Goal: Check status: Check status

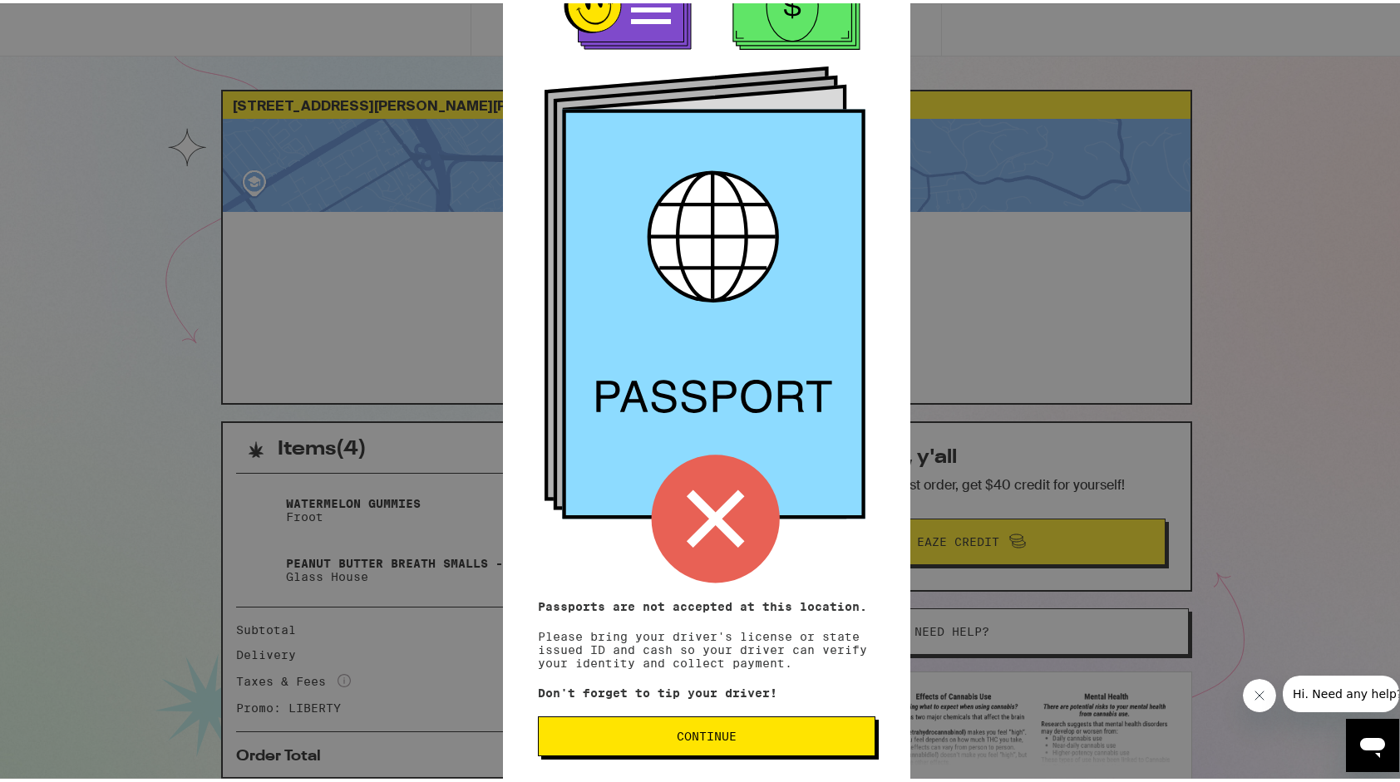
scroll to position [70, 0]
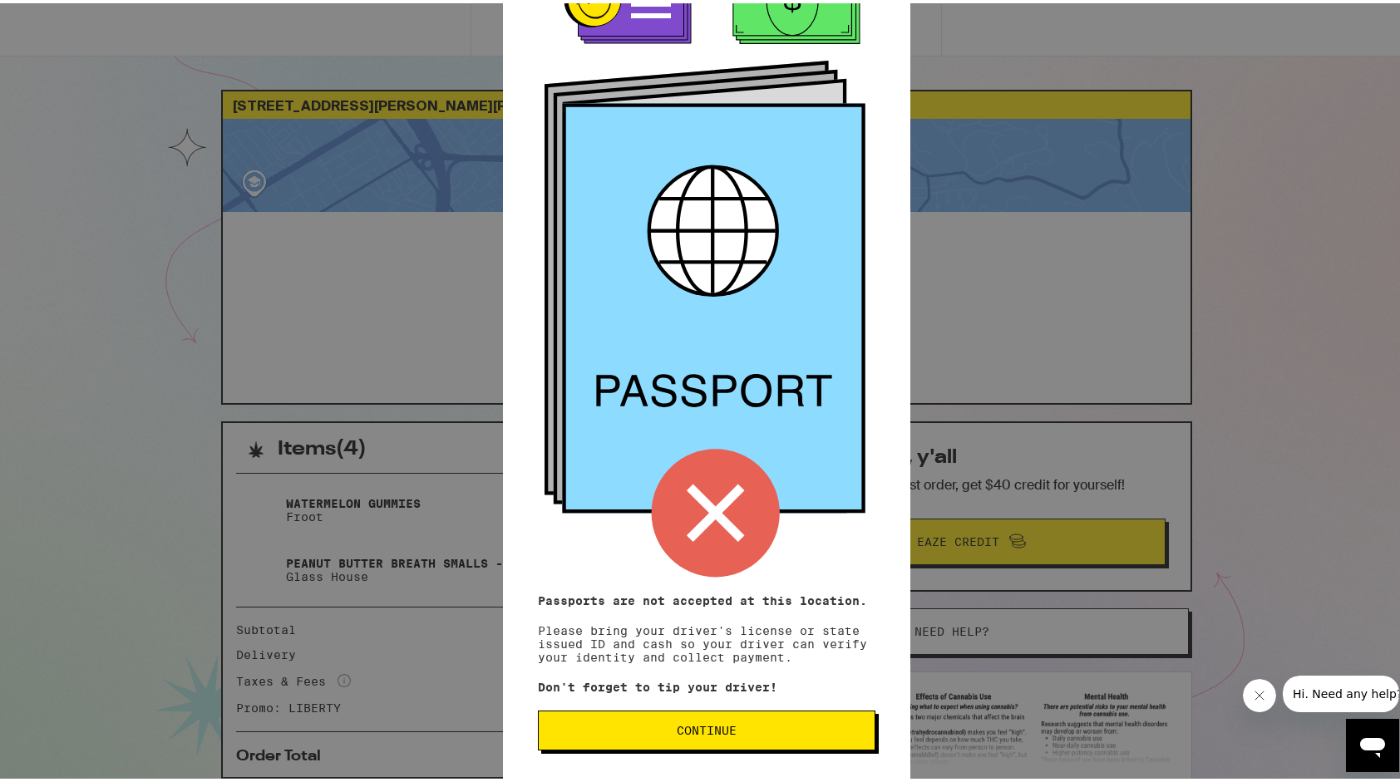
click at [836, 723] on span "Continue" at bounding box center [706, 728] width 309 height 12
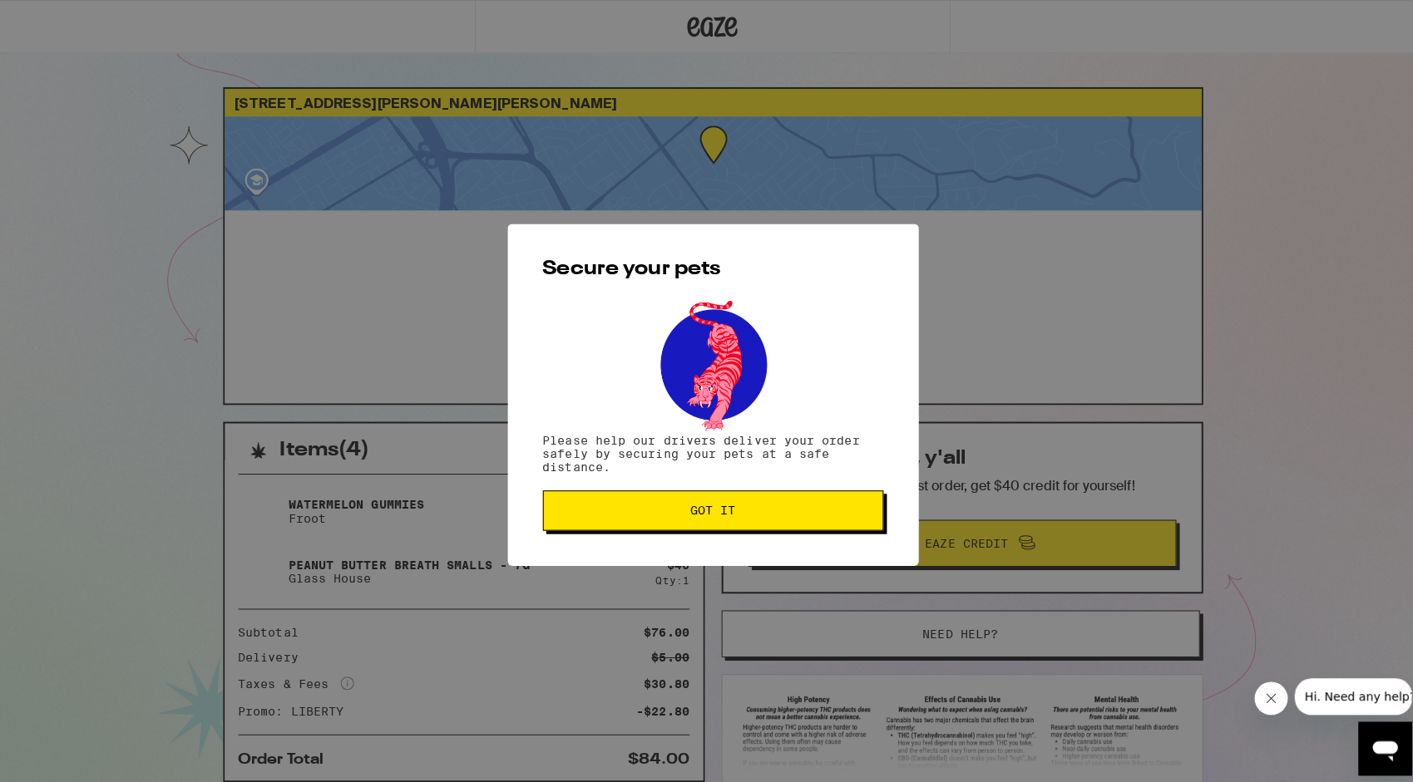
scroll to position [0, 0]
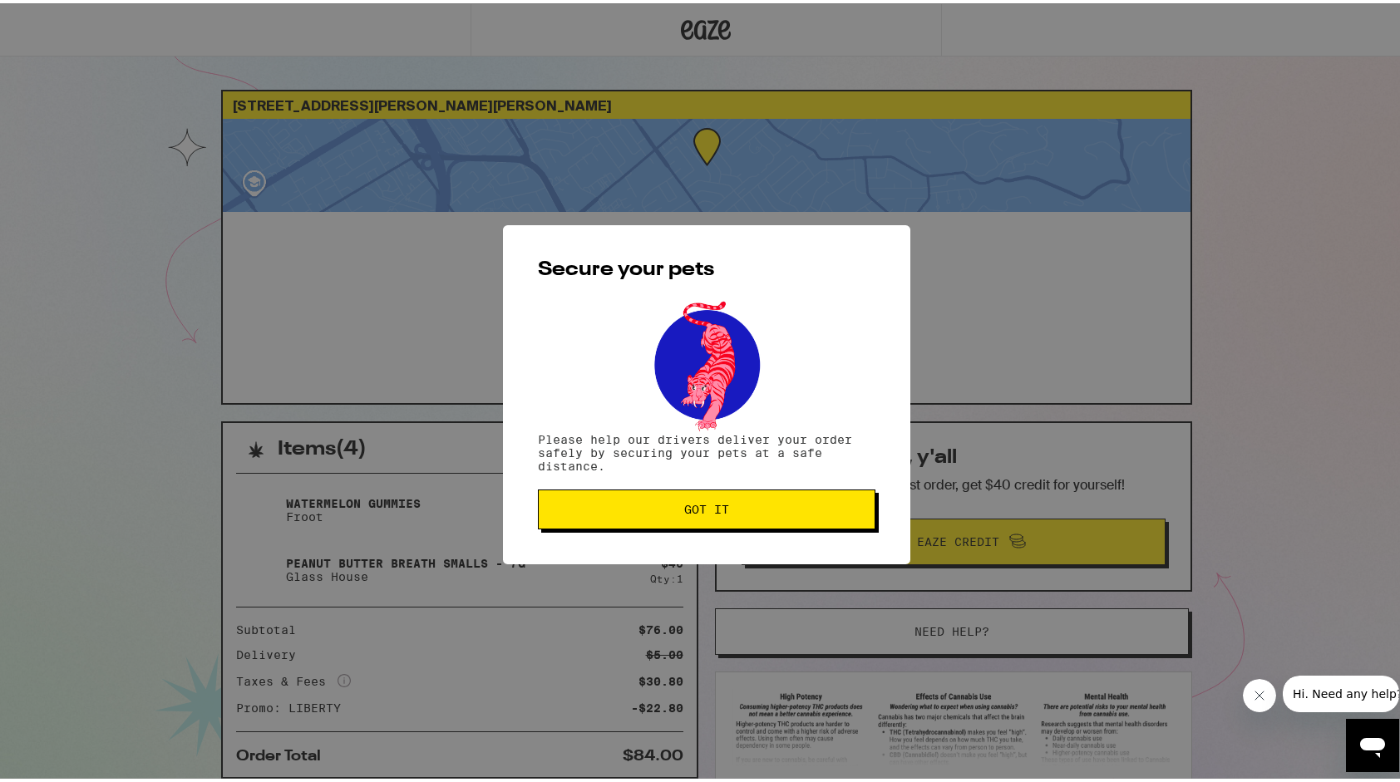
click at [647, 524] on button "Got it" at bounding box center [707, 506] width 338 height 40
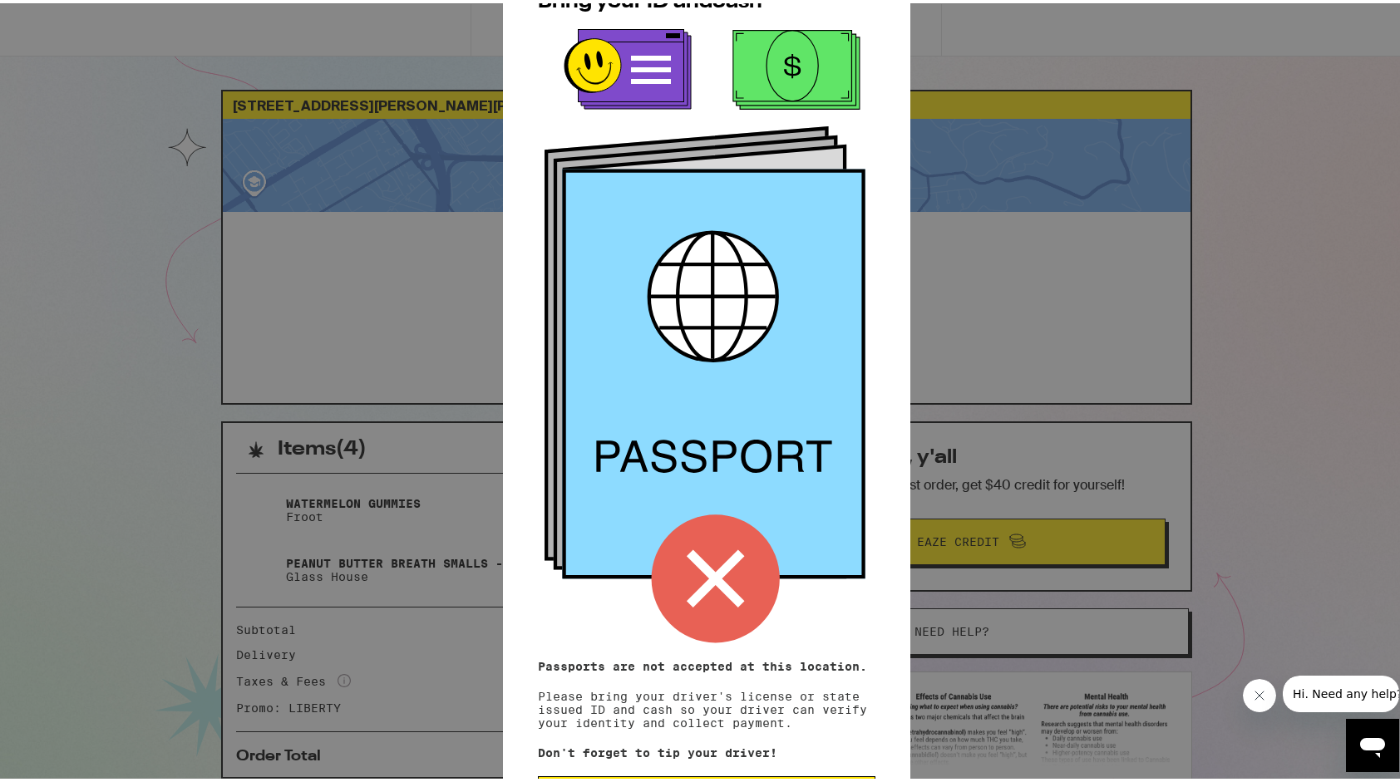
click at [692, 587] on icon at bounding box center [715, 576] width 58 height 58
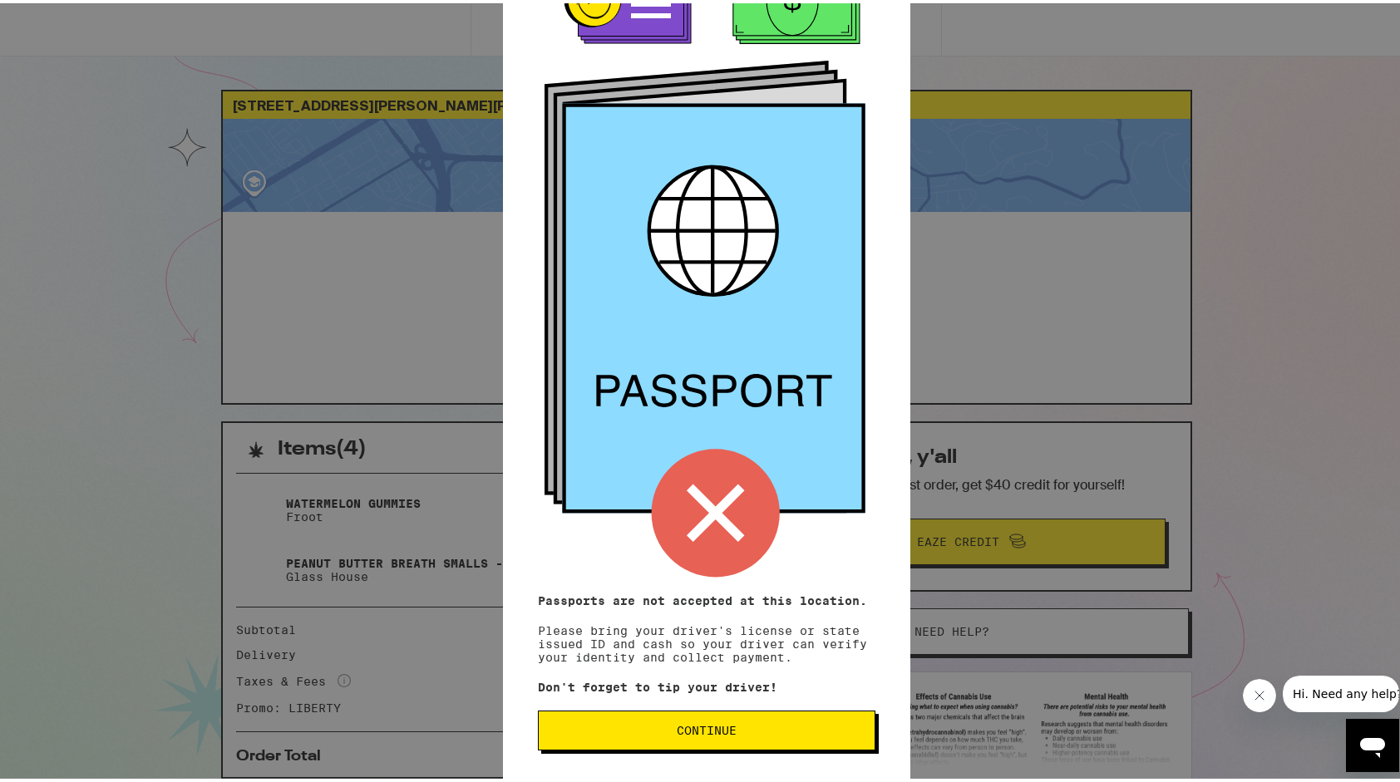
scroll to position [70, 0]
click at [781, 728] on span "Continue" at bounding box center [706, 728] width 309 height 12
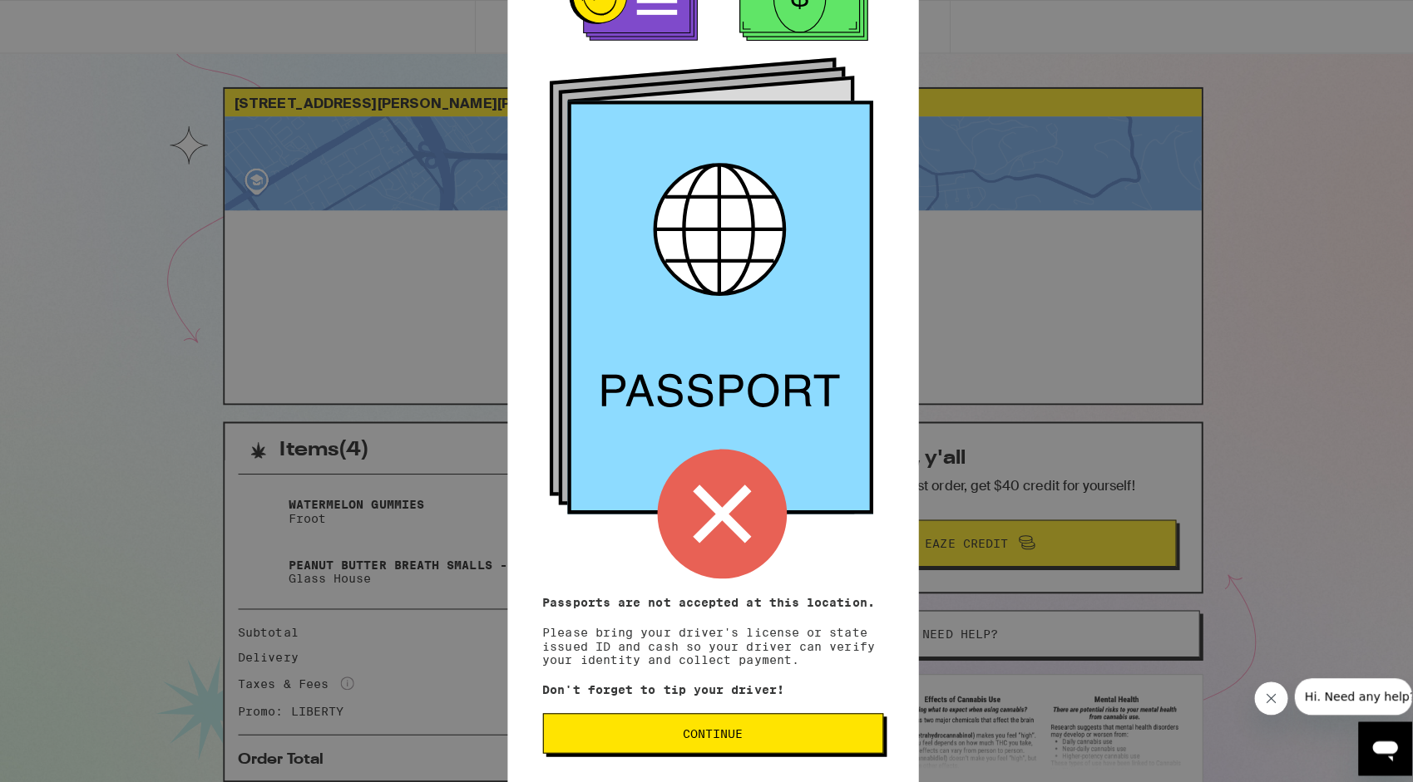
scroll to position [0, 0]
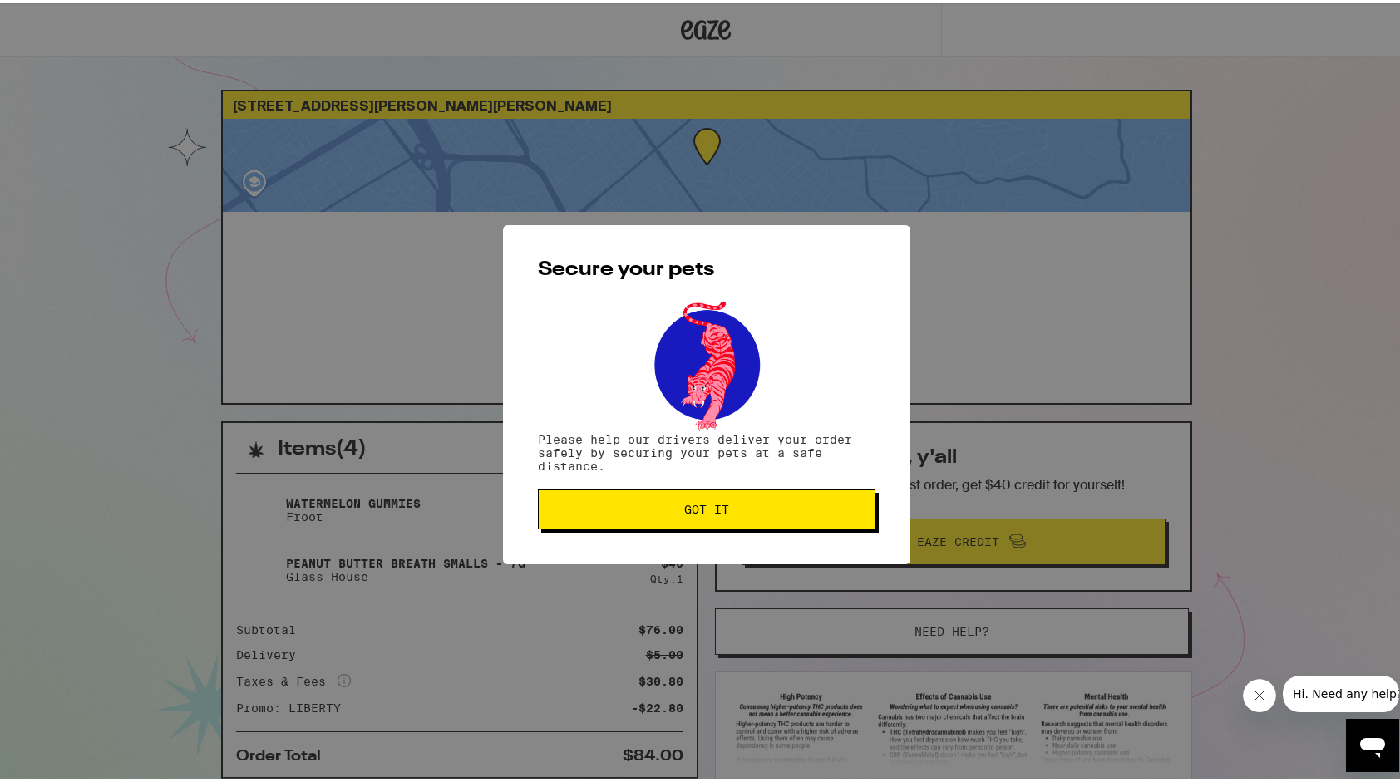
click at [713, 512] on span "Got it" at bounding box center [706, 507] width 45 height 12
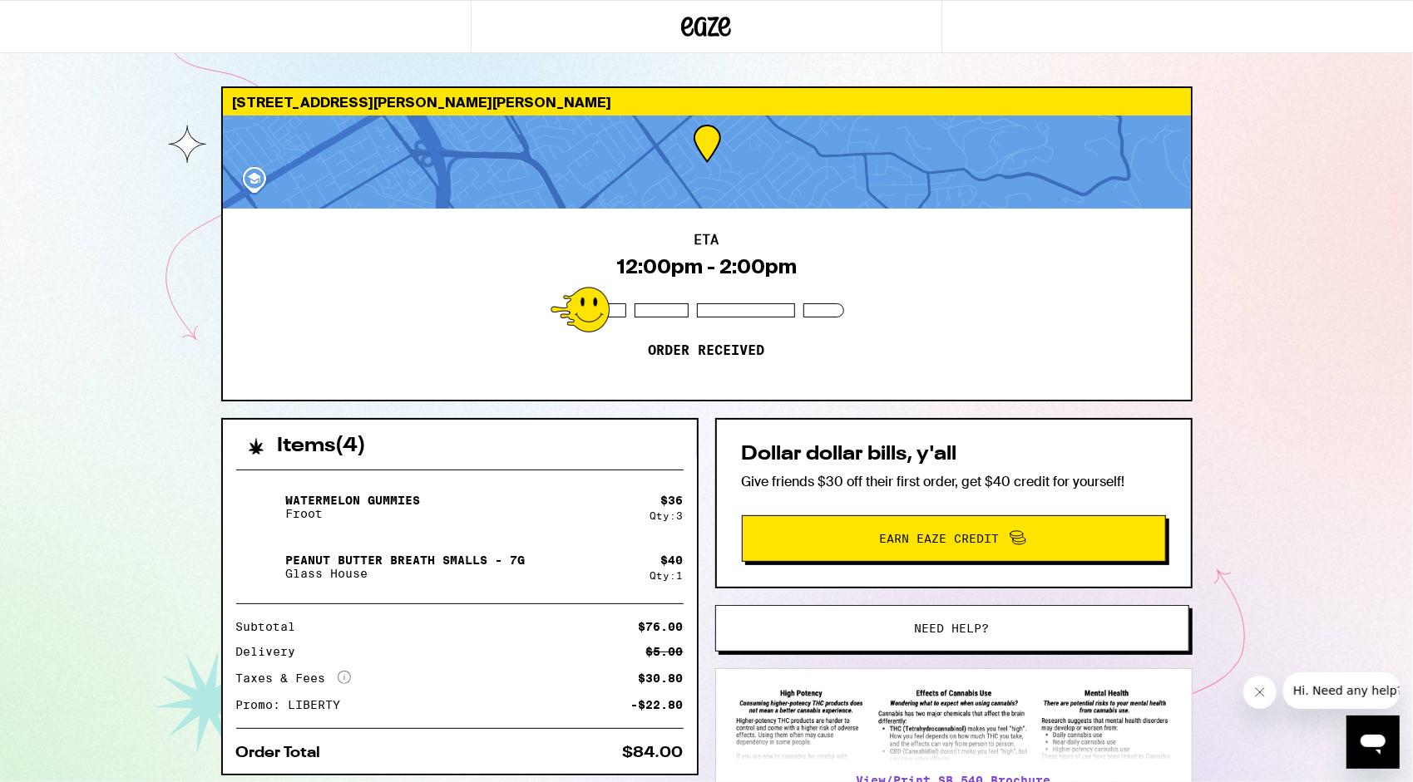
click at [1376, 178] on div "10210 Griffith St San Jose 95127 ETA 12:00pm - 2:00pm Order received Items ( 4 …" at bounding box center [706, 453] width 1413 height 906
click at [1399, 483] on html "10210 Griffith St San Jose 95127 ETA 12:00pm - 2:00pm Order received Items ( 4 …" at bounding box center [706, 453] width 1413 height 906
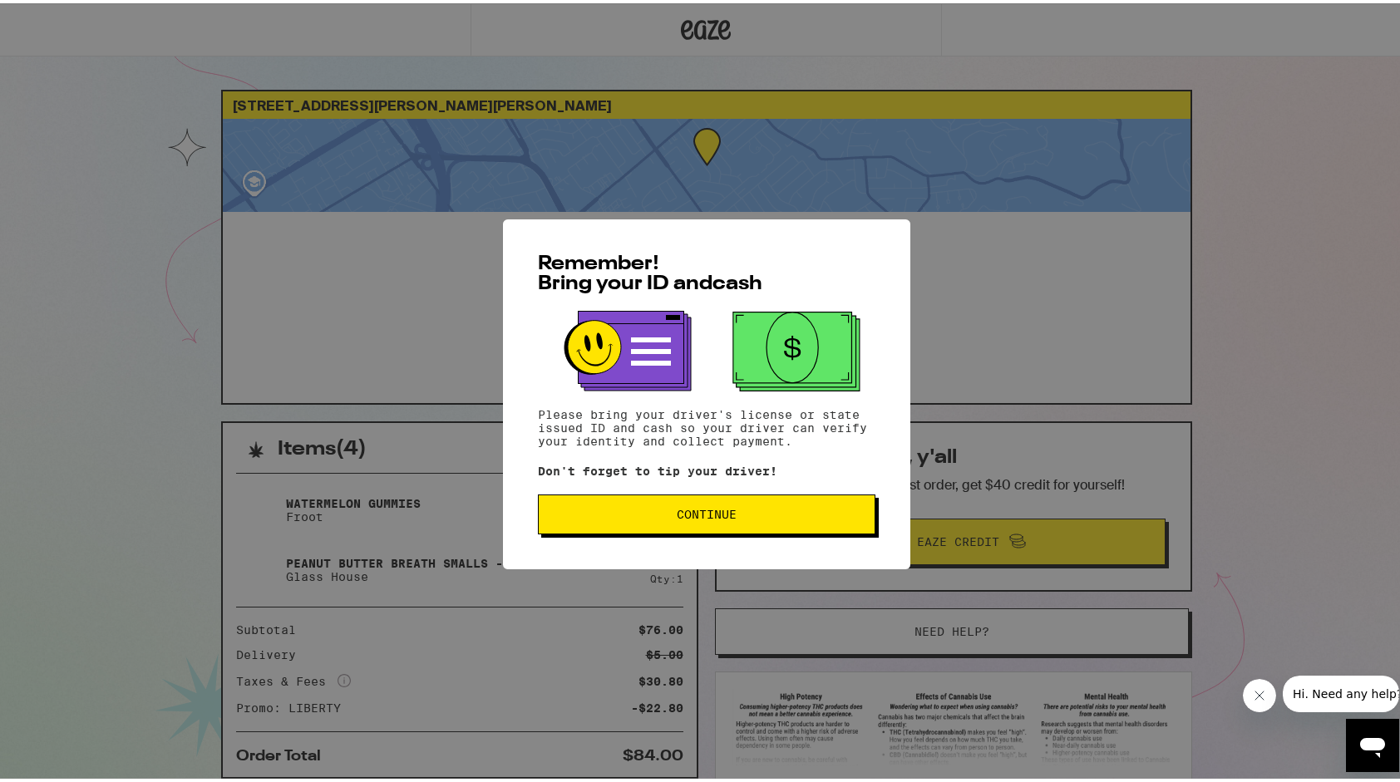
click at [757, 515] on span "Continue" at bounding box center [706, 512] width 309 height 12
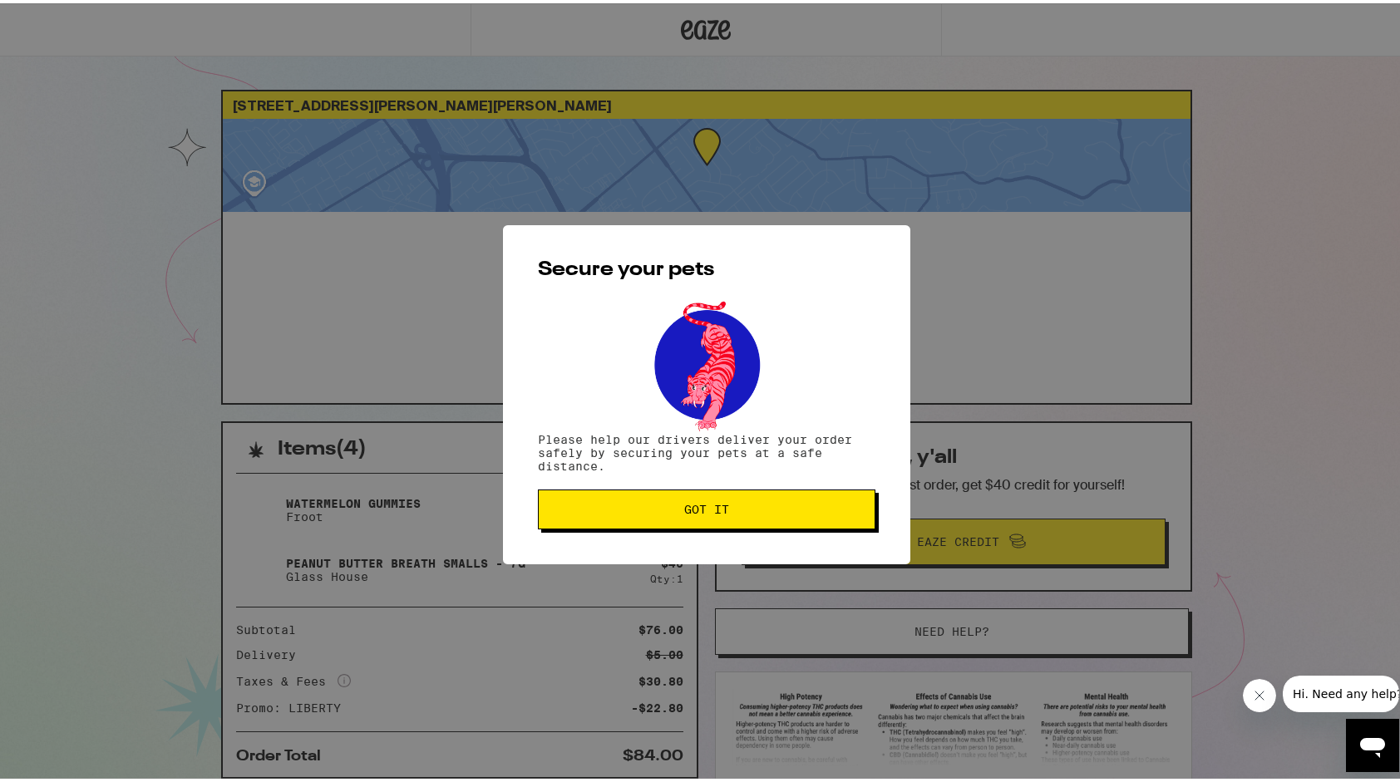
click at [757, 512] on span "Got it" at bounding box center [706, 507] width 309 height 12
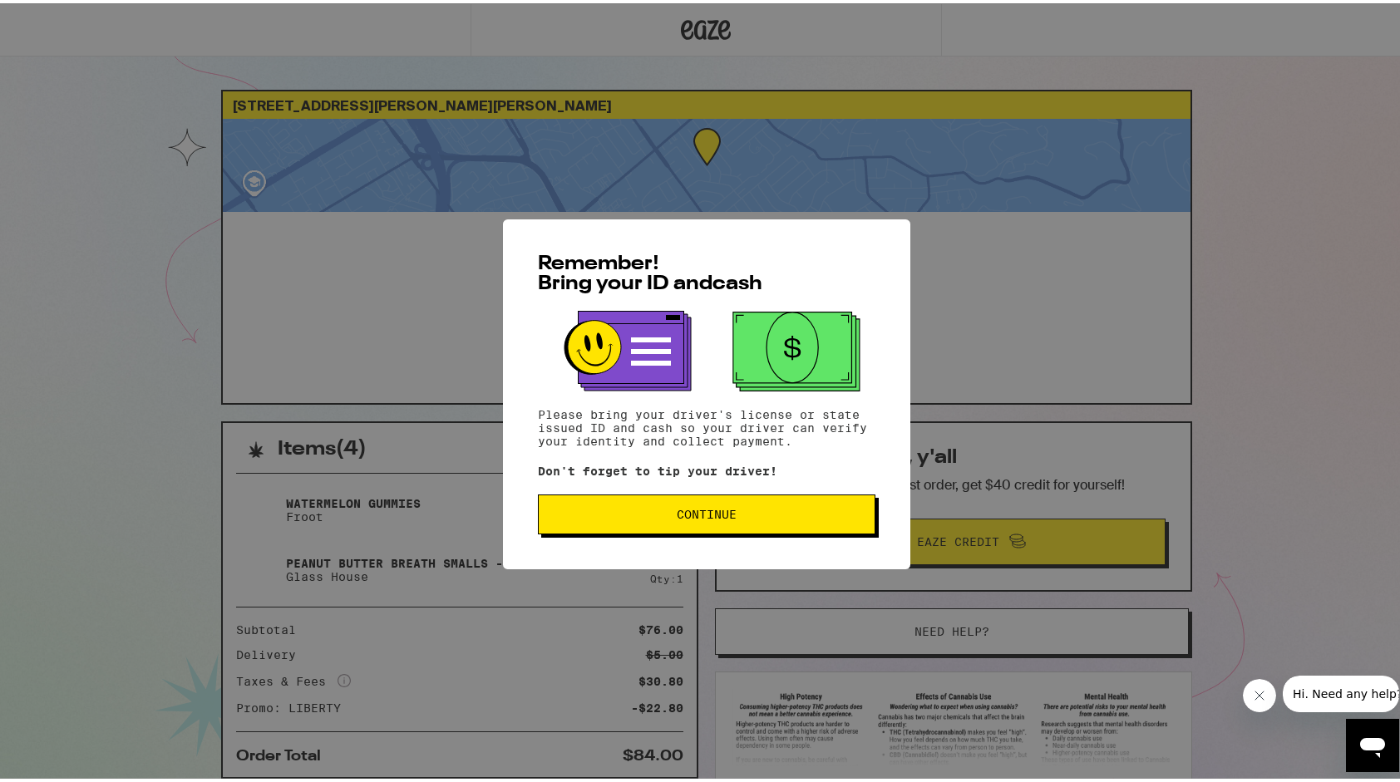
click at [600, 517] on span "Continue" at bounding box center [706, 512] width 309 height 12
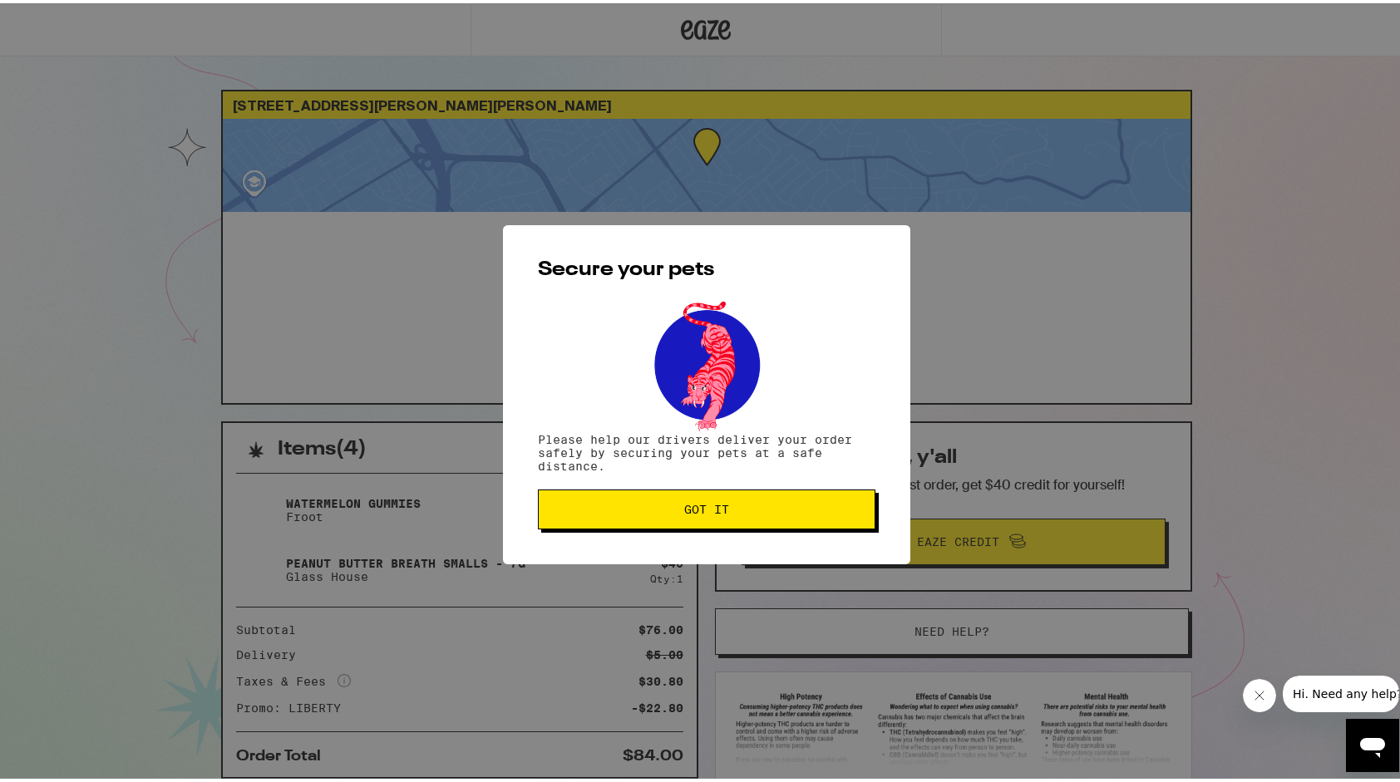
click at [600, 517] on button "Got it" at bounding box center [707, 506] width 338 height 40
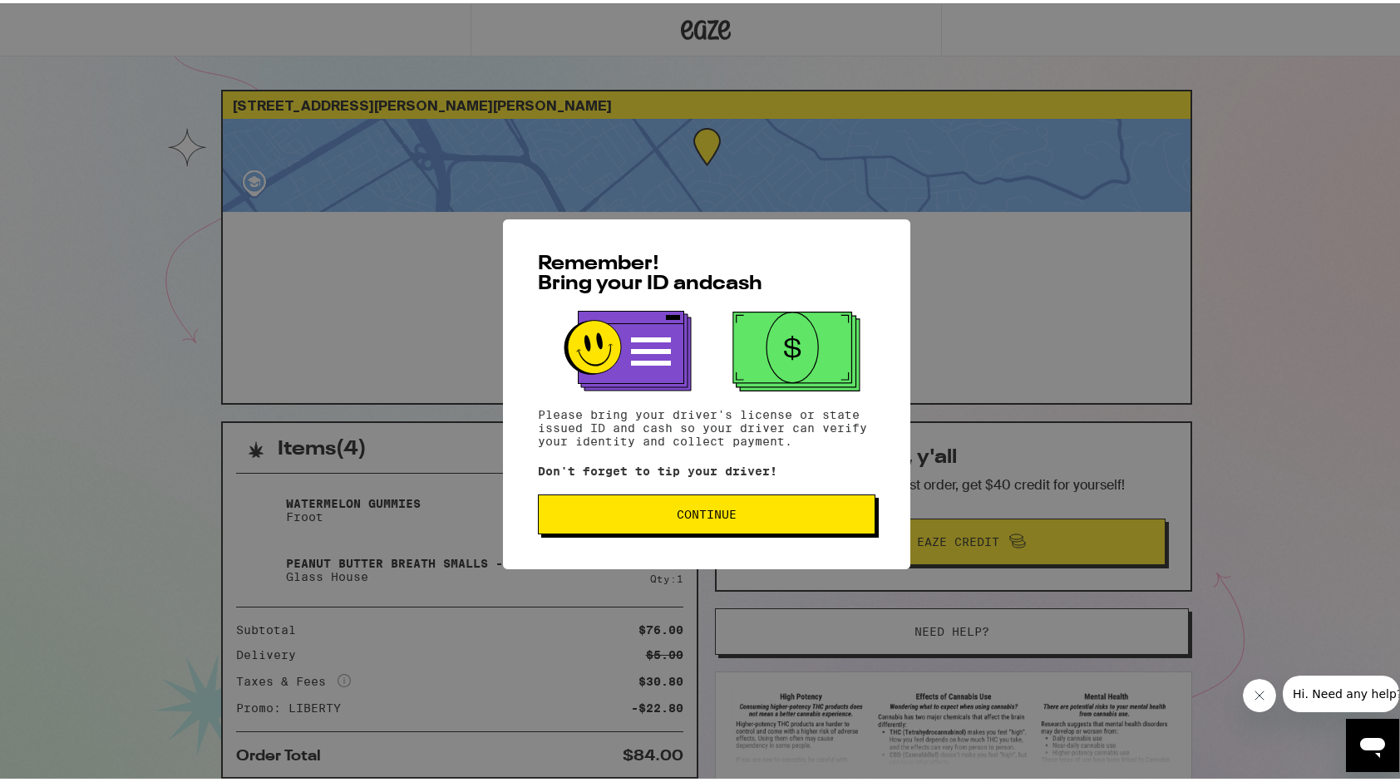
click at [762, 515] on span "Continue" at bounding box center [706, 512] width 309 height 12
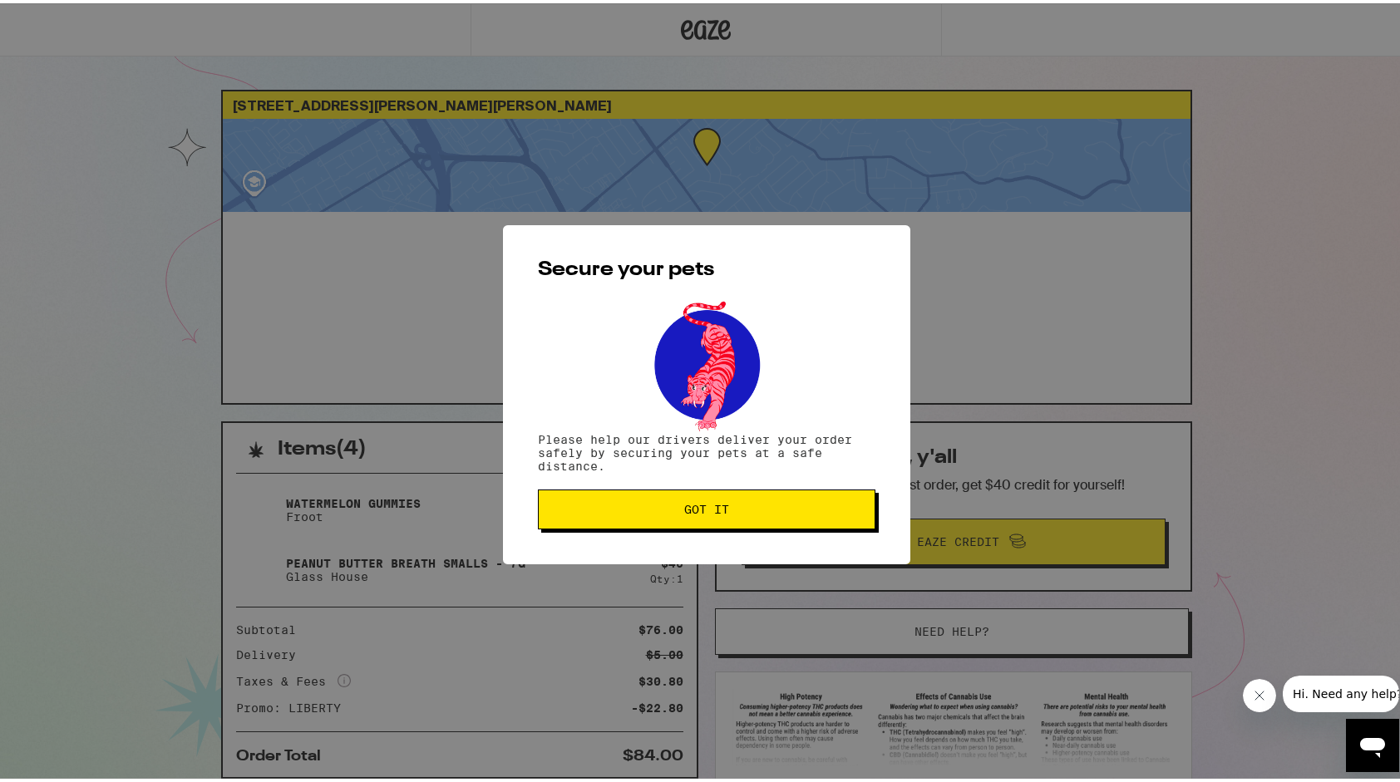
click at [762, 512] on span "Got it" at bounding box center [706, 507] width 309 height 12
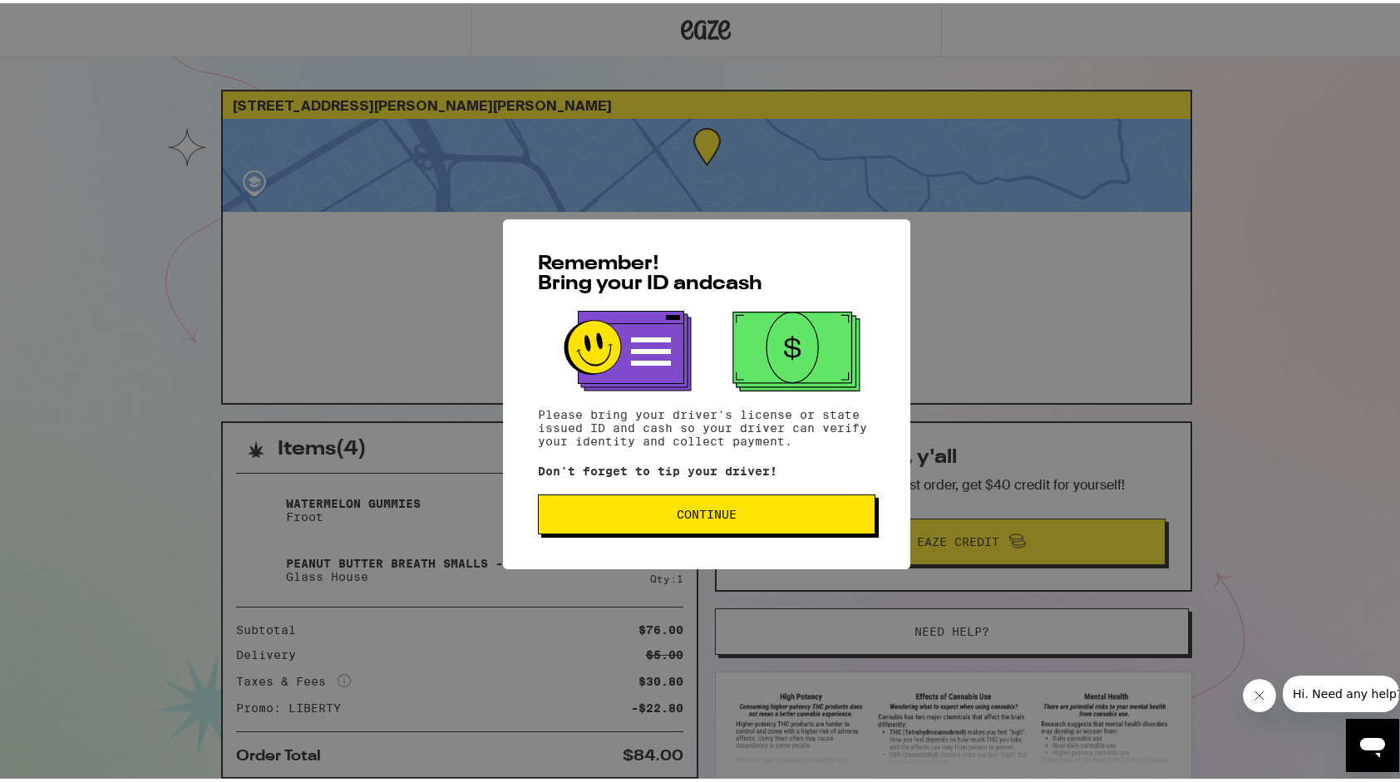
click at [767, 516] on span "Continue" at bounding box center [706, 512] width 309 height 12
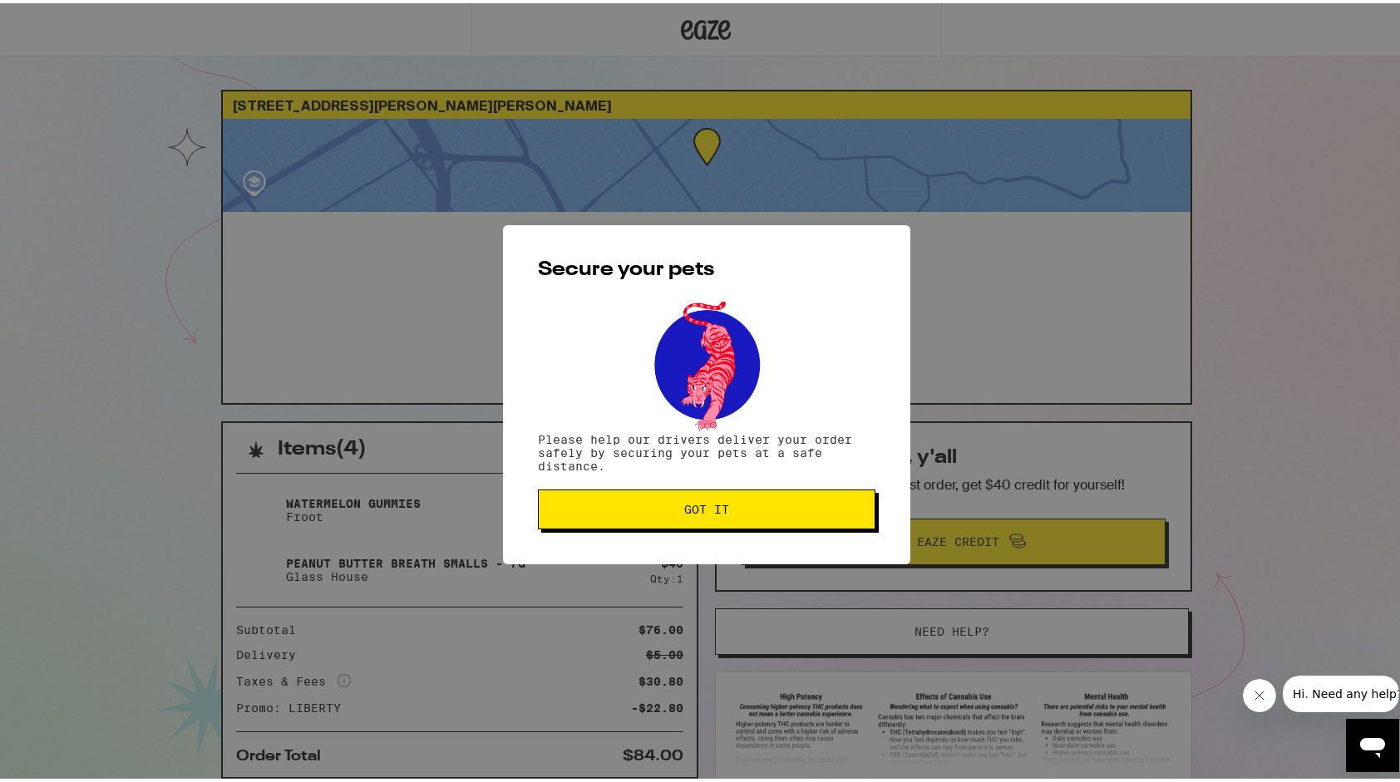
click at [767, 516] on button "Got it" at bounding box center [707, 506] width 338 height 40
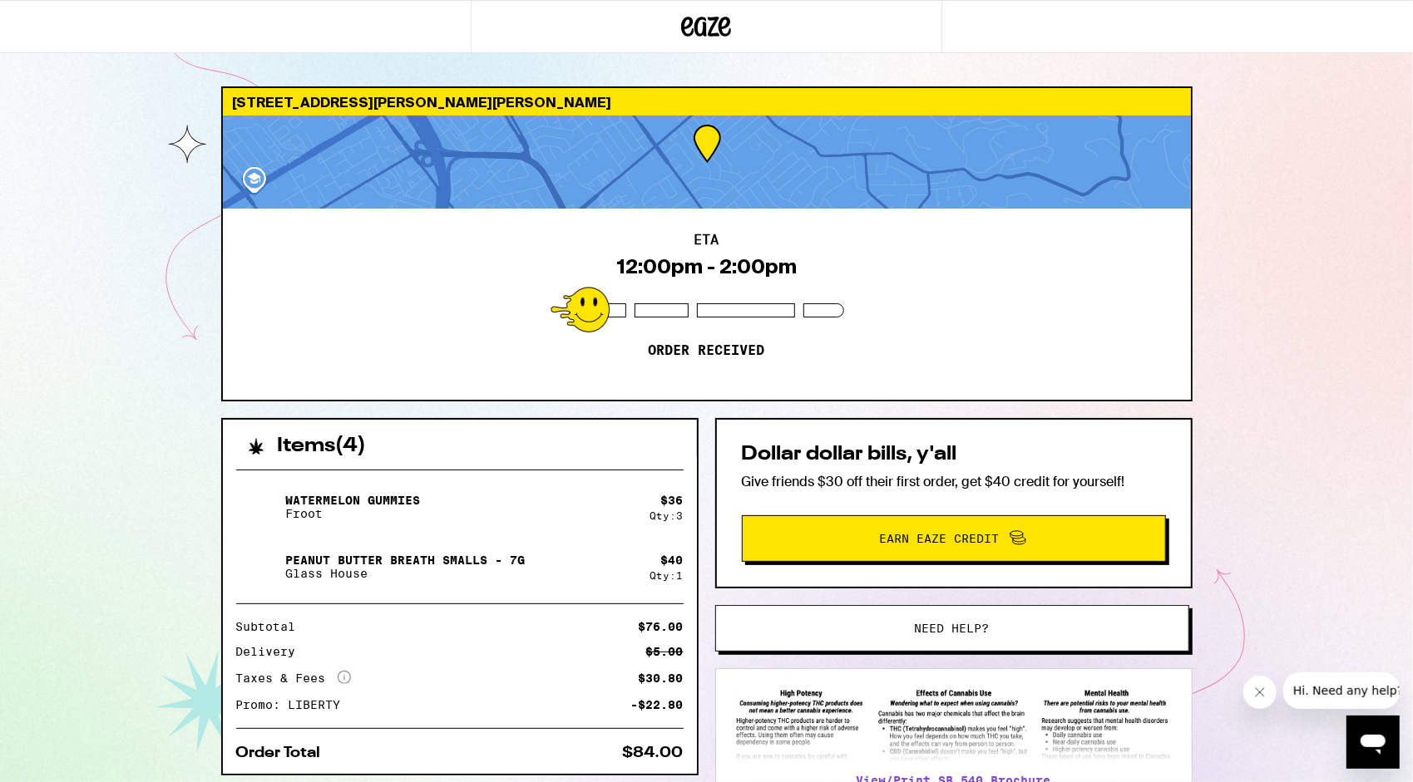
click at [1412, 350] on html "10210 Griffith St San Jose 95127 ETA 12:00pm - 2:00pm Order received Items ( 4 …" at bounding box center [706, 453] width 1413 height 906
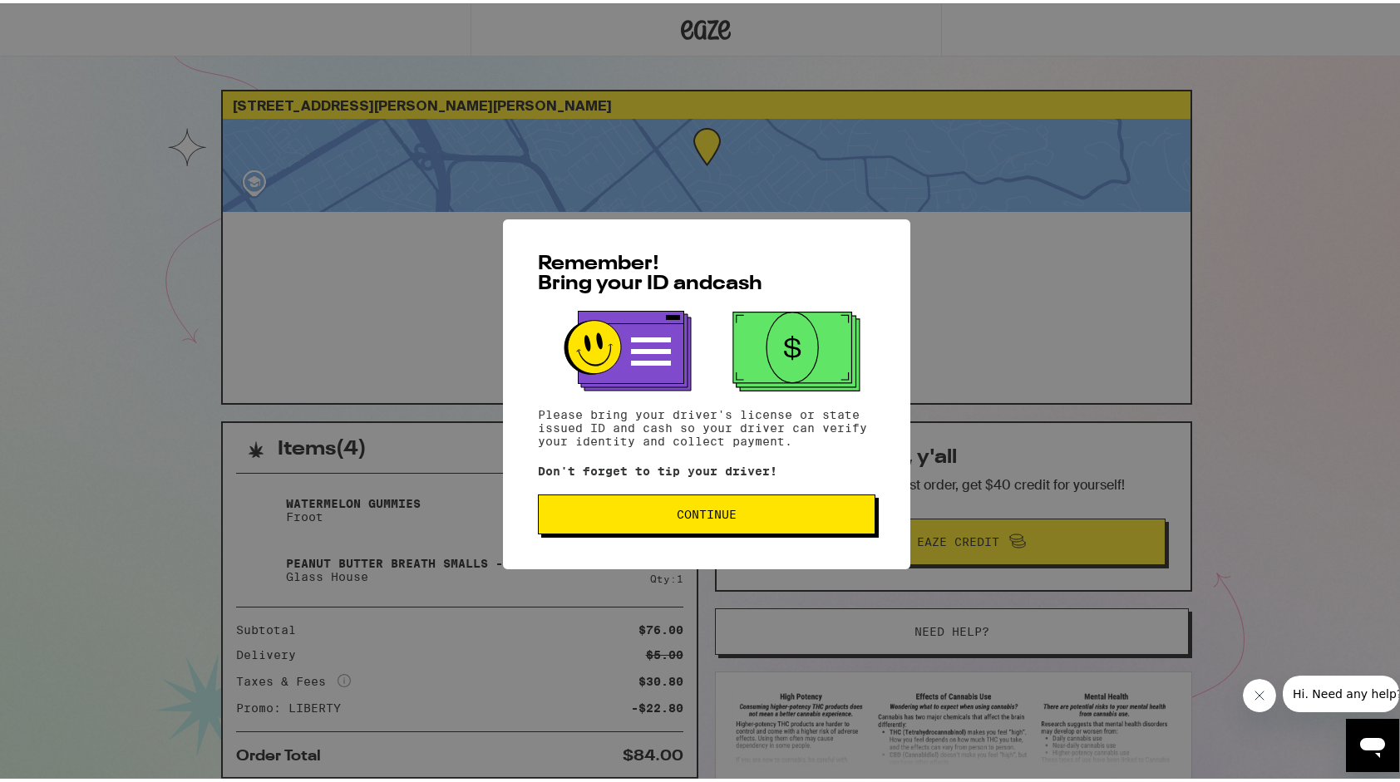
click at [590, 514] on span "Continue" at bounding box center [706, 512] width 309 height 12
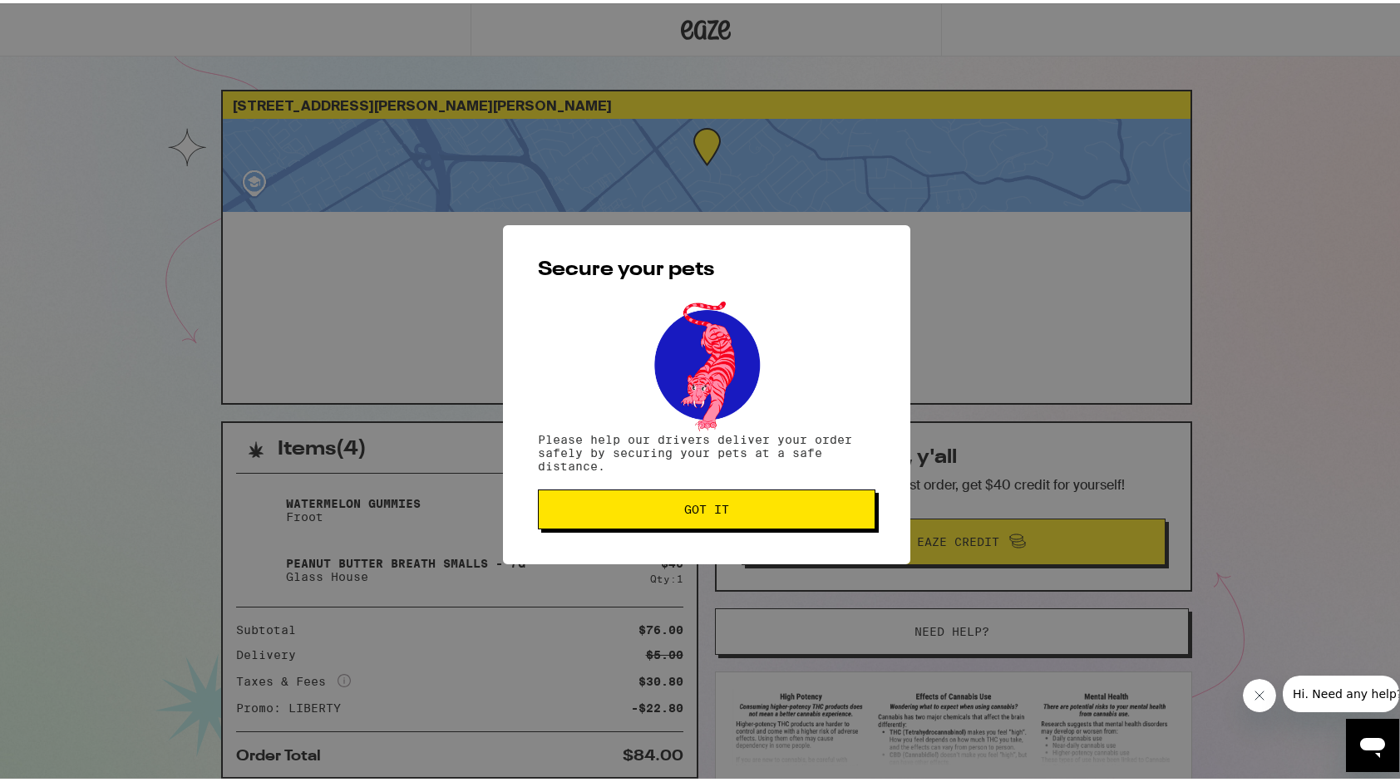
click at [590, 512] on span "Got it" at bounding box center [706, 507] width 309 height 12
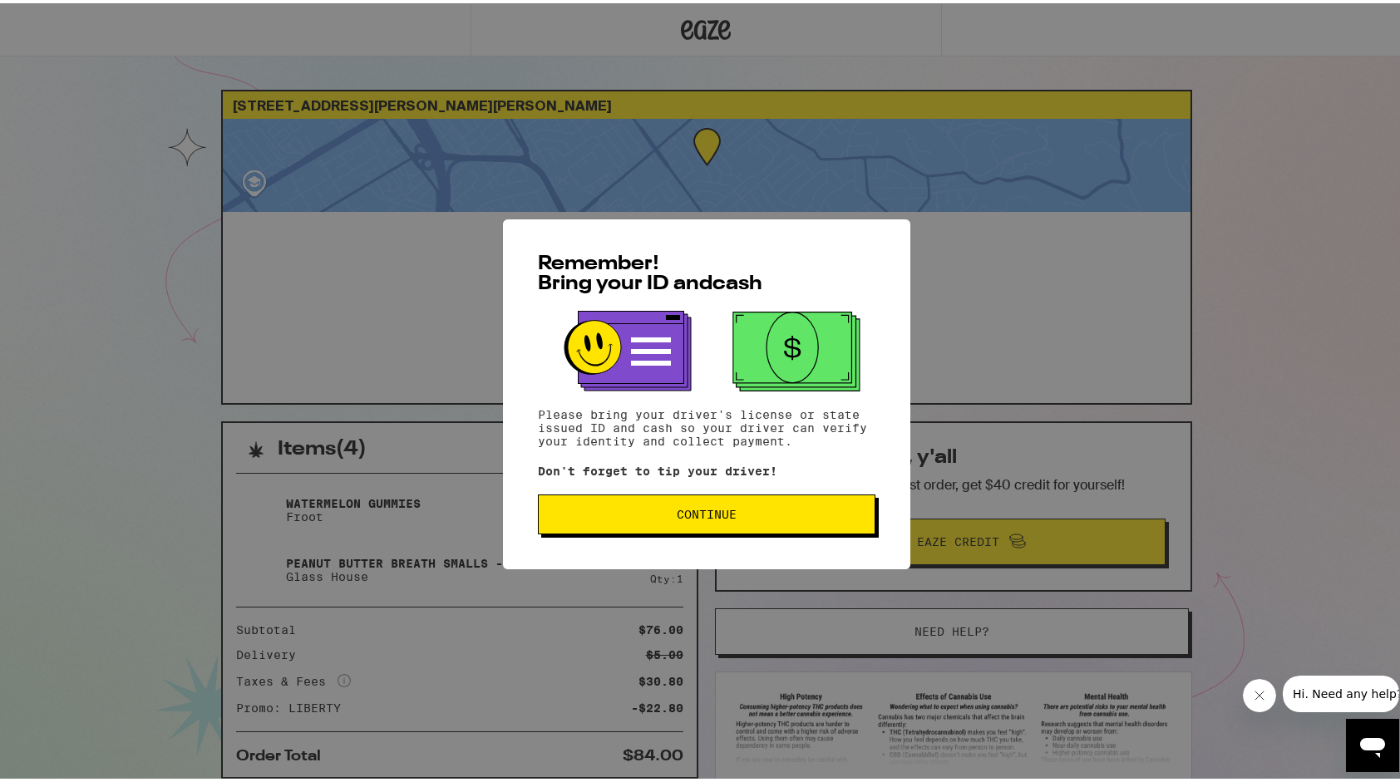
click at [693, 500] on button "Continue" at bounding box center [707, 511] width 338 height 40
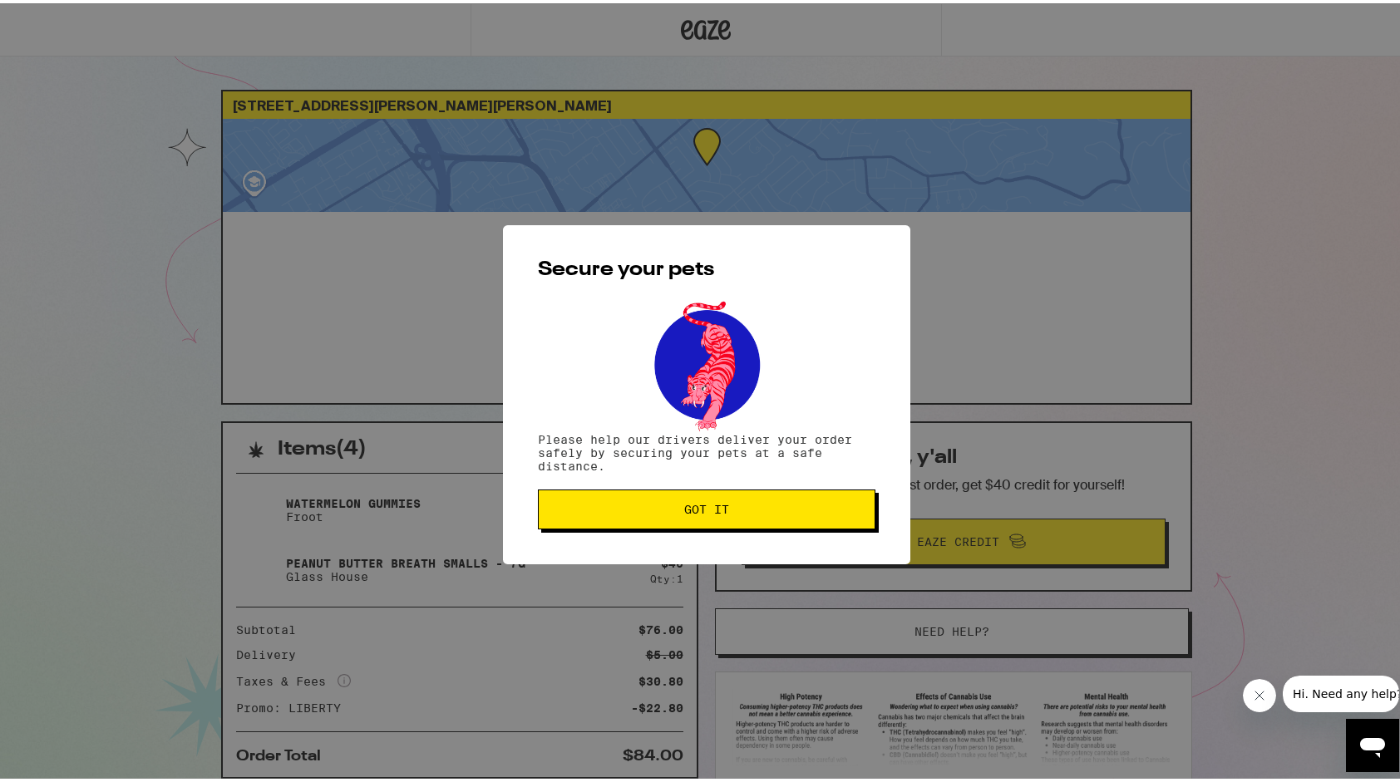
click at [693, 500] on button "Got it" at bounding box center [707, 506] width 338 height 40
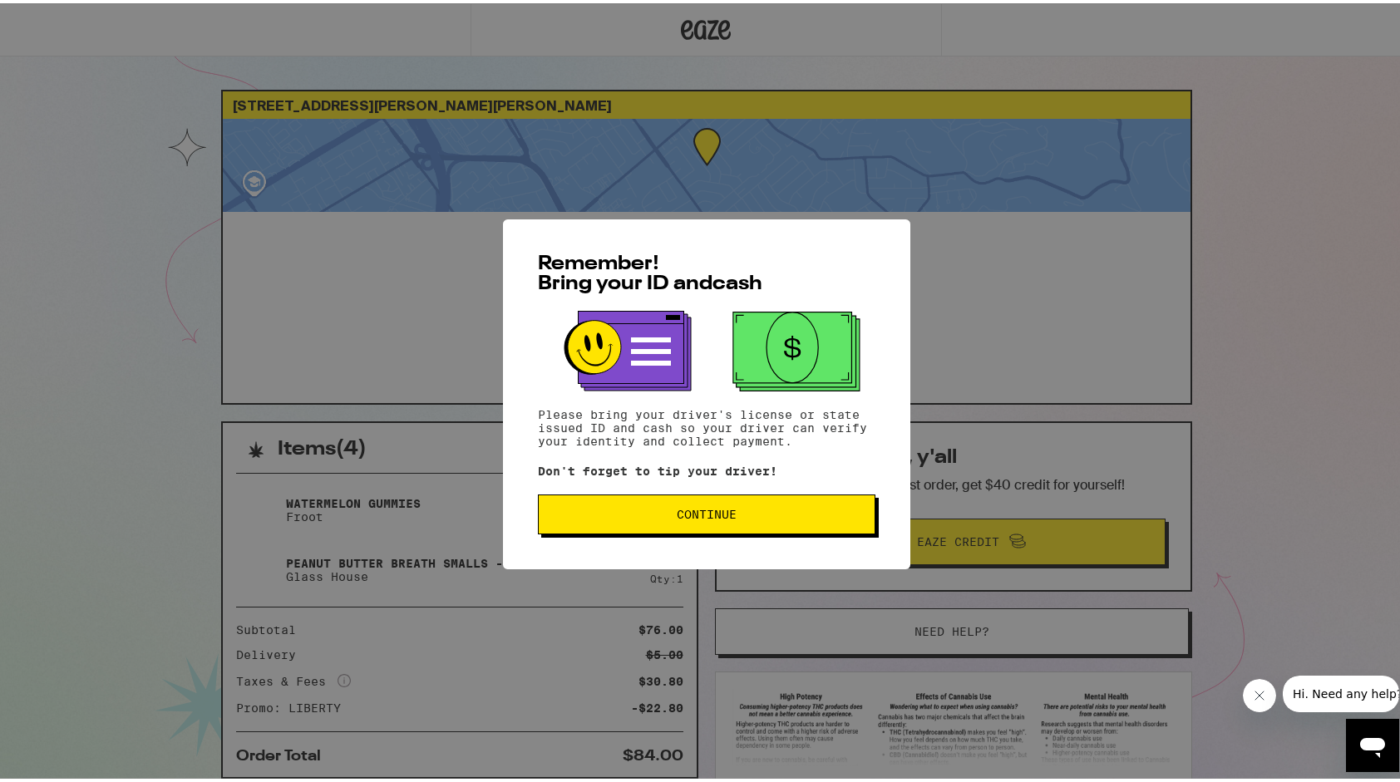
click at [652, 516] on span "Continue" at bounding box center [706, 512] width 309 height 12
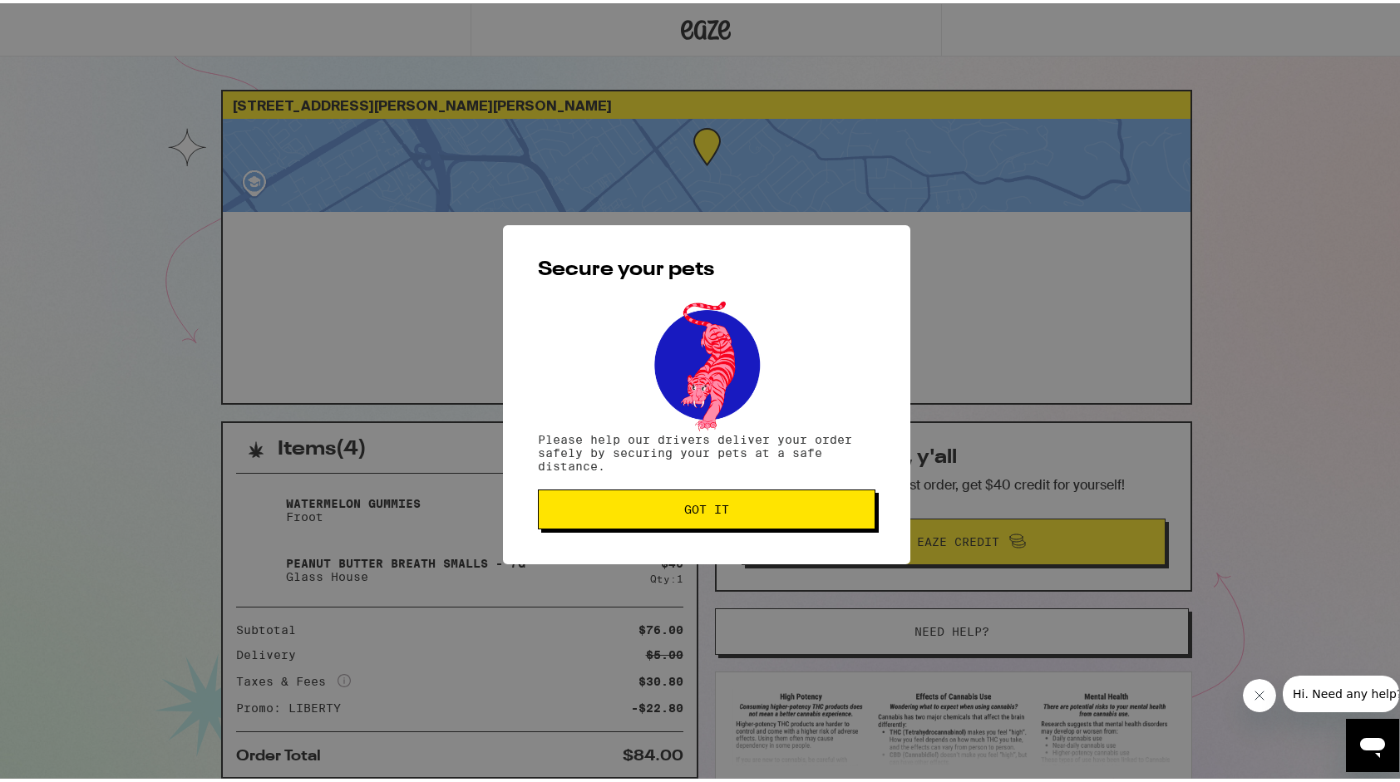
click at [652, 516] on button "Got it" at bounding box center [707, 506] width 338 height 40
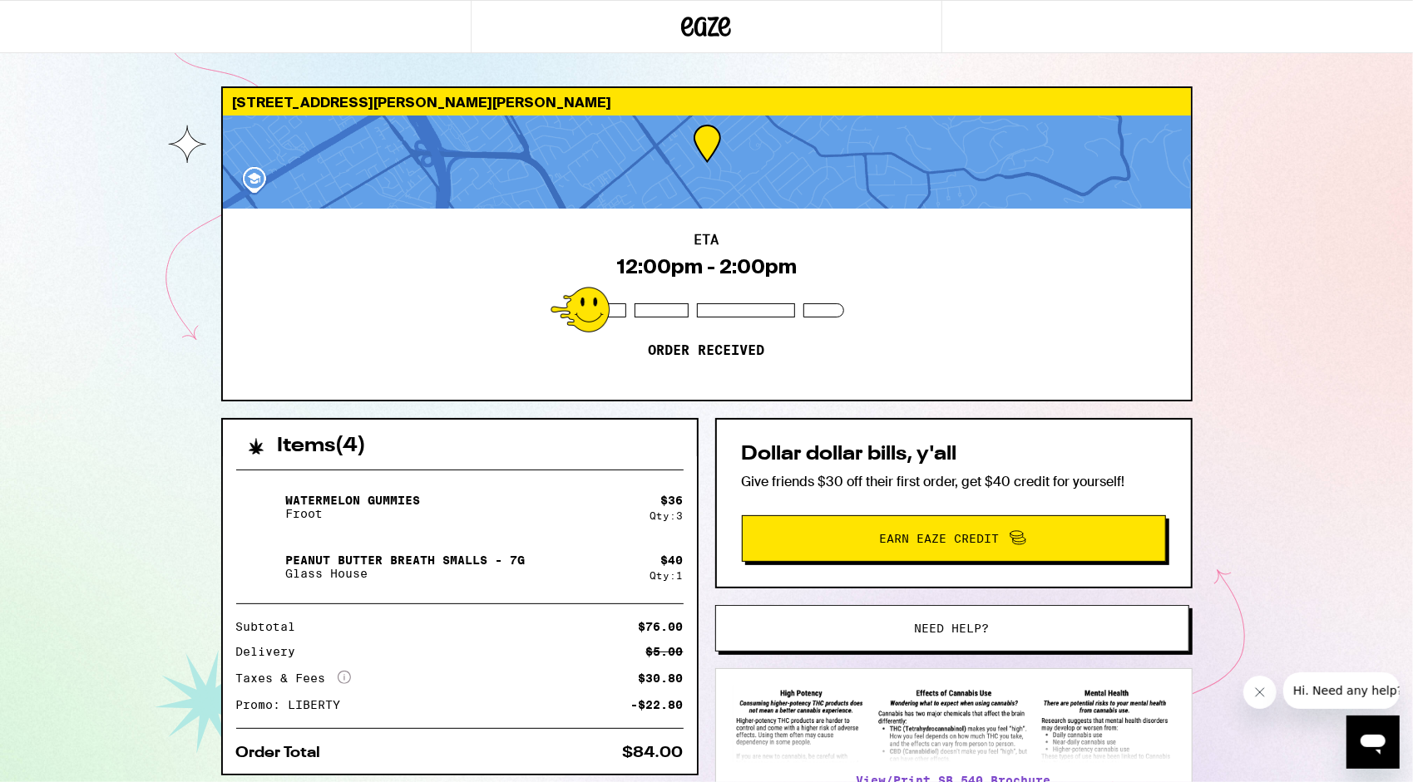
click at [1411, 429] on div "10210 Griffith St San Jose 95127 ETA 12:00pm - 2:00pm Order received Items ( 4 …" at bounding box center [706, 453] width 1413 height 906
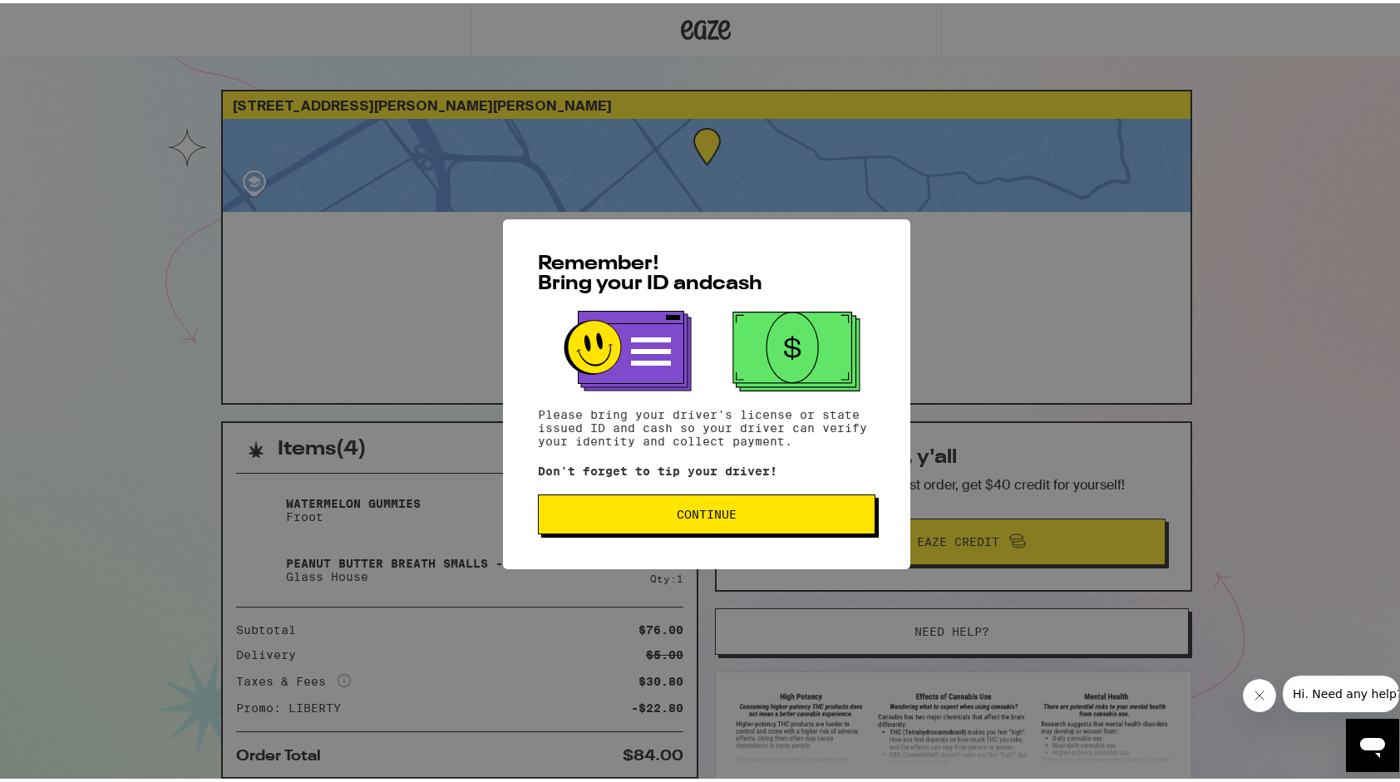
click at [795, 507] on button "Continue" at bounding box center [707, 511] width 338 height 40
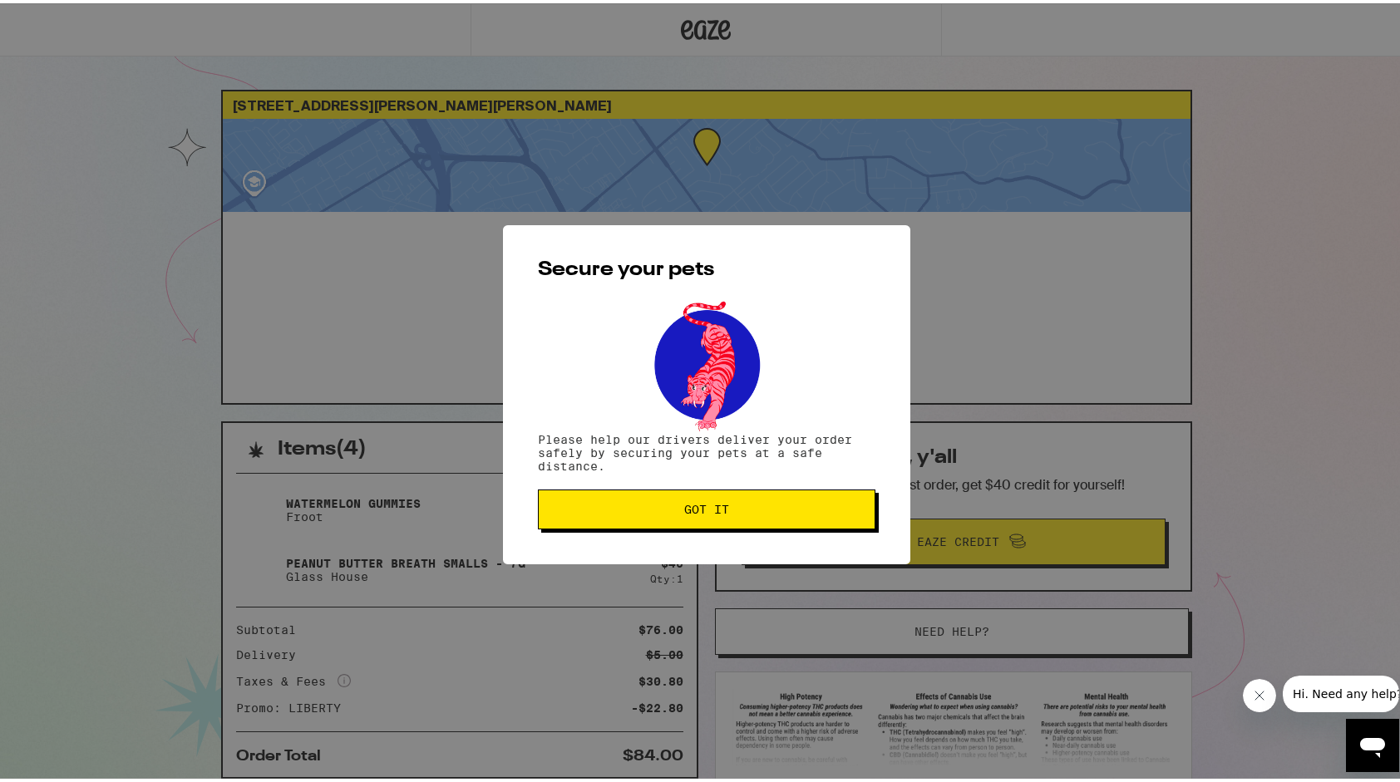
click at [795, 507] on span "Got it" at bounding box center [706, 507] width 309 height 12
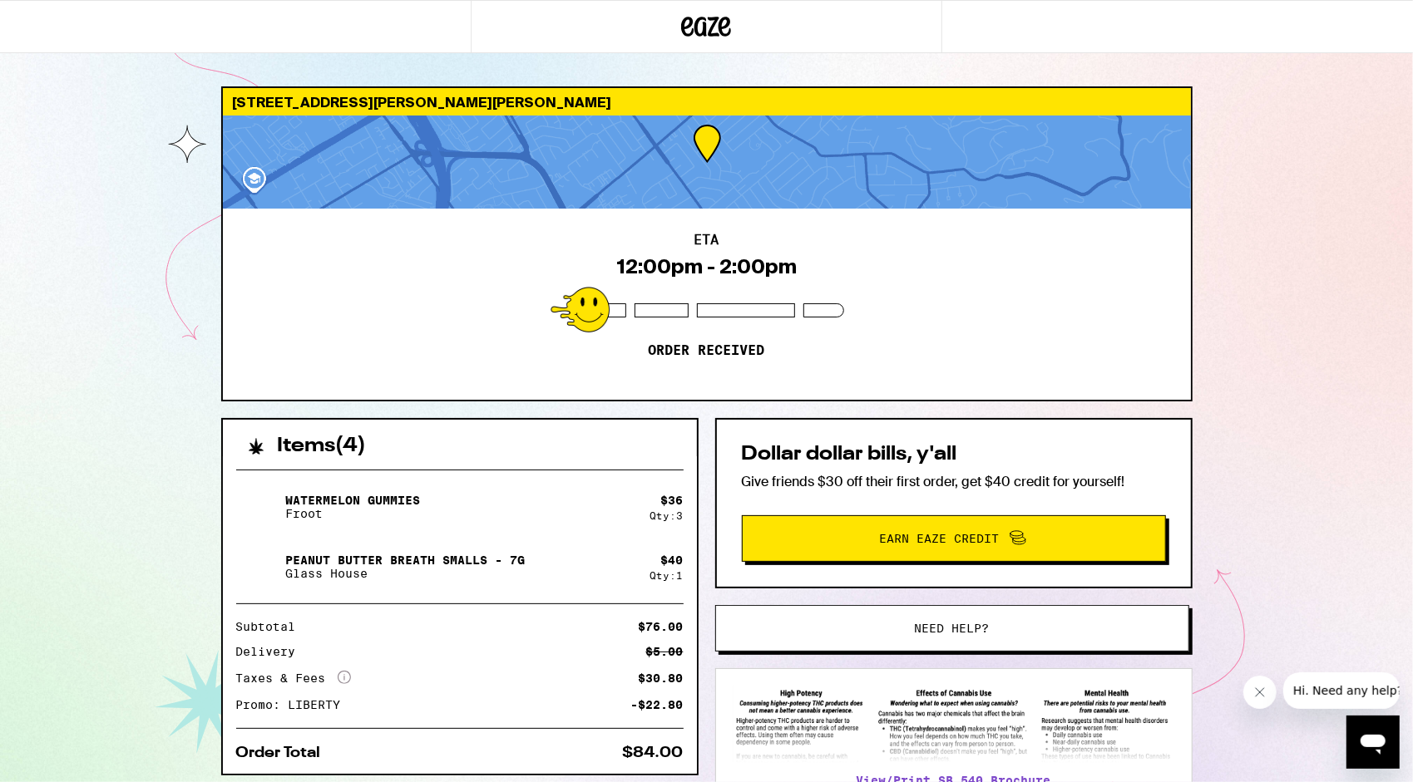
click at [1384, 387] on div "[STREET_ADDRESS][PERSON_NAME][PERSON_NAME] 12:00pm - 2:00pm Order received Item…" at bounding box center [706, 453] width 1413 height 906
click at [1350, 455] on div "[STREET_ADDRESS][PERSON_NAME][PERSON_NAME] 12:00pm - 2:00pm Order received Item…" at bounding box center [706, 453] width 1413 height 906
click at [1412, 396] on html "[STREET_ADDRESS][PERSON_NAME][PERSON_NAME] 12:00pm - 2:00pm Order received Item…" at bounding box center [706, 453] width 1413 height 906
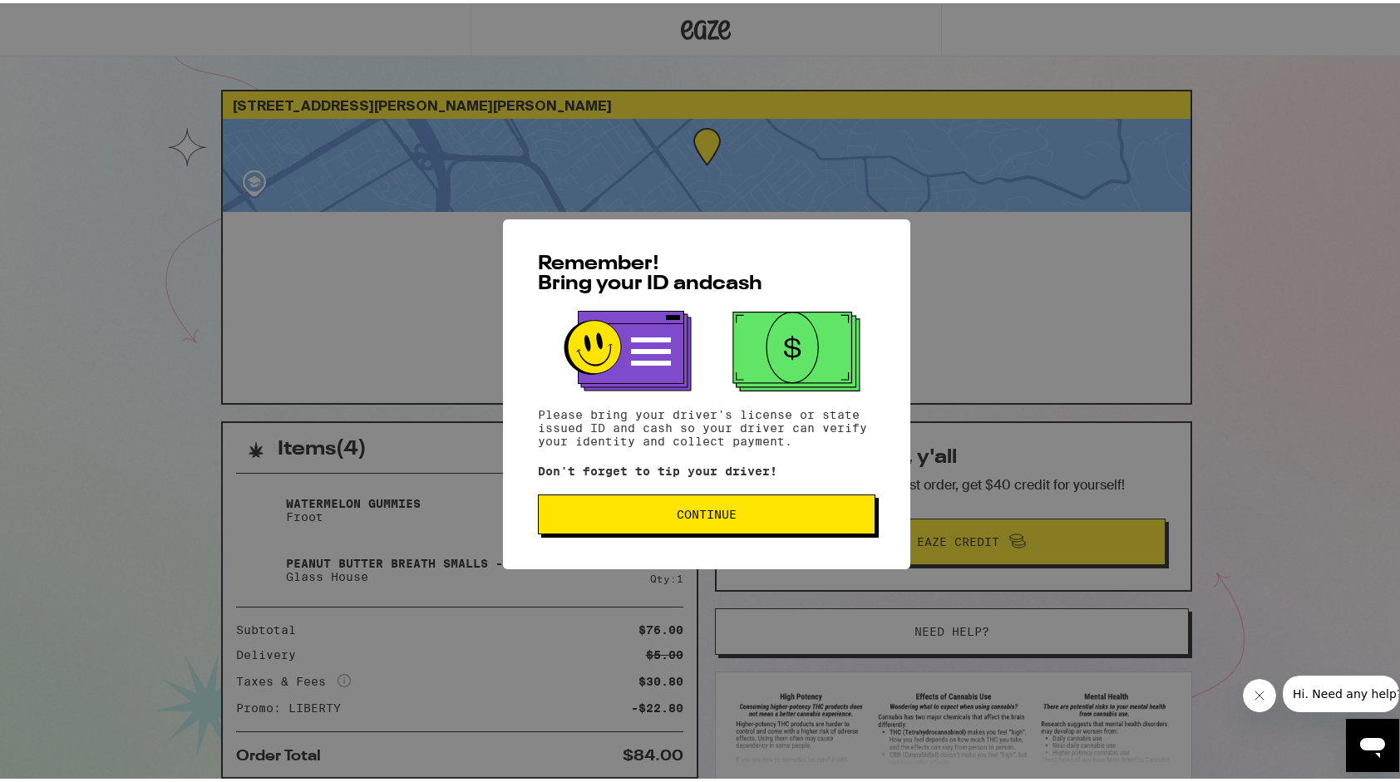
click at [587, 516] on span "Continue" at bounding box center [706, 512] width 309 height 12
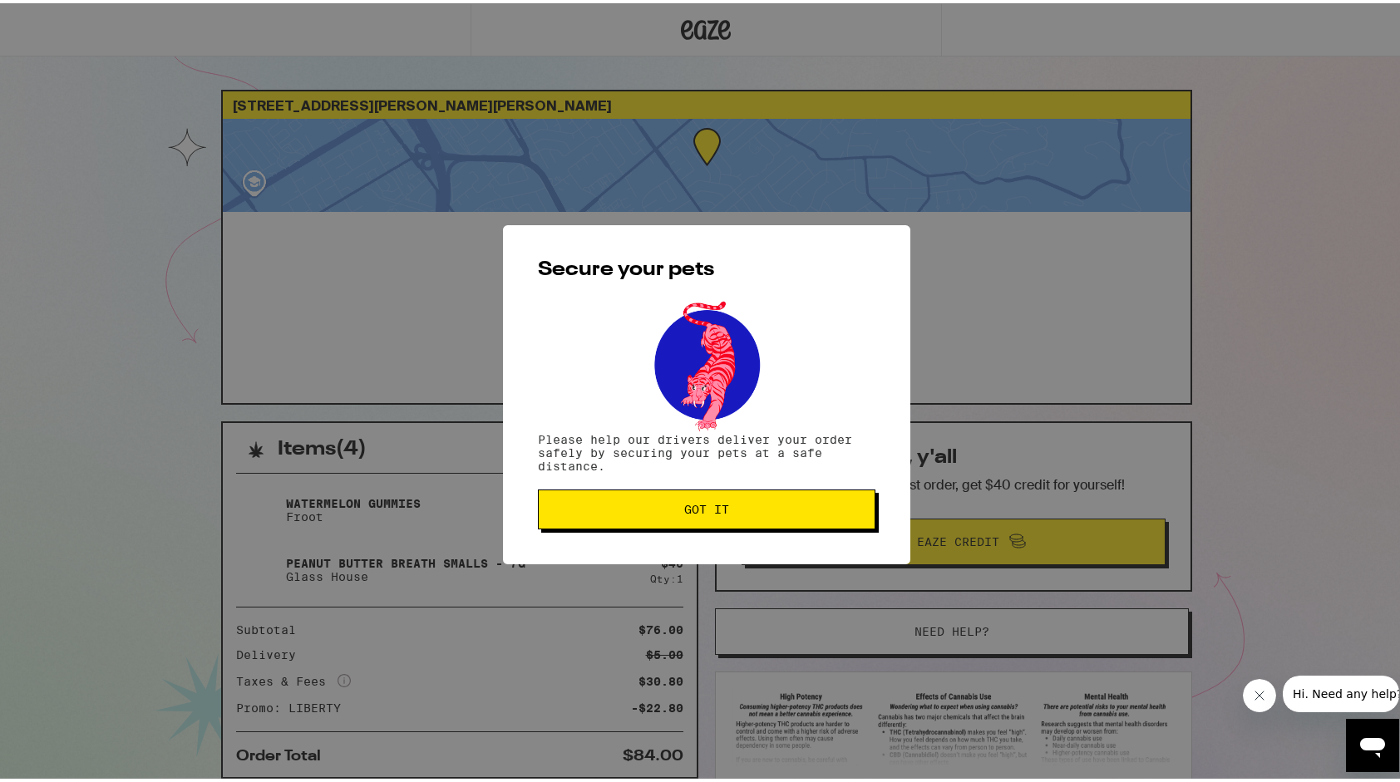
click at [589, 512] on span "Got it" at bounding box center [706, 507] width 309 height 12
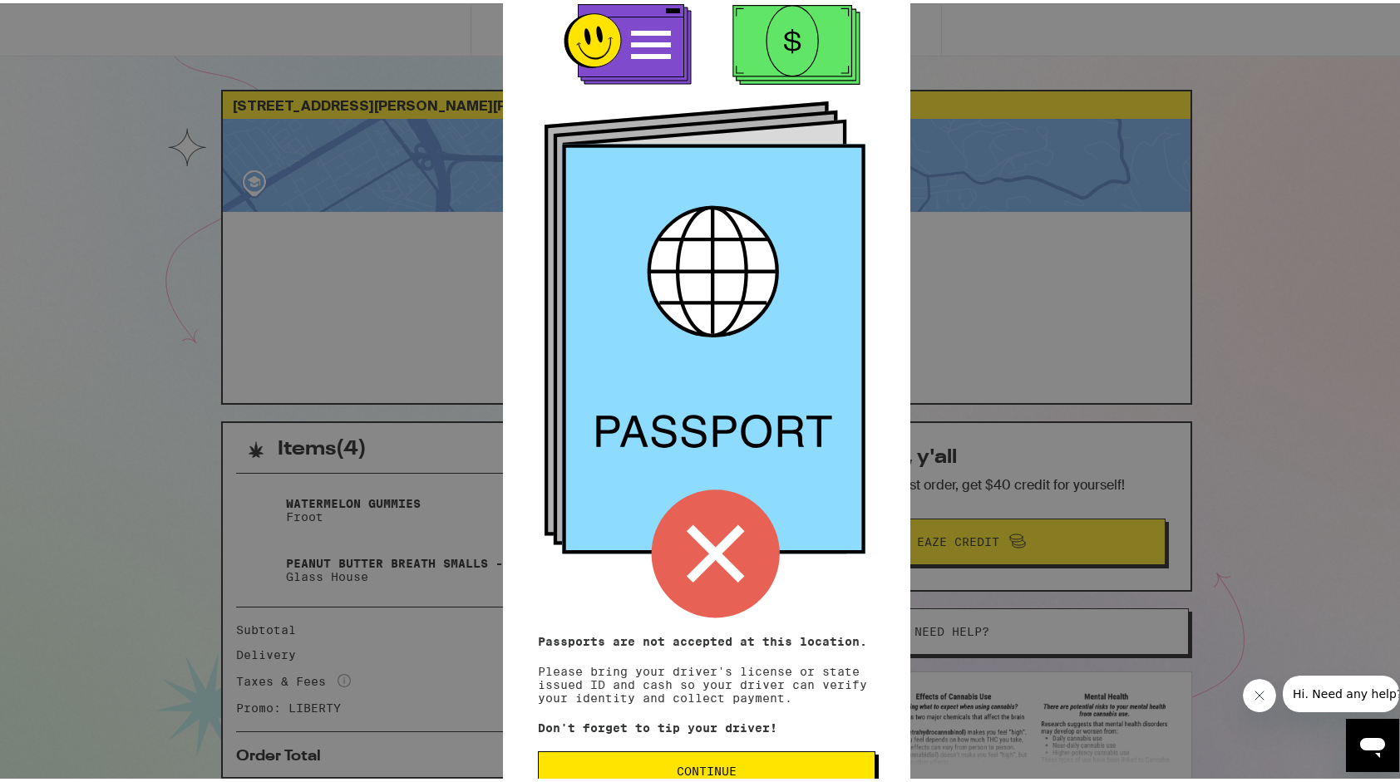
scroll to position [70, 0]
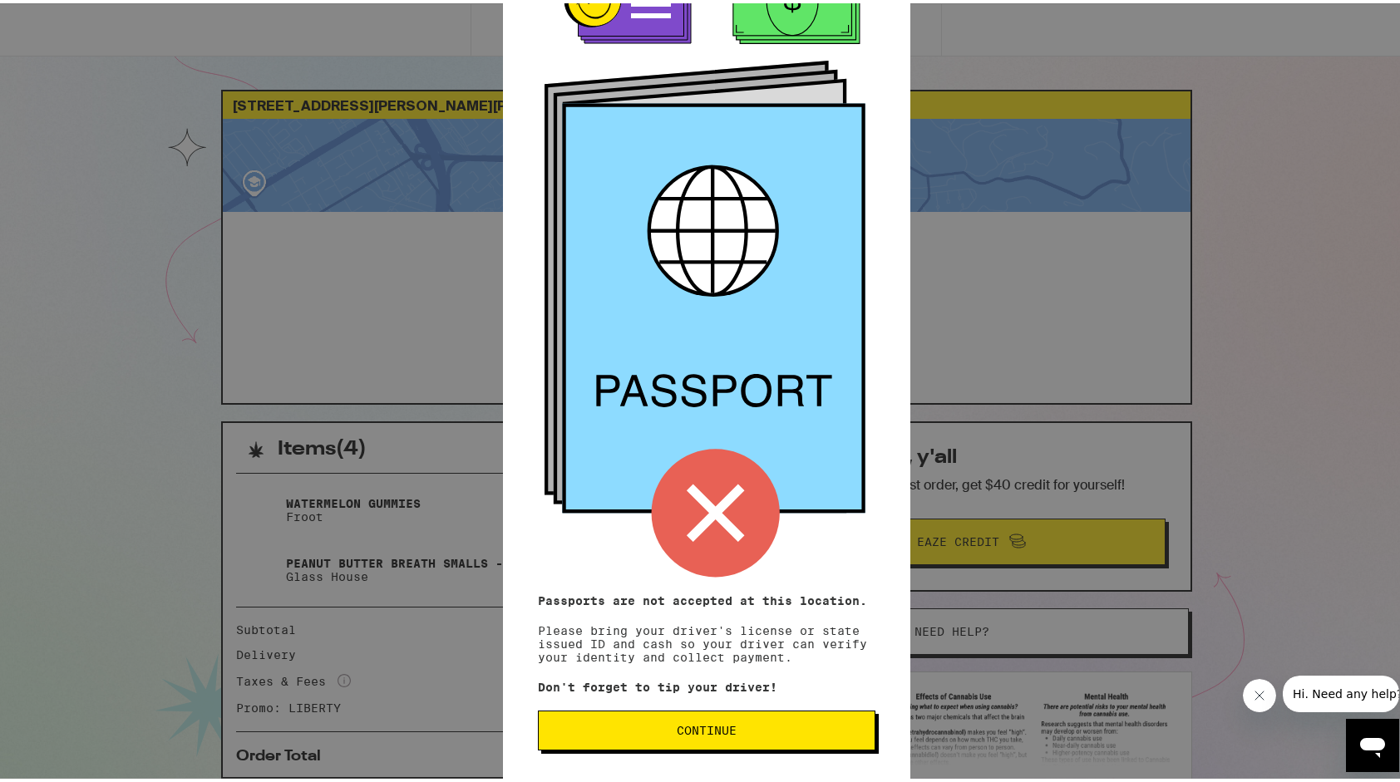
click at [581, 723] on span "Continue" at bounding box center [706, 728] width 309 height 12
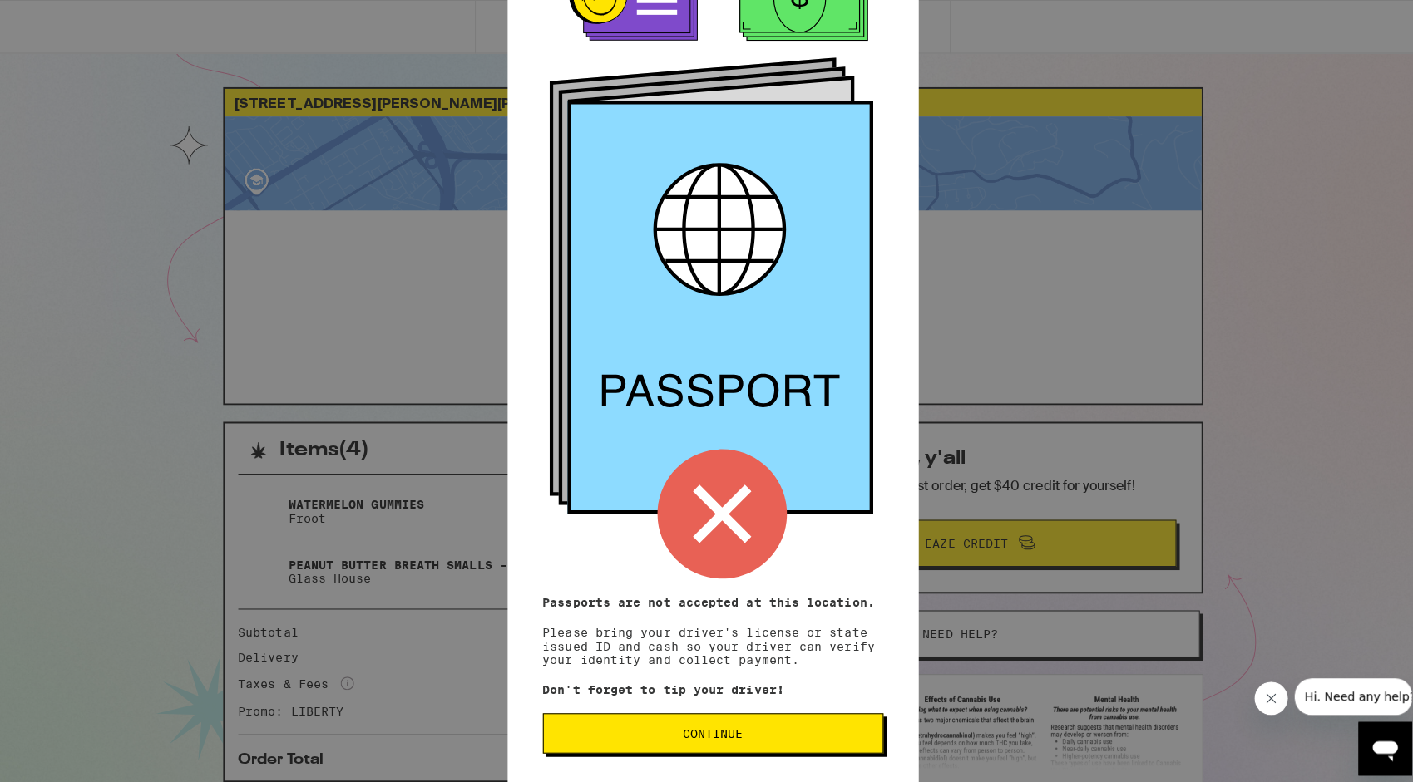
scroll to position [0, 0]
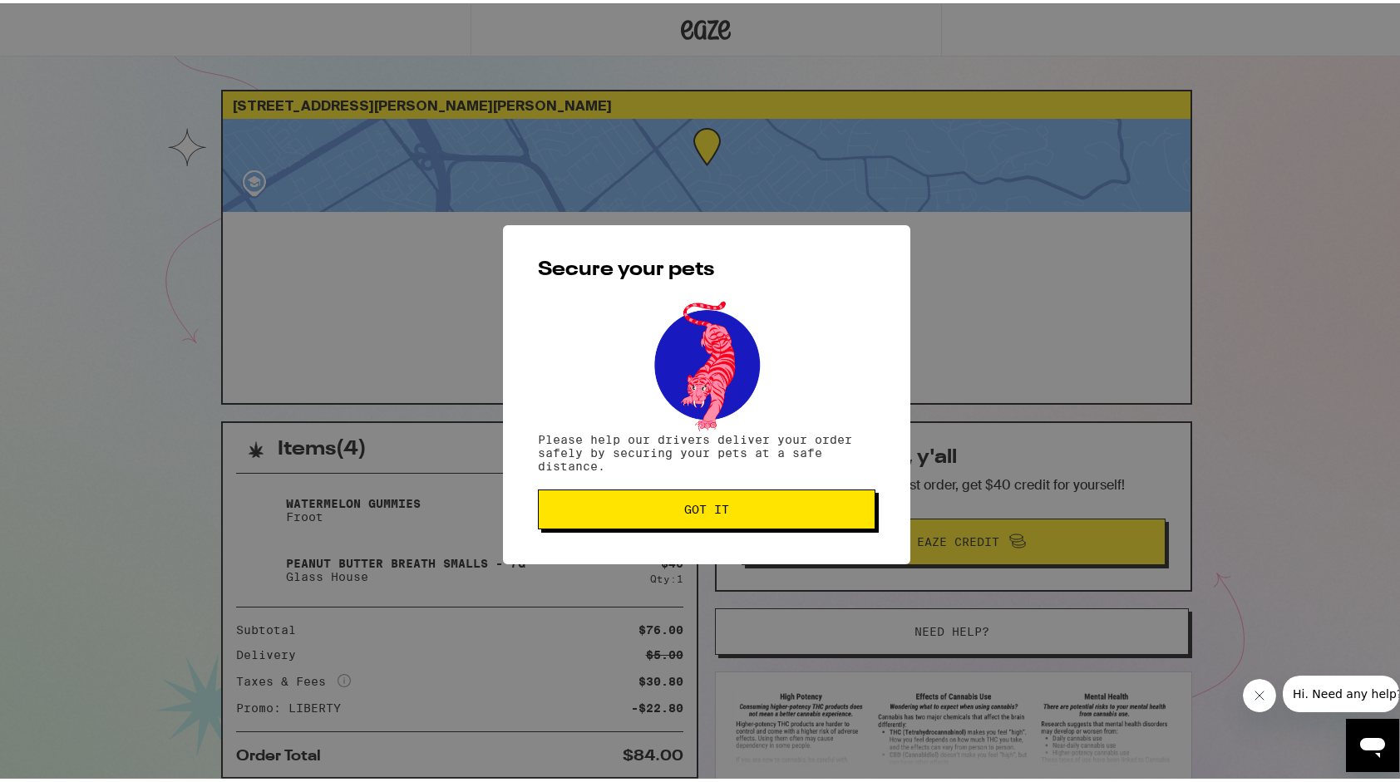
click at [703, 512] on span "Got it" at bounding box center [706, 507] width 45 height 12
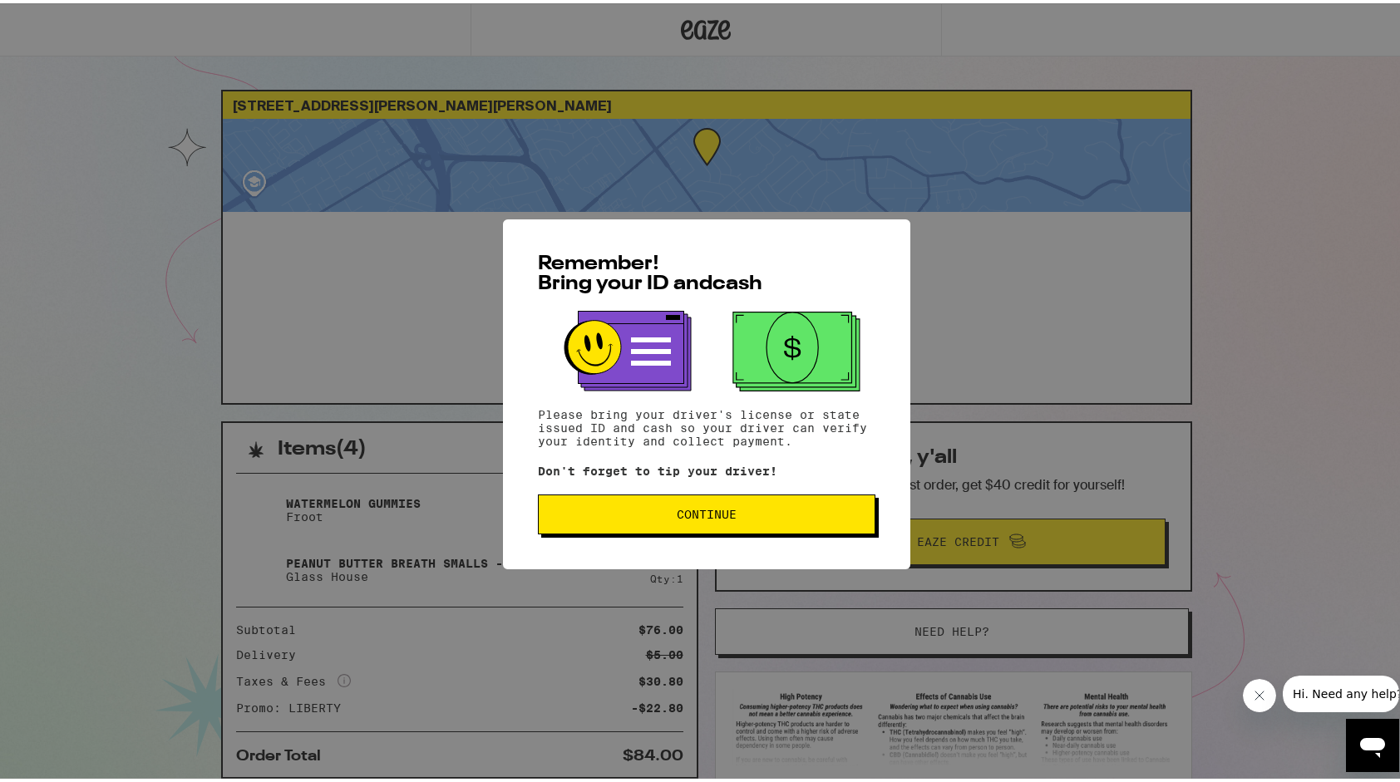
click at [662, 512] on span "Continue" at bounding box center [706, 512] width 309 height 12
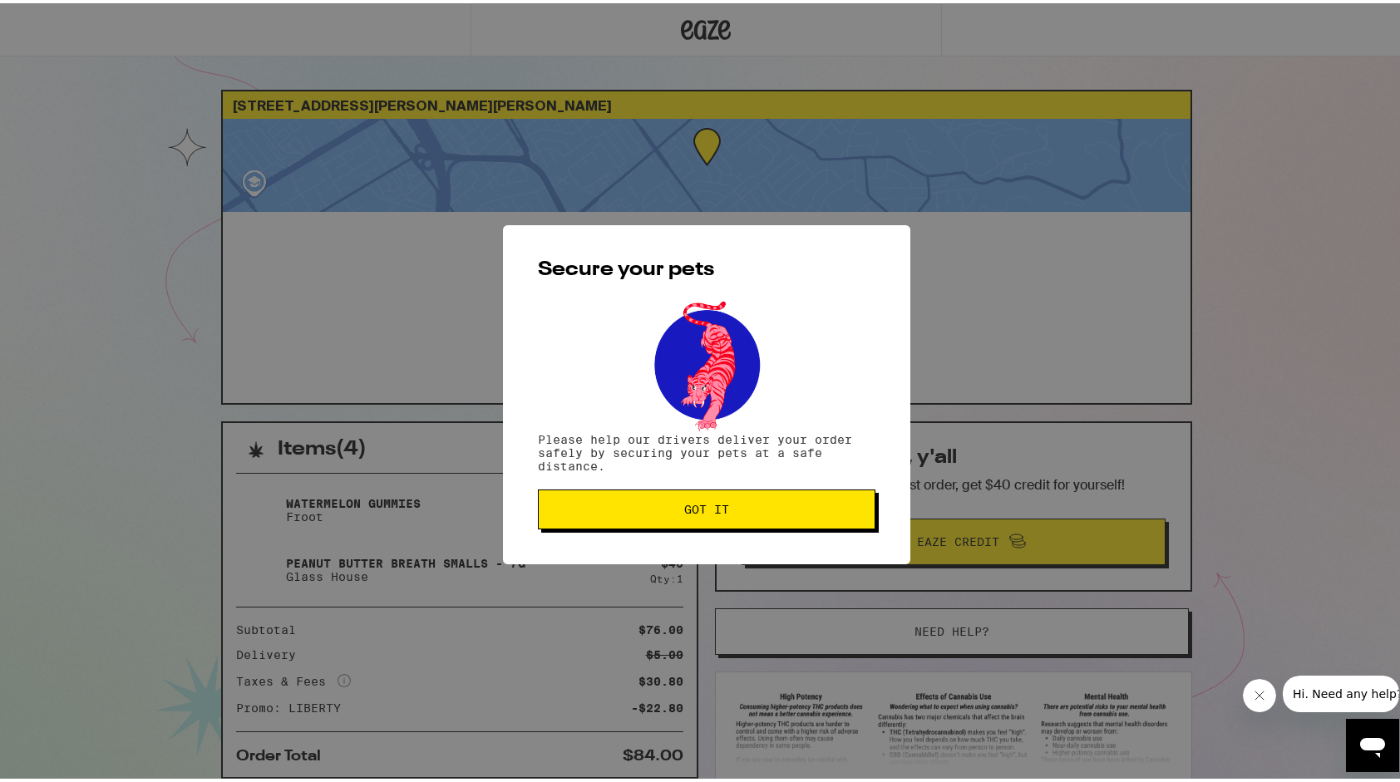
click at [662, 512] on span "Got it" at bounding box center [706, 507] width 309 height 12
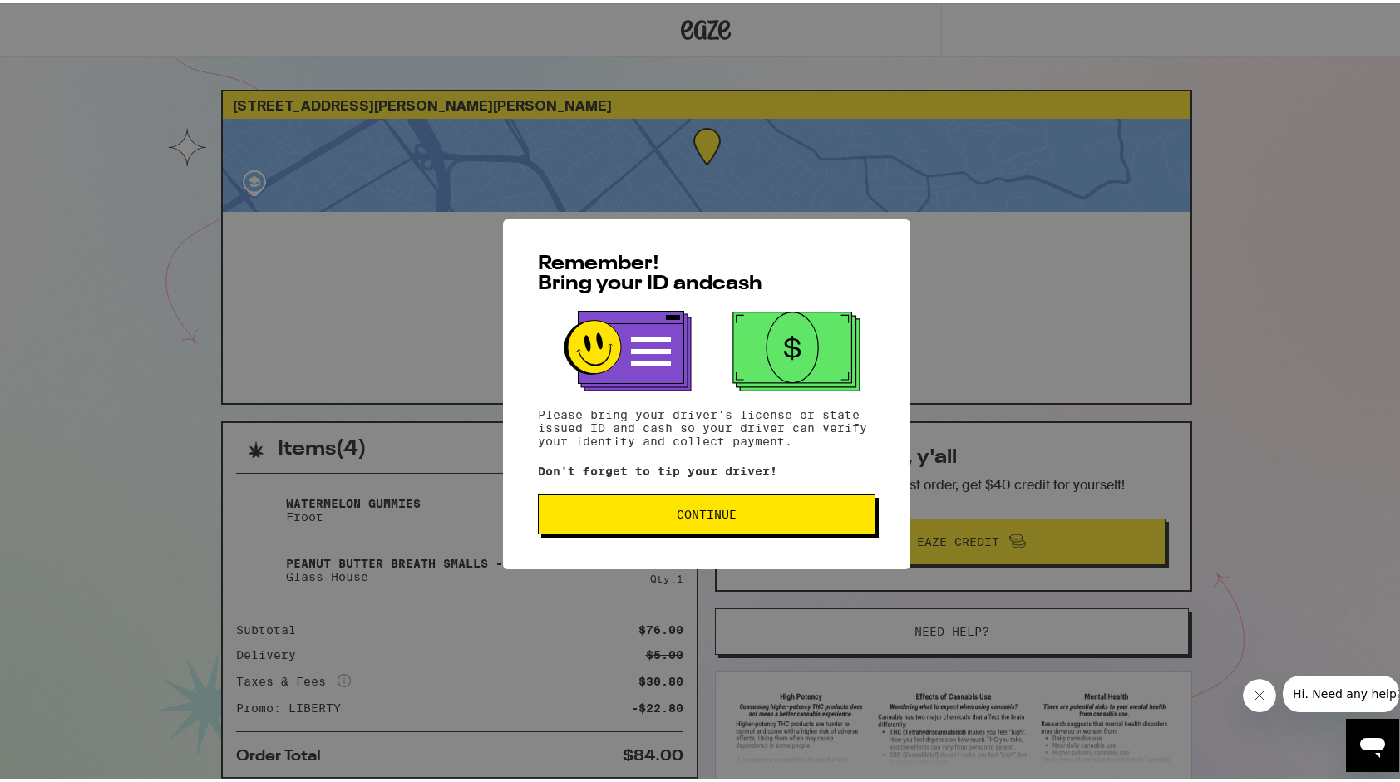
click at [755, 525] on button "Continue" at bounding box center [707, 511] width 338 height 40
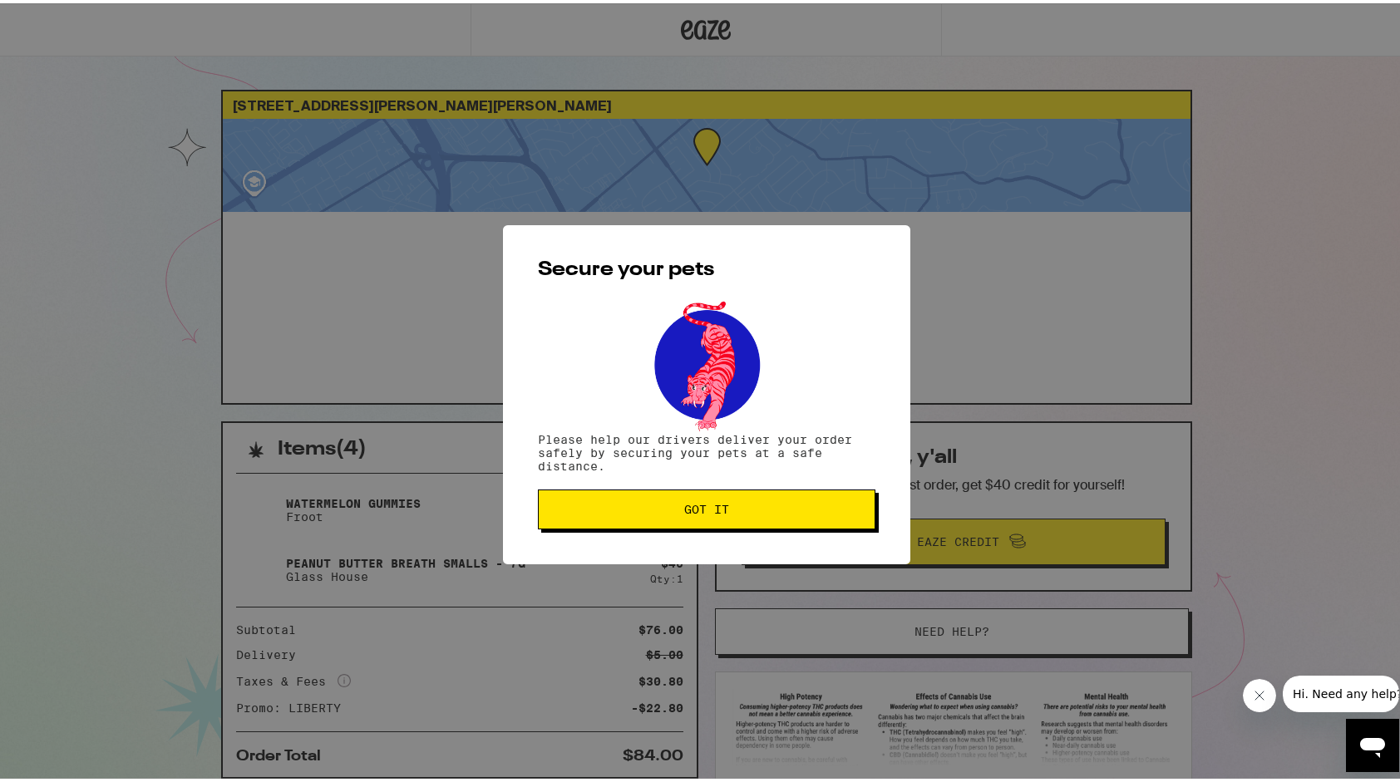
click at [755, 525] on button "Got it" at bounding box center [707, 506] width 338 height 40
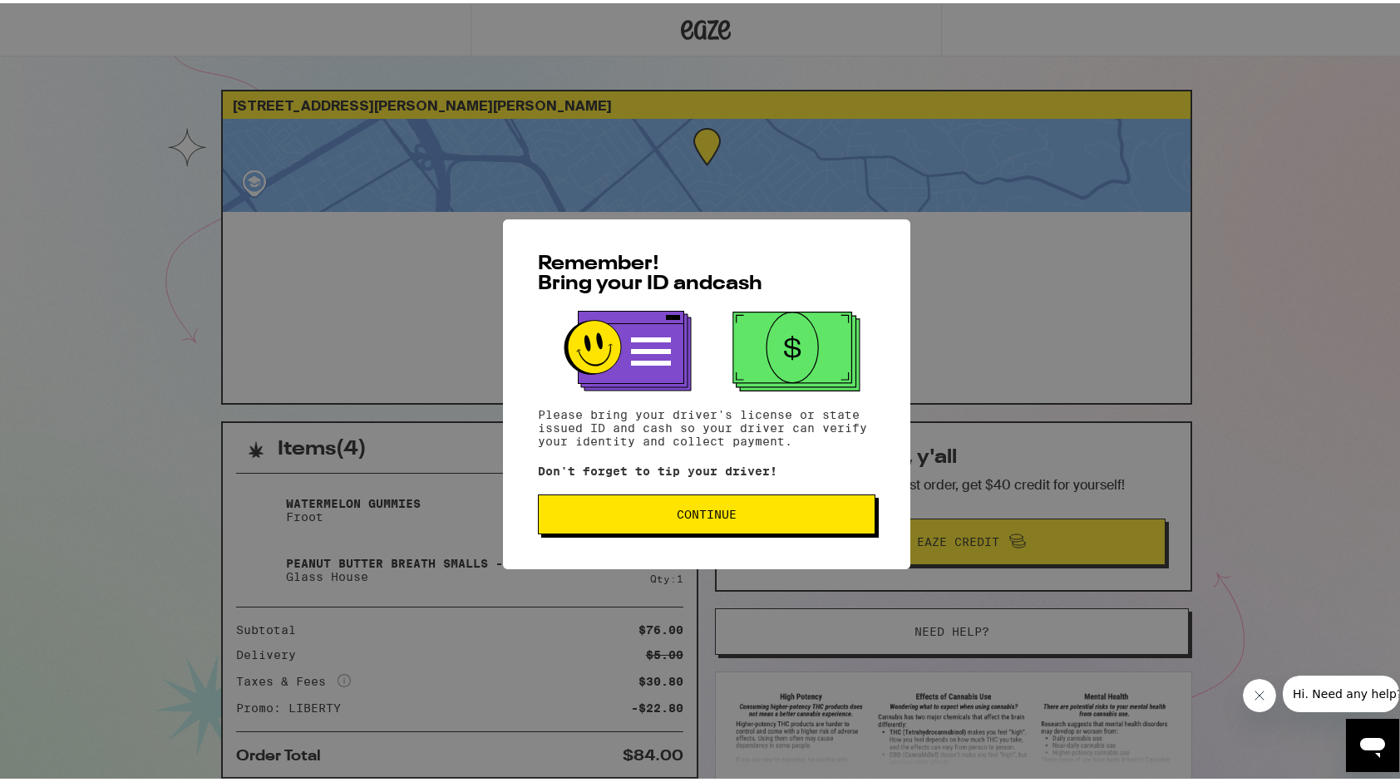
click at [654, 523] on button "Continue" at bounding box center [707, 511] width 338 height 40
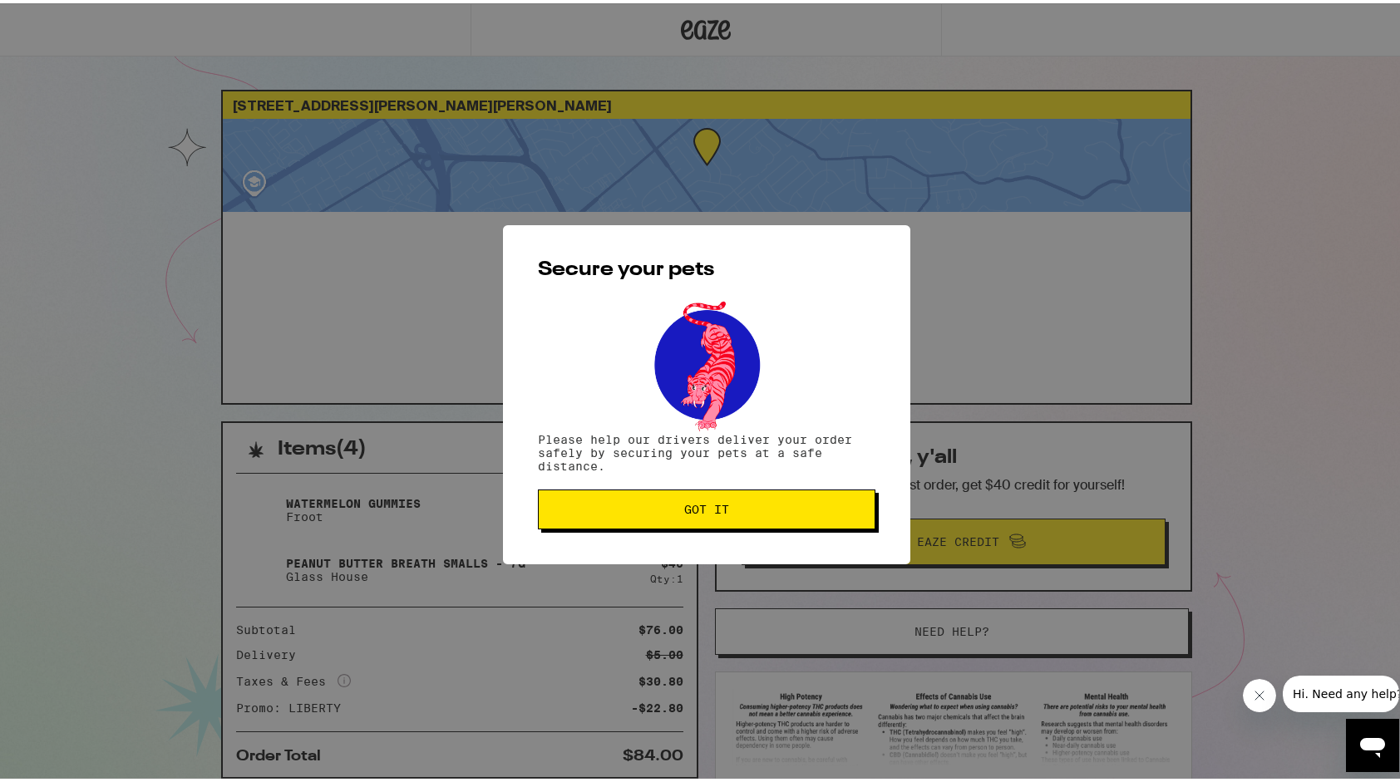
click at [654, 523] on button "Got it" at bounding box center [707, 506] width 338 height 40
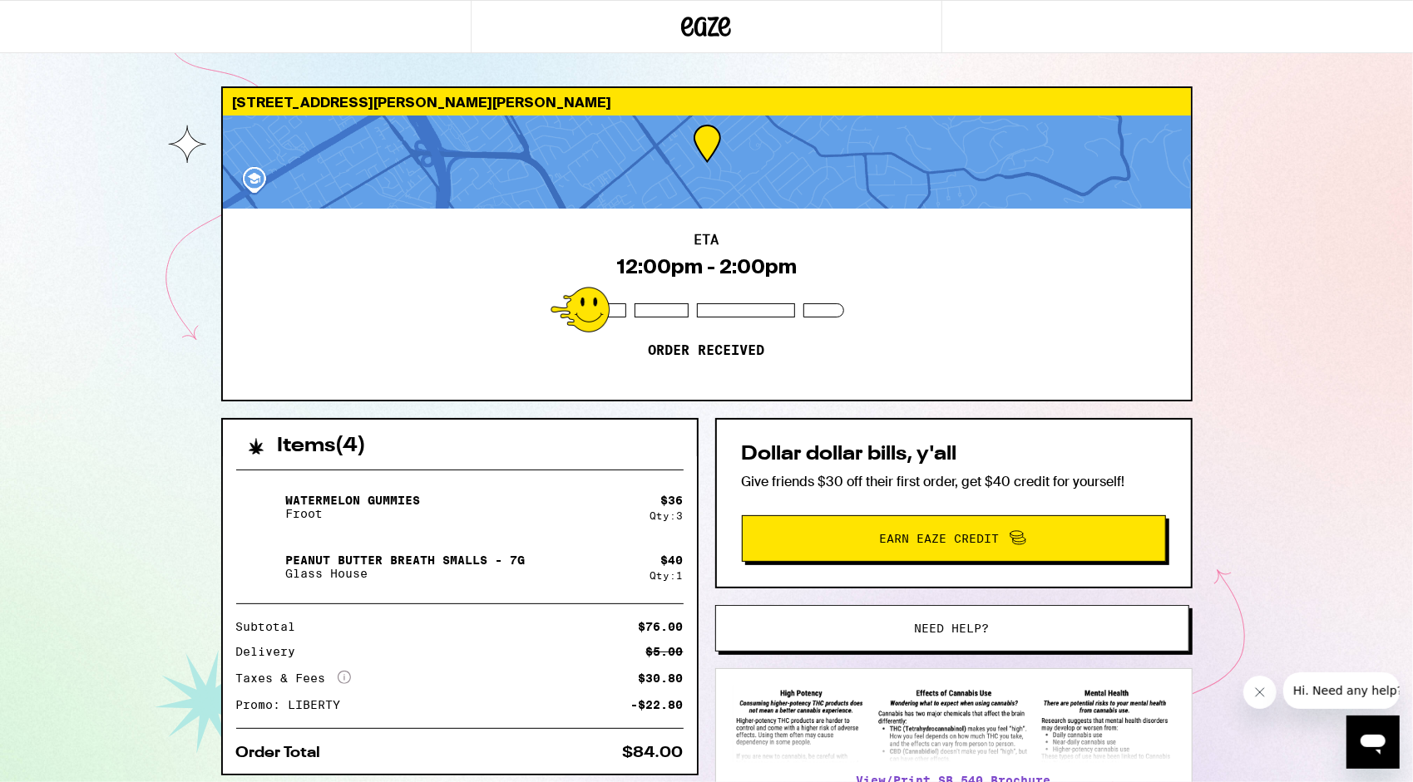
click at [1412, 236] on html "10210 Griffith St San Jose 95127 ETA 12:00pm - 2:00pm Order received Items ( 4 …" at bounding box center [706, 453] width 1413 height 906
click at [1399, 160] on div "10210 Griffith St San Jose 95127 ETA 12:00pm - 2:00pm Order received Items ( 4 …" at bounding box center [706, 453] width 1413 height 906
click at [1409, 176] on div "10210 Griffith St San Jose 95127 ETA 12:00pm - 2:00pm Order received Items ( 4 …" at bounding box center [706, 453] width 1413 height 906
click at [1400, 322] on div "10210 Griffith St San Jose 95127 ETA 12:00pm - 2:00pm Order received Items ( 4 …" at bounding box center [706, 453] width 1413 height 906
click at [1412, 443] on div "10210 Griffith St San Jose 95127 ETA 12:00pm - 2:00pm Order received Items ( 4 …" at bounding box center [706, 453] width 1413 height 906
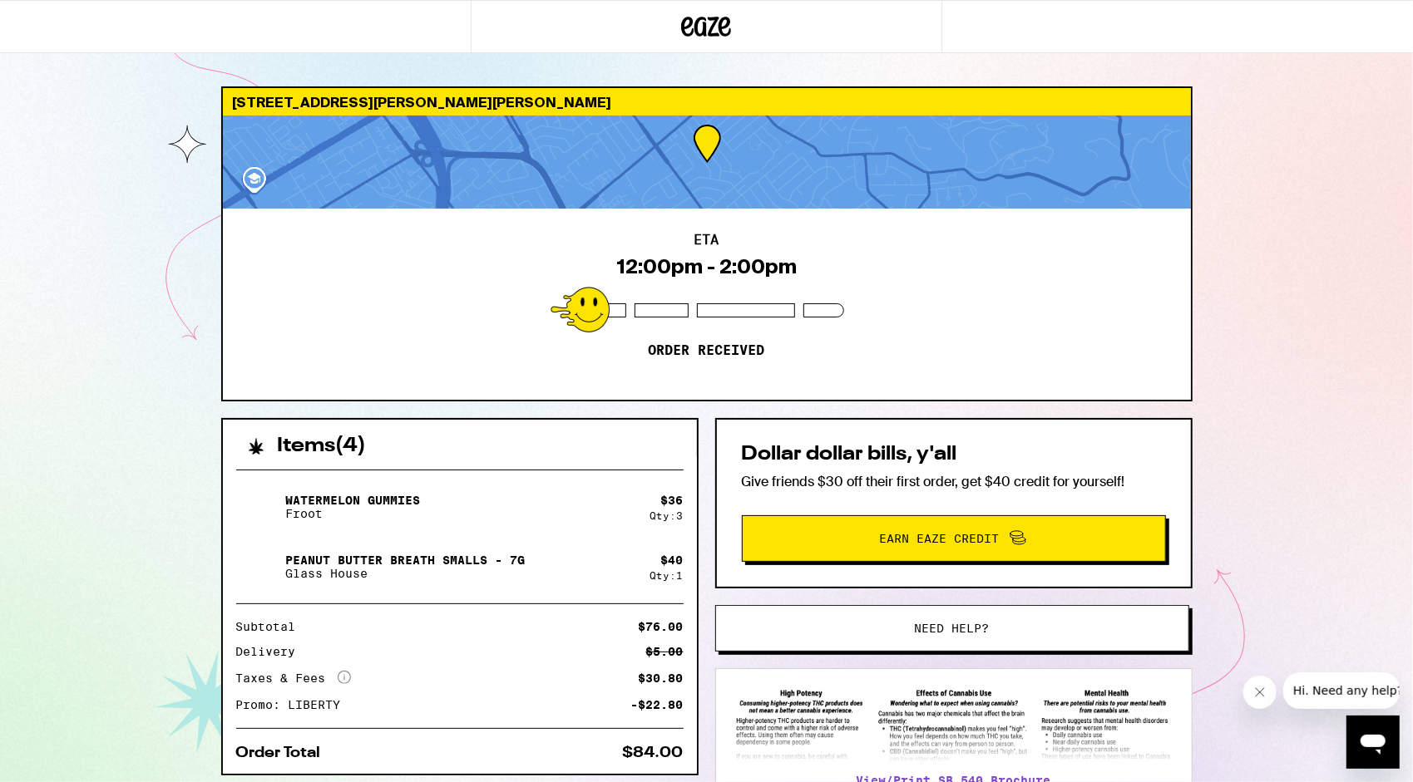
click at [1412, 443] on div "10210 Griffith St San Jose 95127 ETA 12:00pm - 2:00pm Order received Items ( 4 …" at bounding box center [706, 453] width 1413 height 906
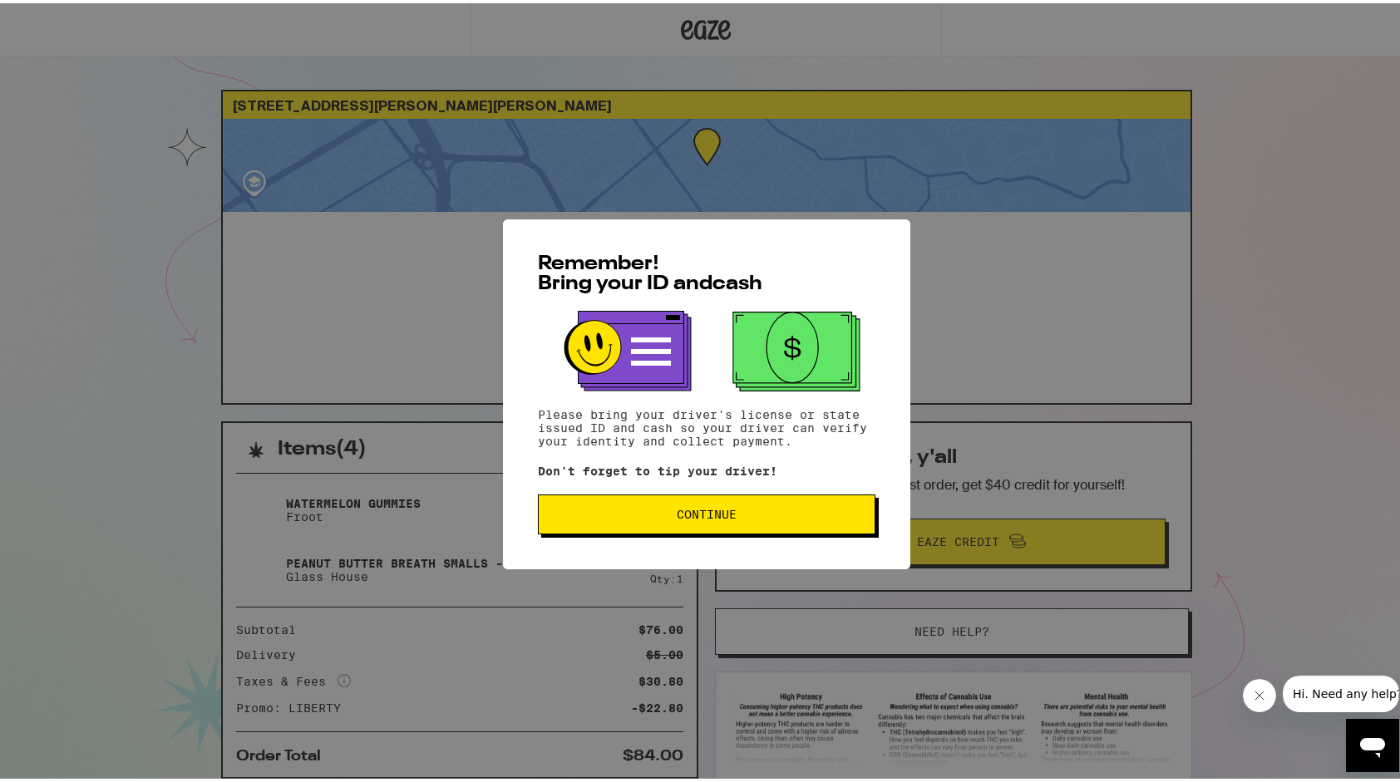
click at [792, 511] on span "Continue" at bounding box center [706, 512] width 309 height 12
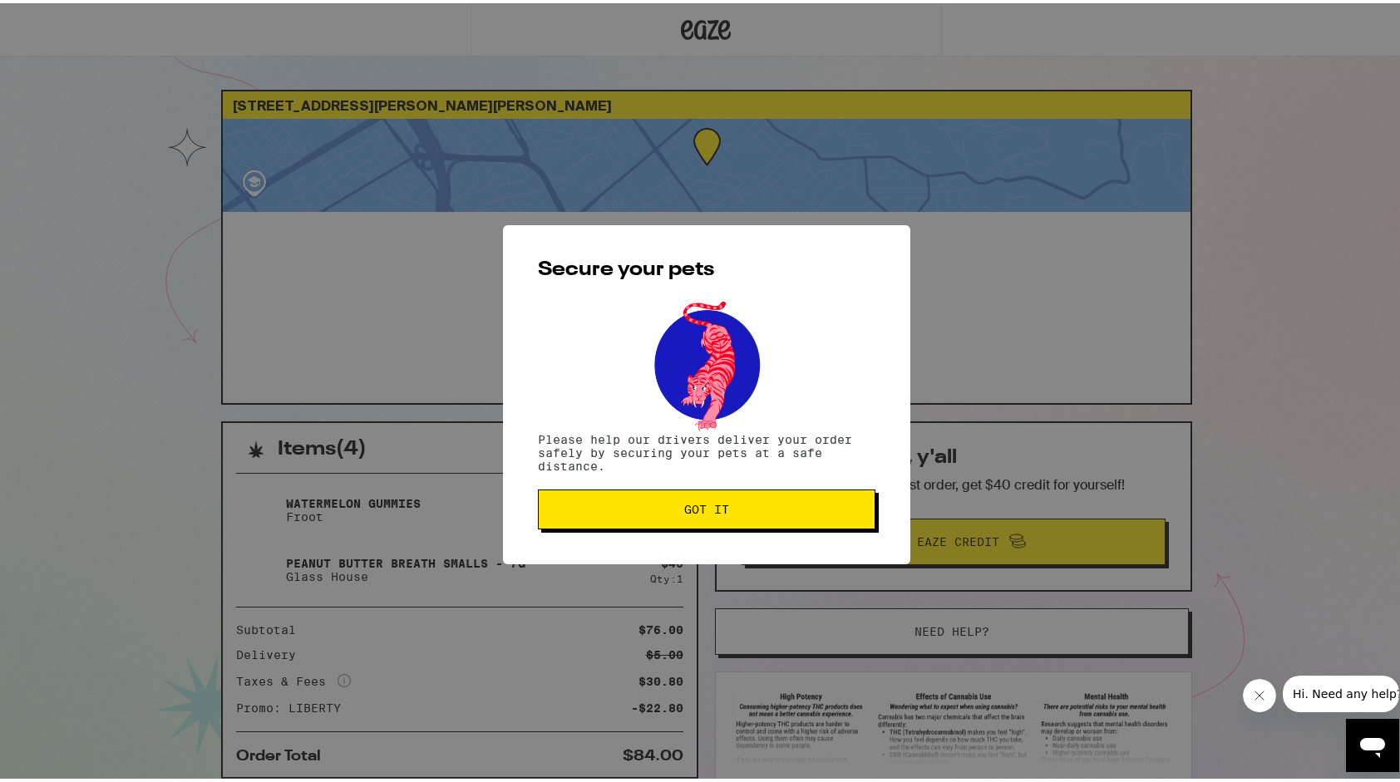
click at [635, 506] on span "Got it" at bounding box center [706, 507] width 309 height 12
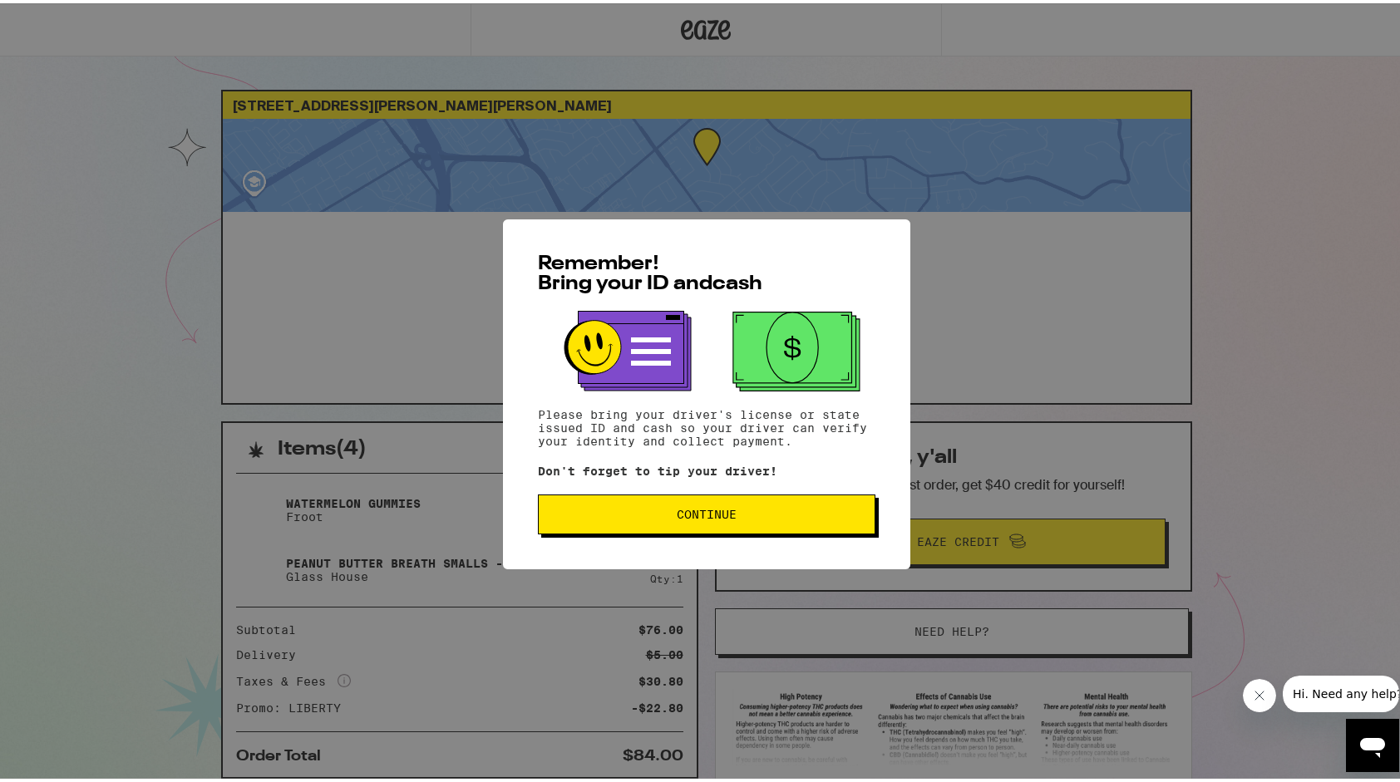
click at [668, 527] on button "Continue" at bounding box center [707, 511] width 338 height 40
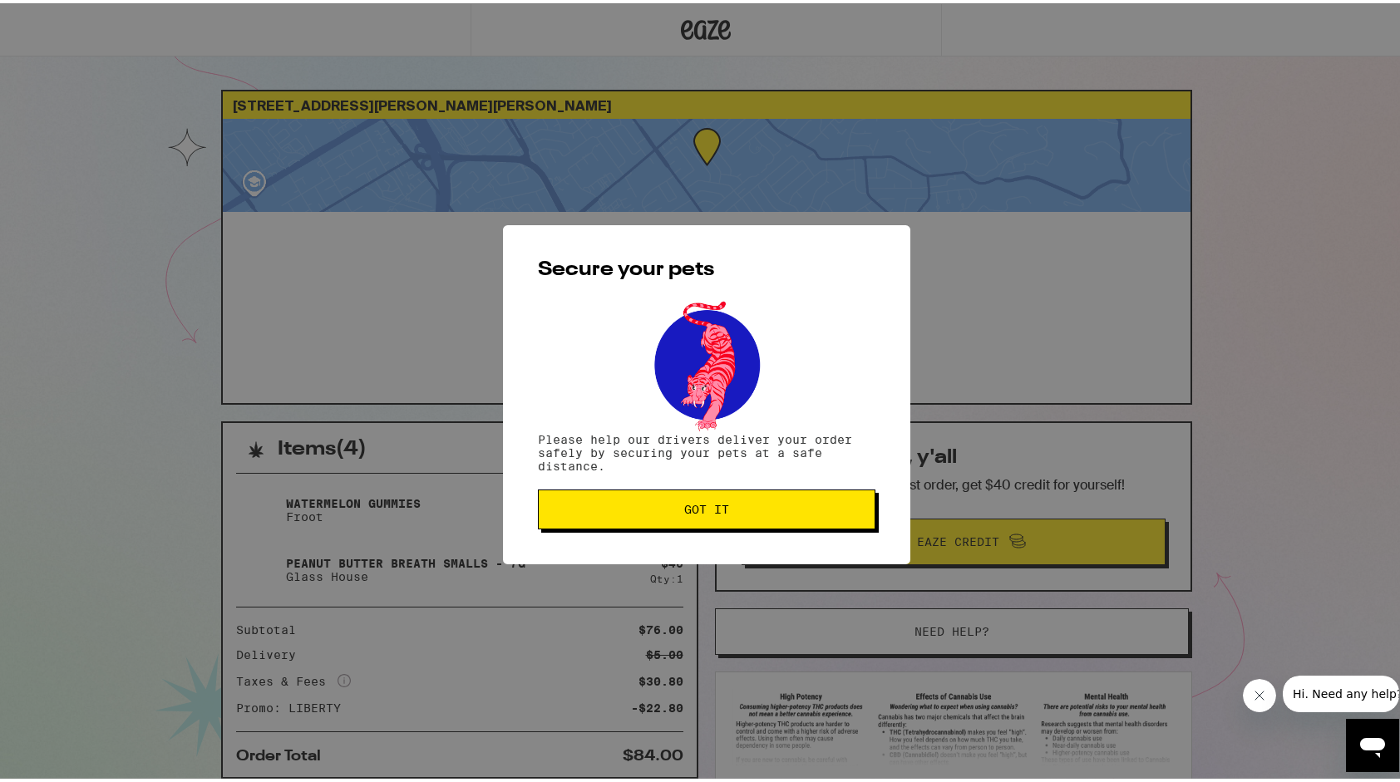
click at [668, 526] on button "Got it" at bounding box center [707, 506] width 338 height 40
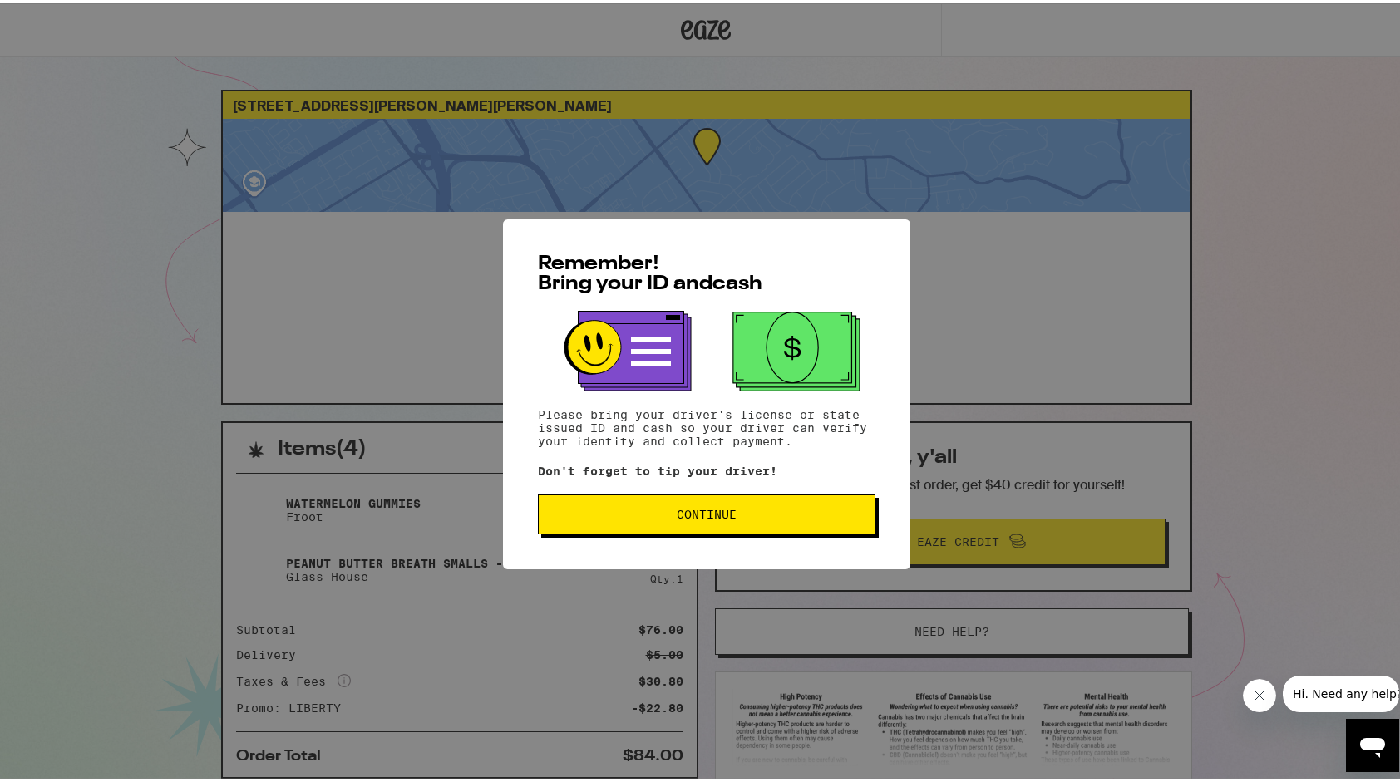
click at [653, 524] on button "Continue" at bounding box center [707, 511] width 338 height 40
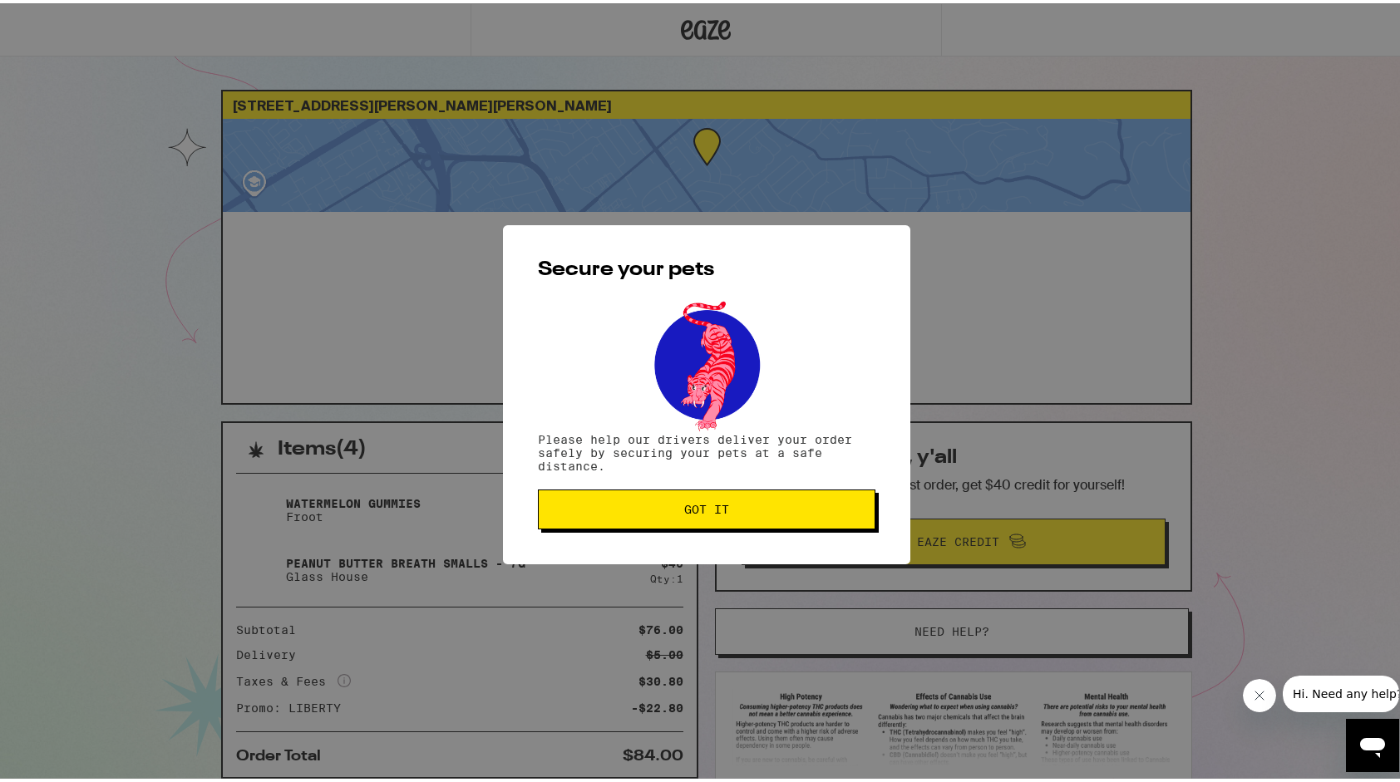
click at [653, 524] on button "Got it" at bounding box center [707, 506] width 338 height 40
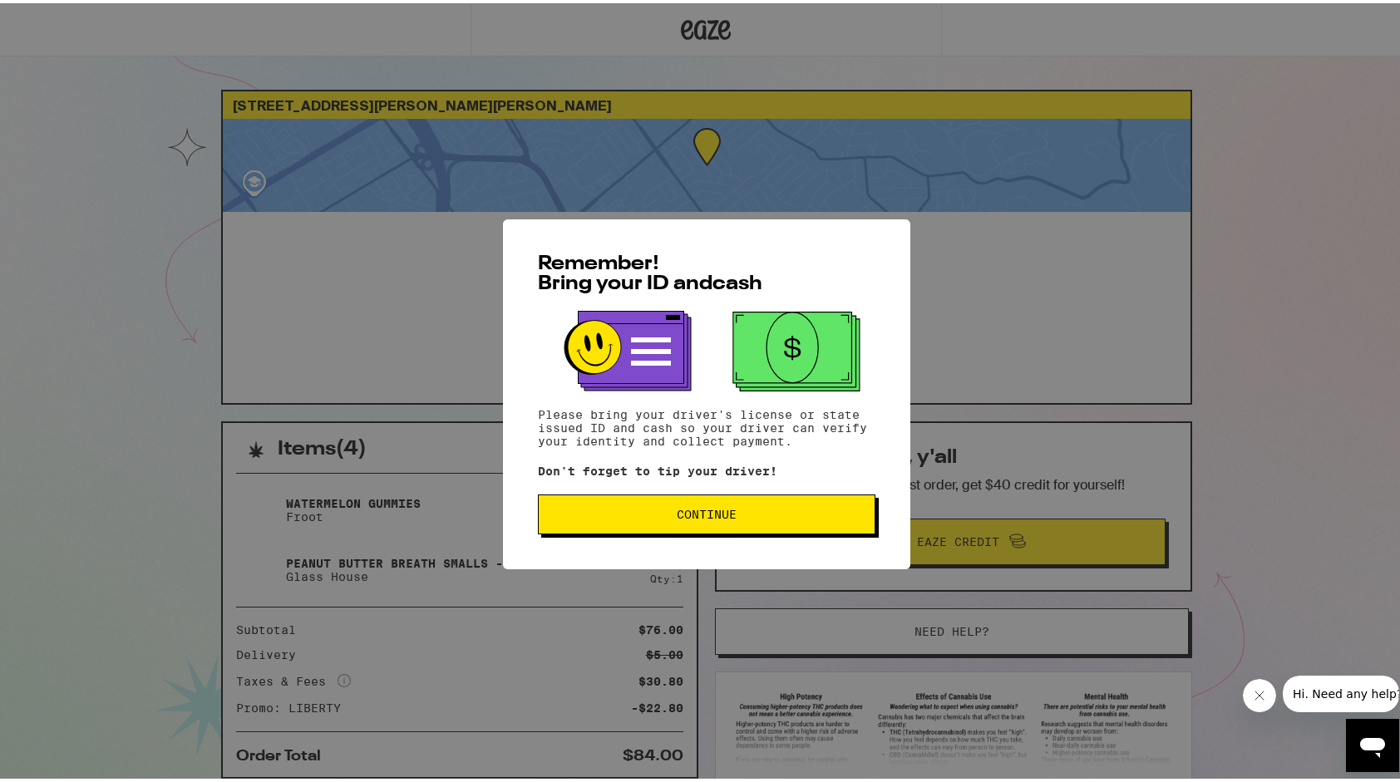
click at [677, 508] on span "Continue" at bounding box center [707, 512] width 60 height 12
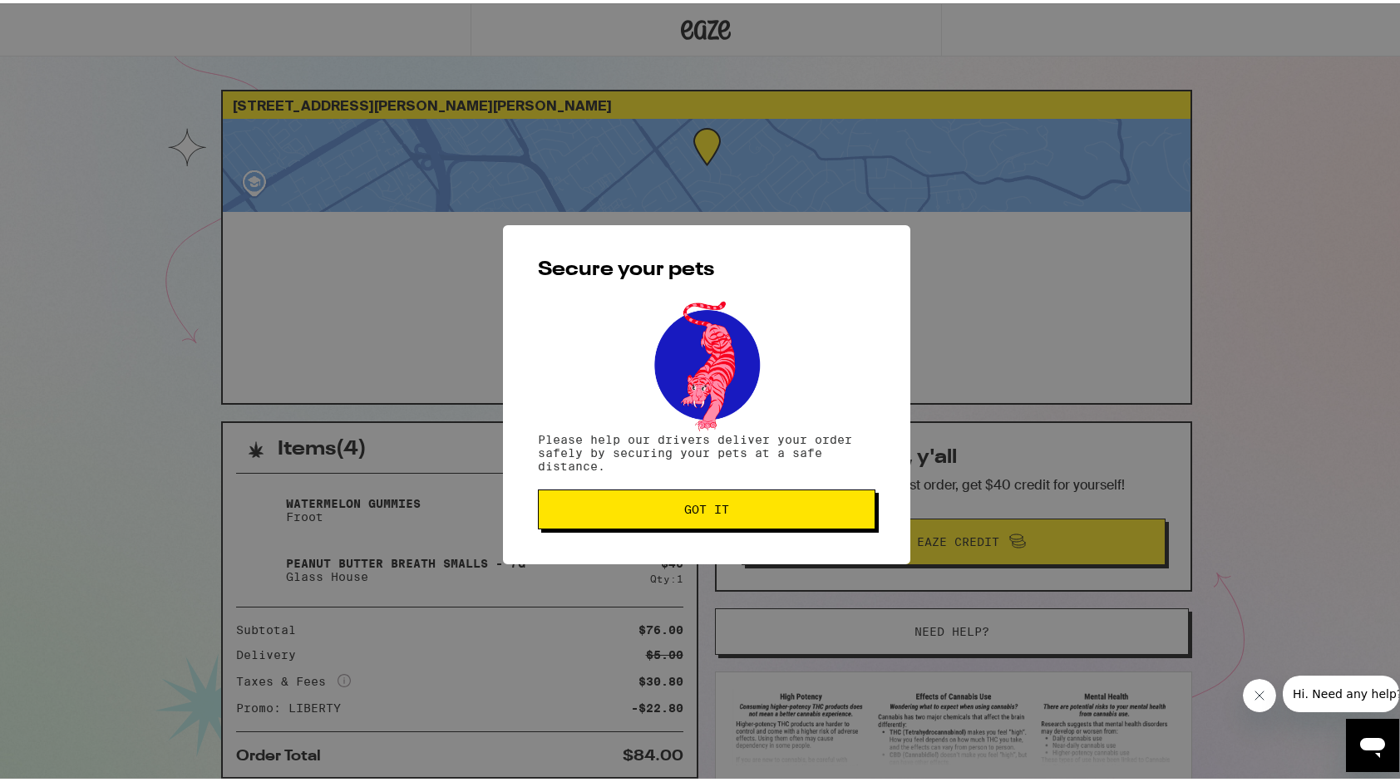
click at [674, 508] on span "Got it" at bounding box center [706, 507] width 309 height 12
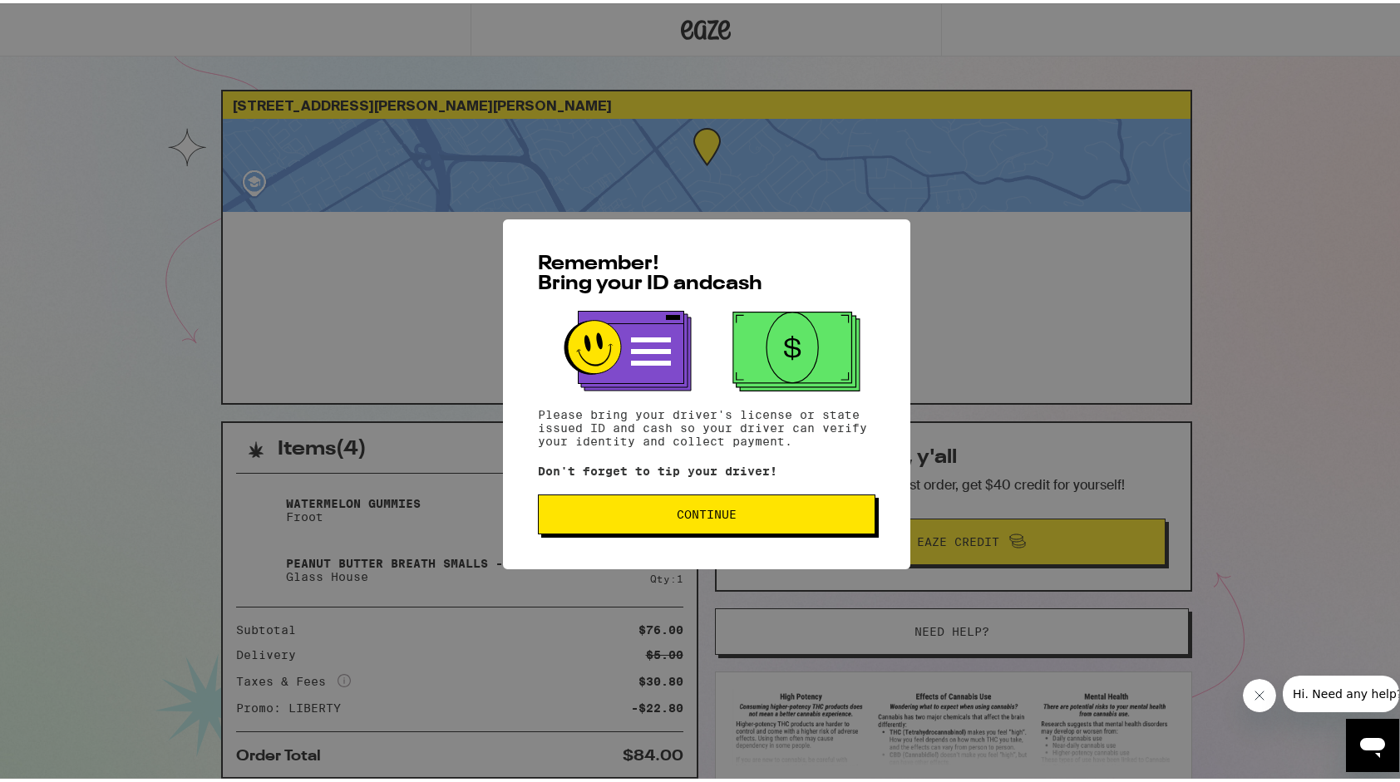
click at [634, 514] on span "Continue" at bounding box center [706, 512] width 309 height 12
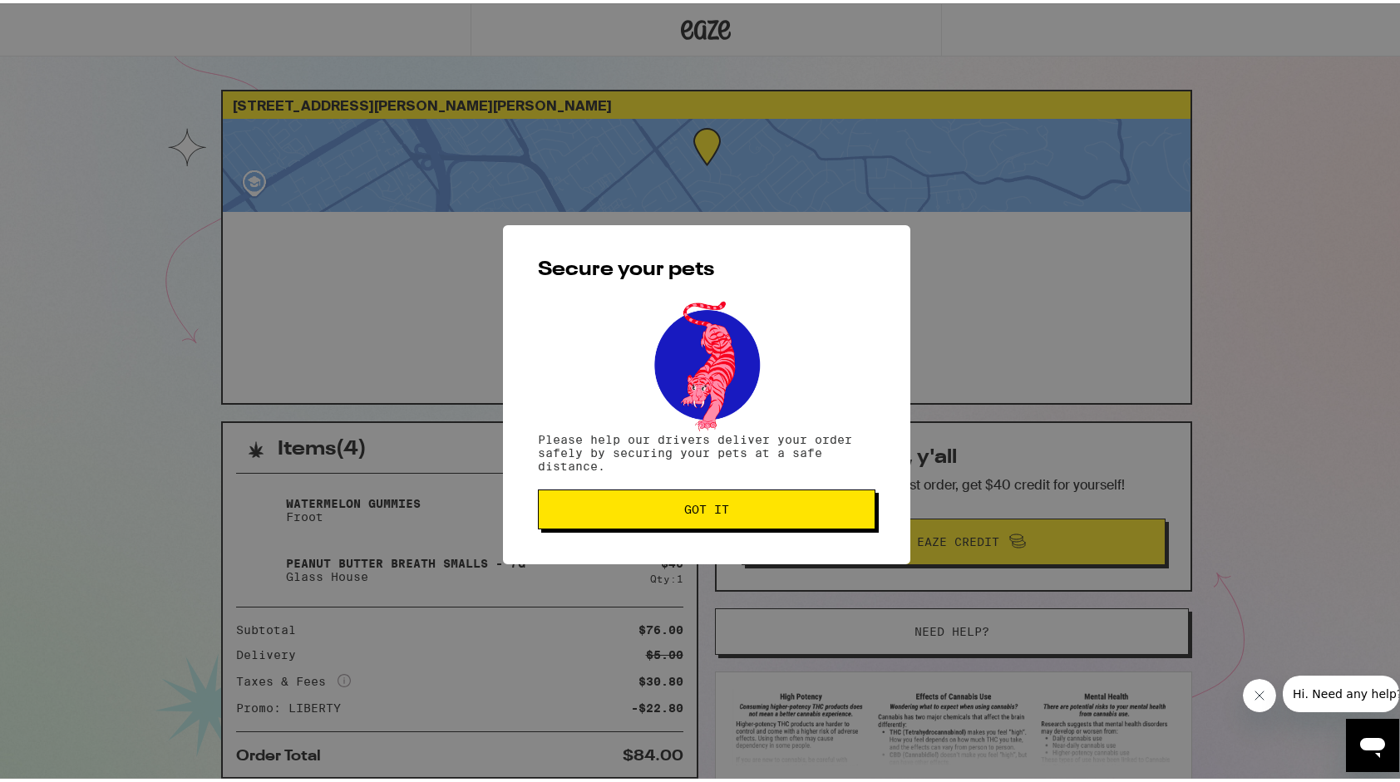
click at [634, 512] on span "Got it" at bounding box center [706, 507] width 309 height 12
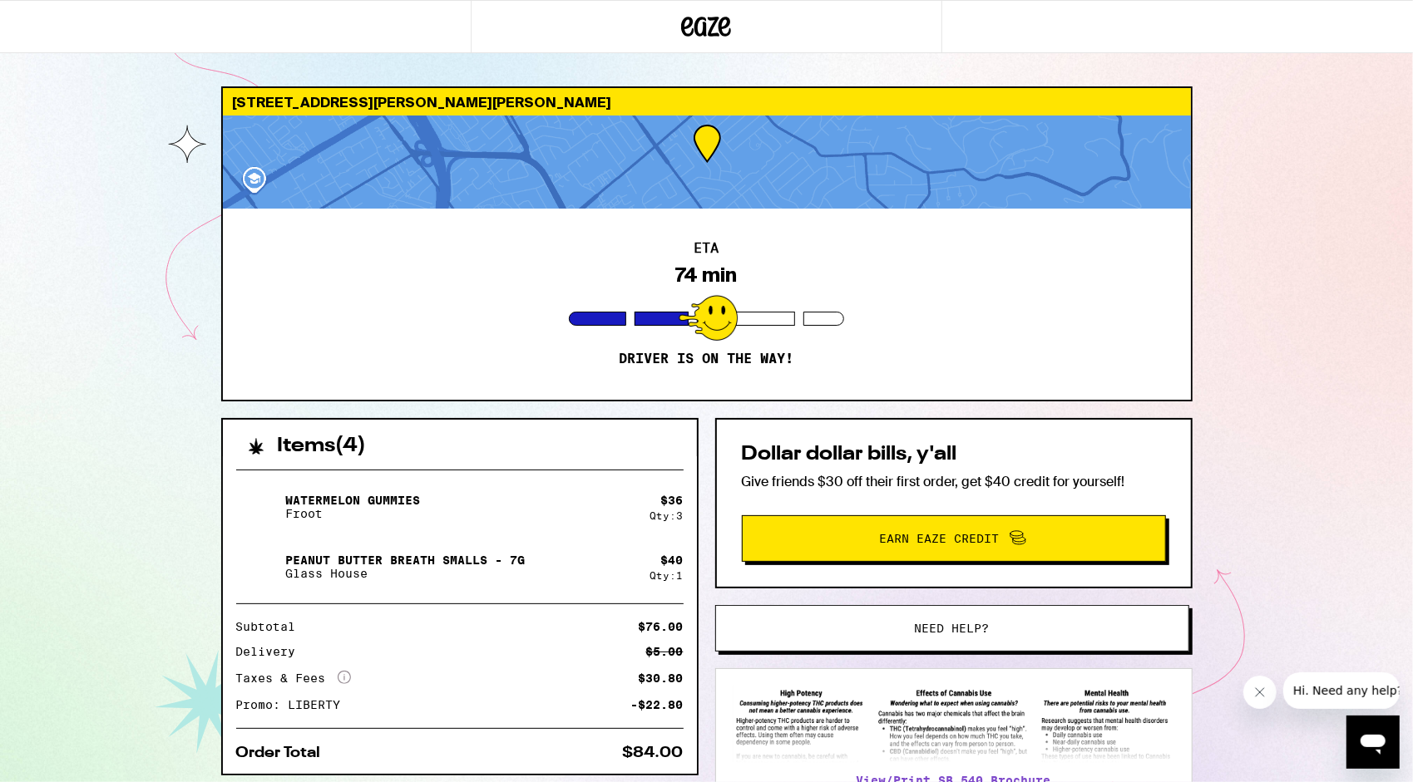
click at [1409, 487] on div "[STREET_ADDRESS][PERSON_NAME][PERSON_NAME] ETA 74 min Driver is on the way! Ite…" at bounding box center [706, 453] width 1413 height 906
click at [1409, 477] on div "[STREET_ADDRESS][PERSON_NAME][PERSON_NAME] ETA 74 min Driver is on the way! Ite…" at bounding box center [706, 453] width 1413 height 906
click at [1364, 471] on div "[STREET_ADDRESS][PERSON_NAME][PERSON_NAME] ETA 74 min Driver is on the way! Ite…" at bounding box center [706, 453] width 1413 height 906
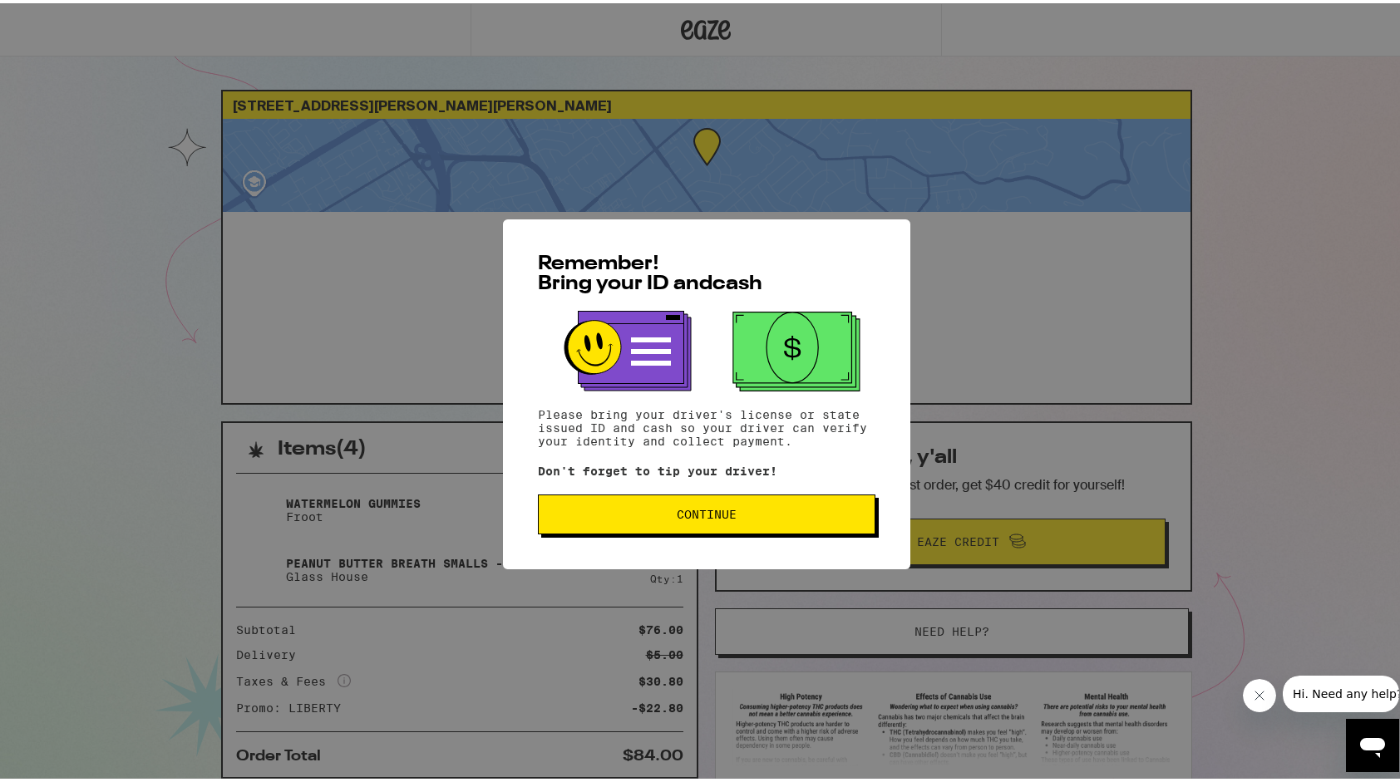
click at [698, 511] on span "Continue" at bounding box center [707, 512] width 60 height 12
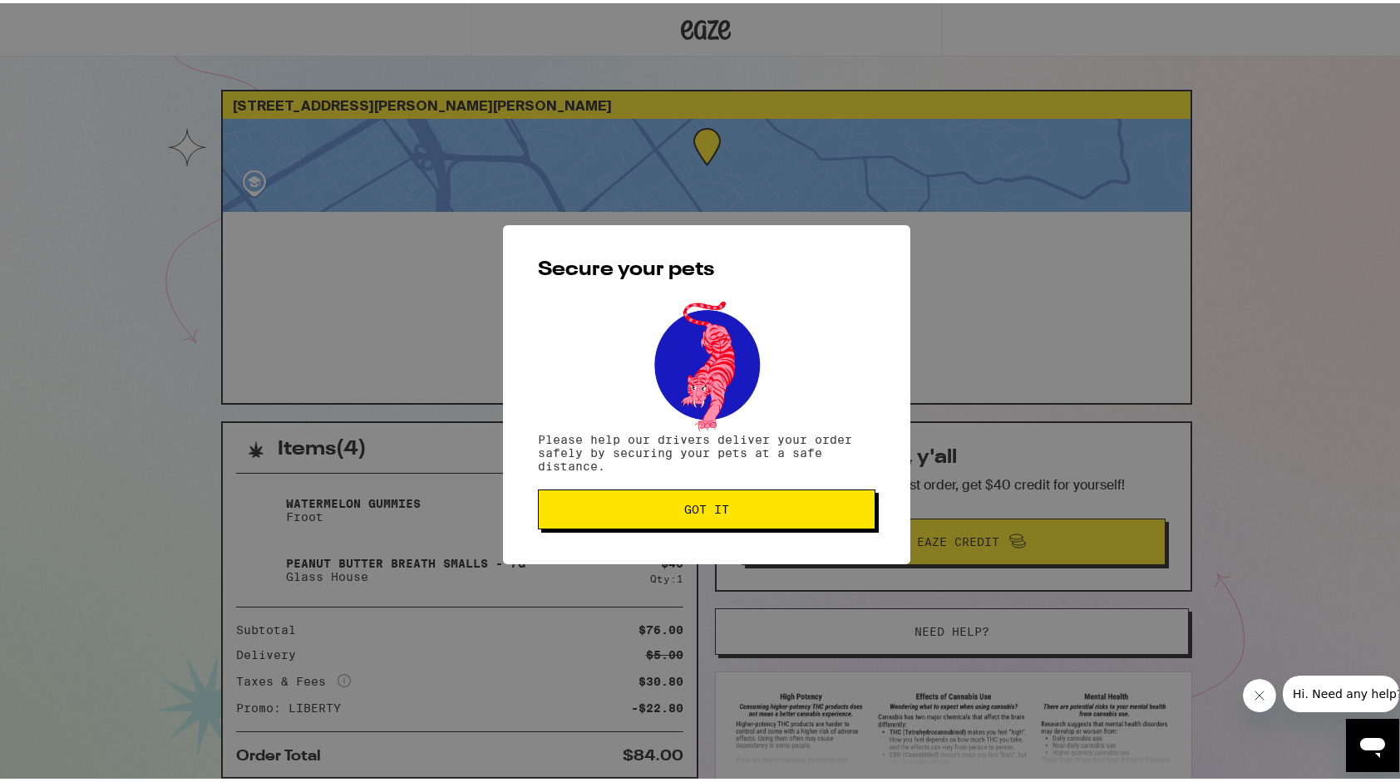
click at [698, 511] on span "Got it" at bounding box center [706, 507] width 45 height 12
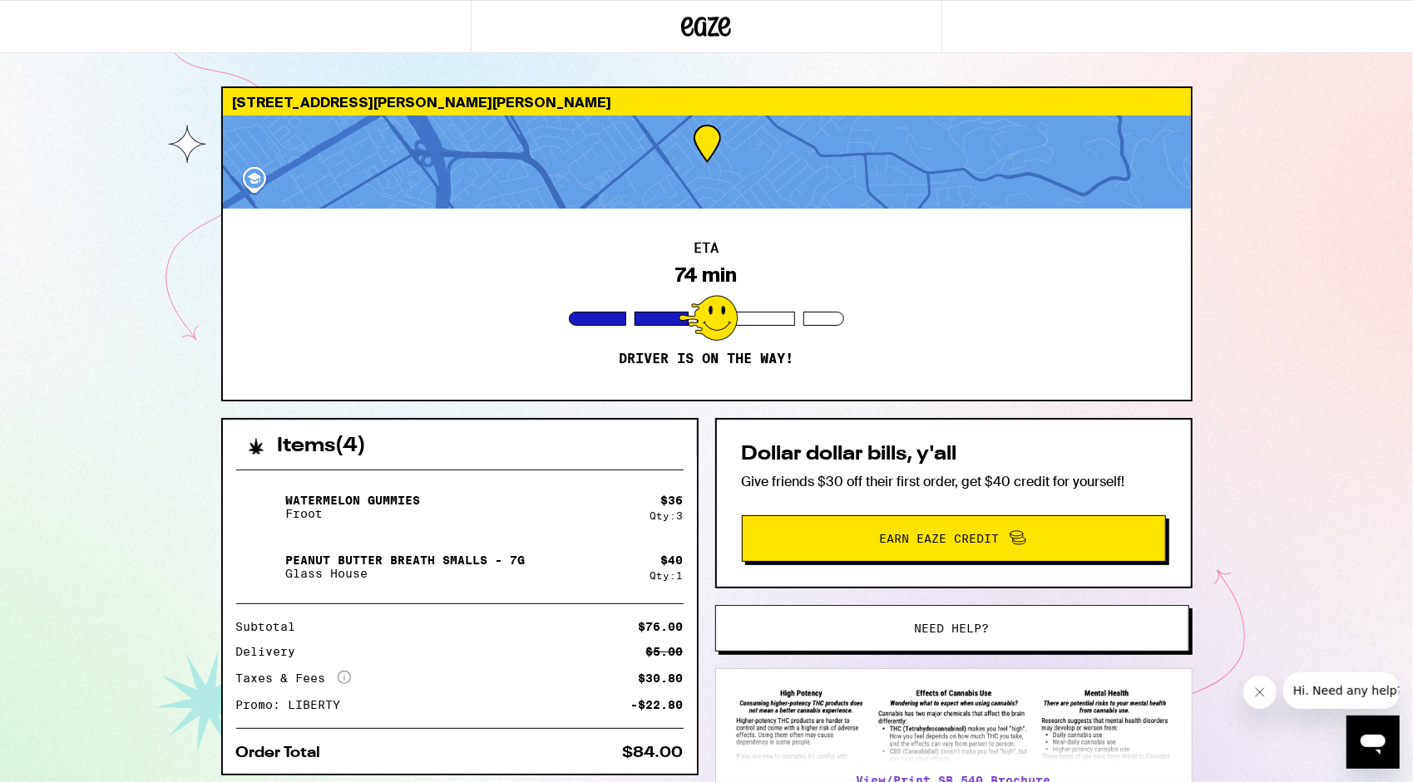
click at [1399, 462] on html "[STREET_ADDRESS][PERSON_NAME][PERSON_NAME] ETA 74 min Driver is on the way! Ite…" at bounding box center [706, 453] width 1413 height 906
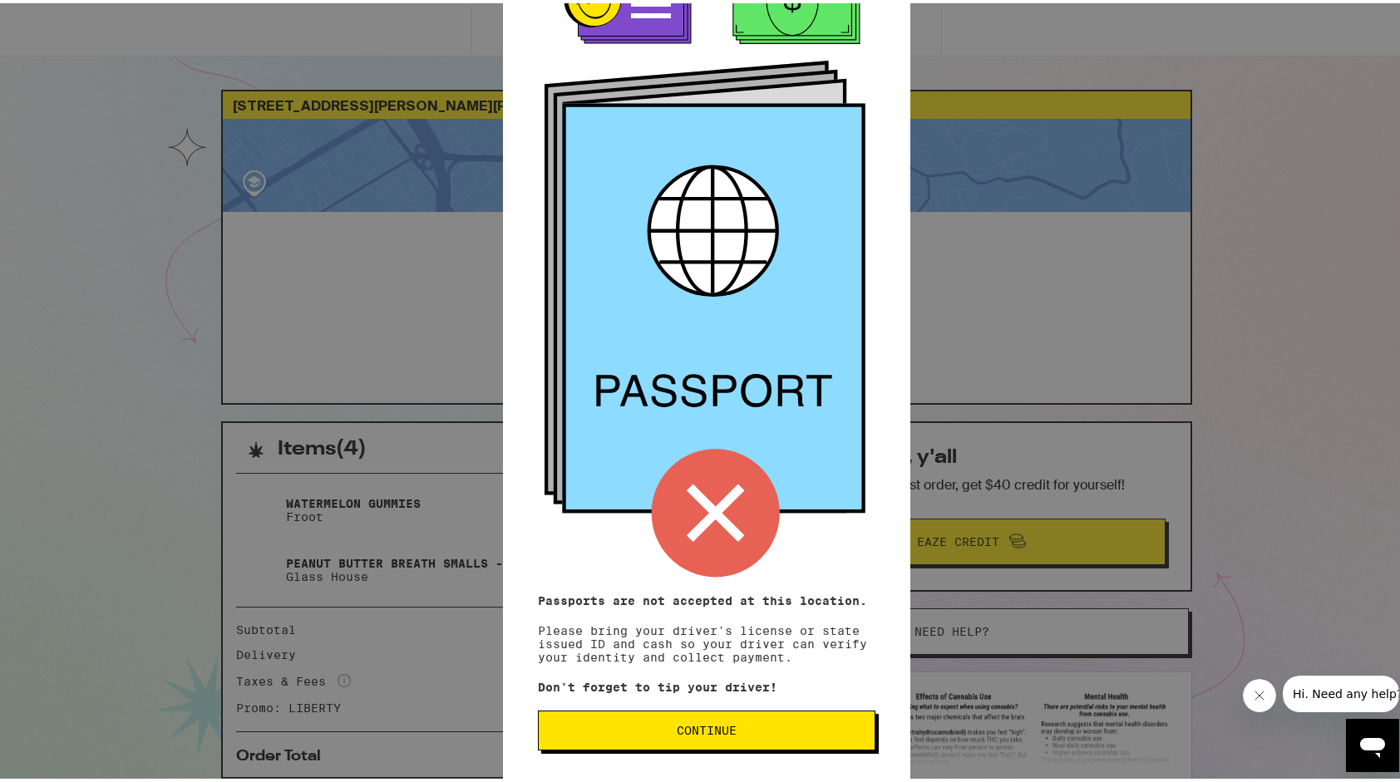
scroll to position [70, 0]
click at [758, 723] on span "Continue" at bounding box center [706, 728] width 309 height 12
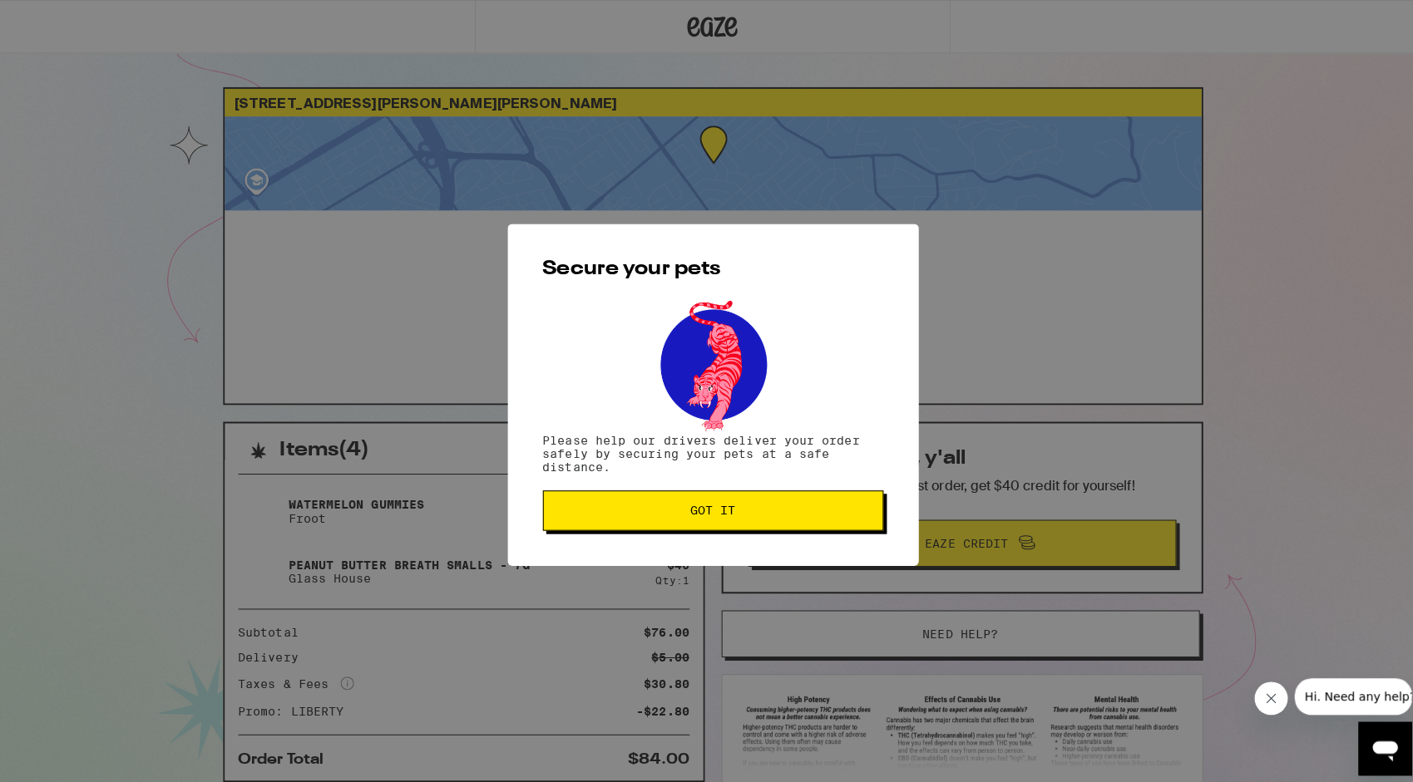
scroll to position [0, 0]
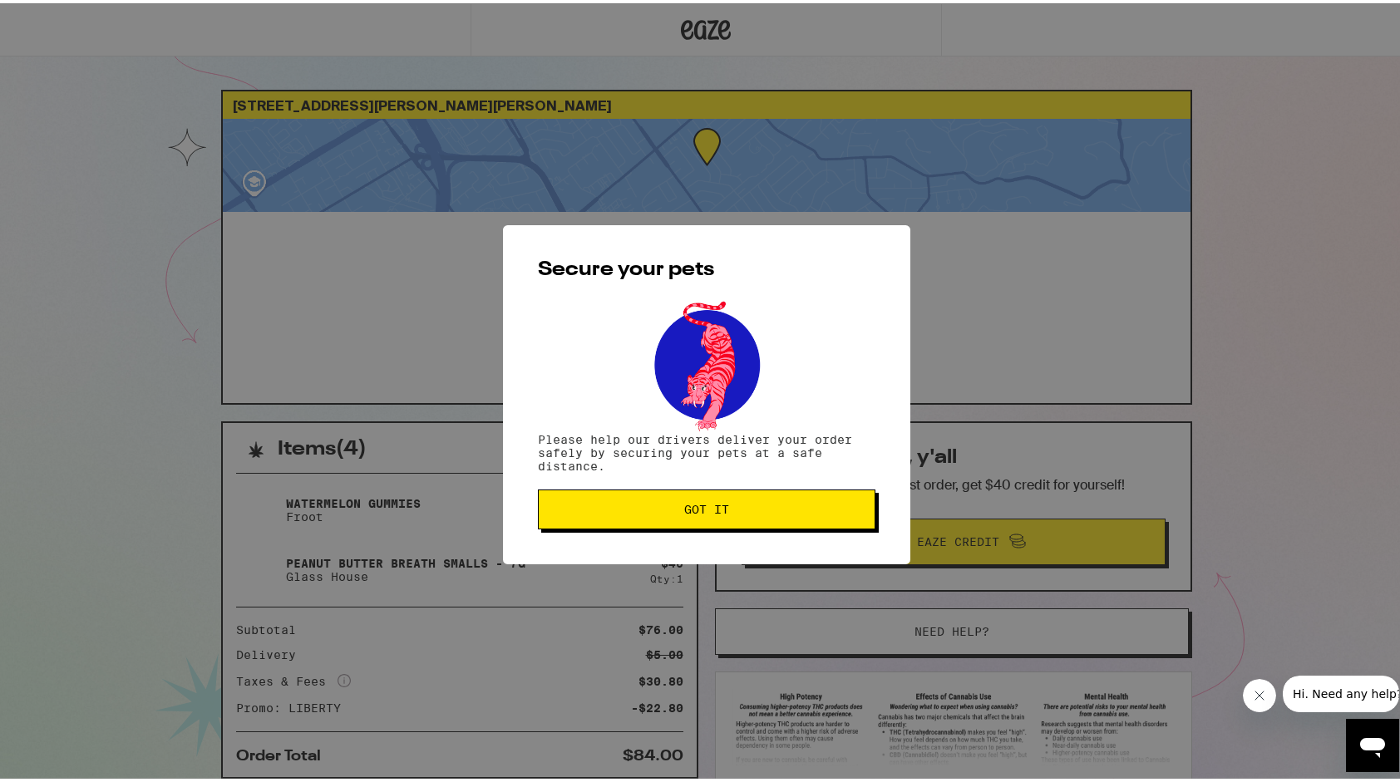
click at [725, 516] on button "Got it" at bounding box center [707, 506] width 338 height 40
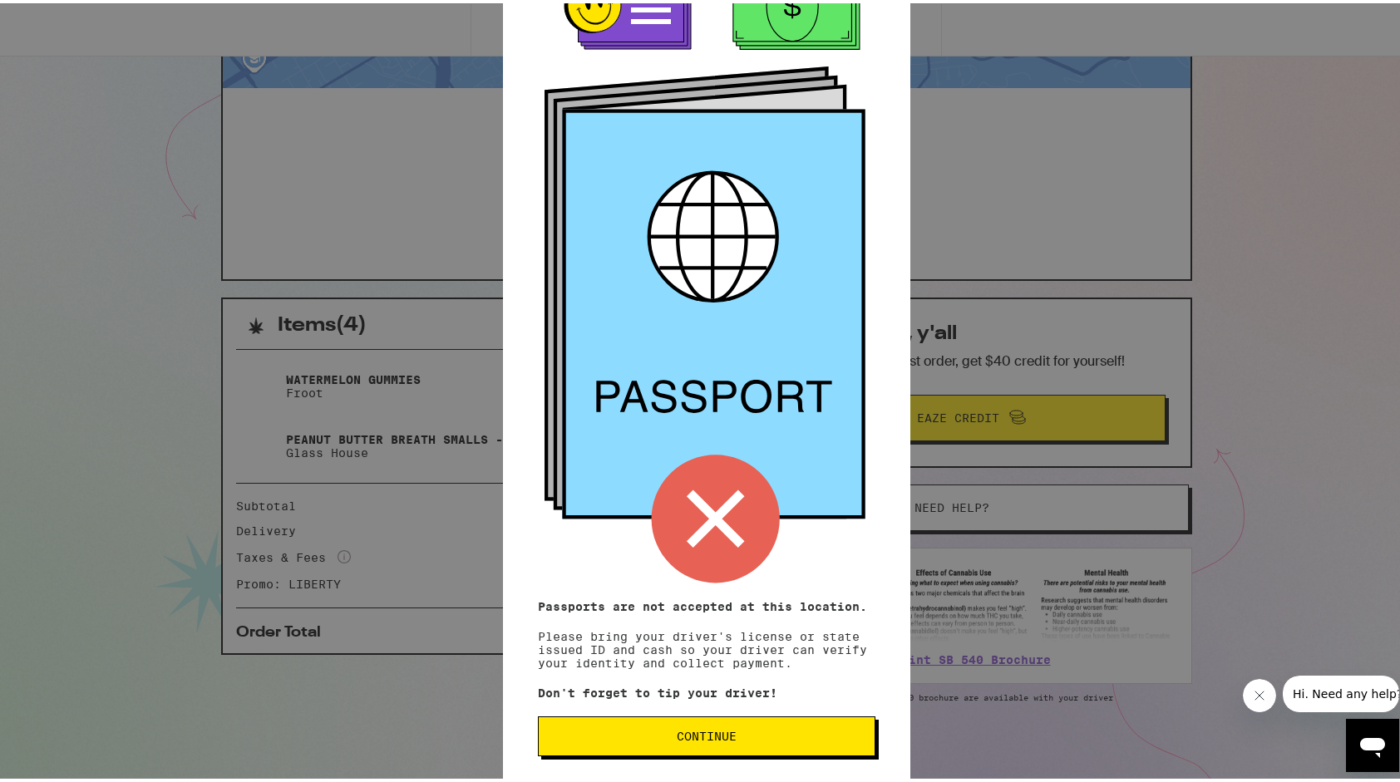
scroll to position [70, 0]
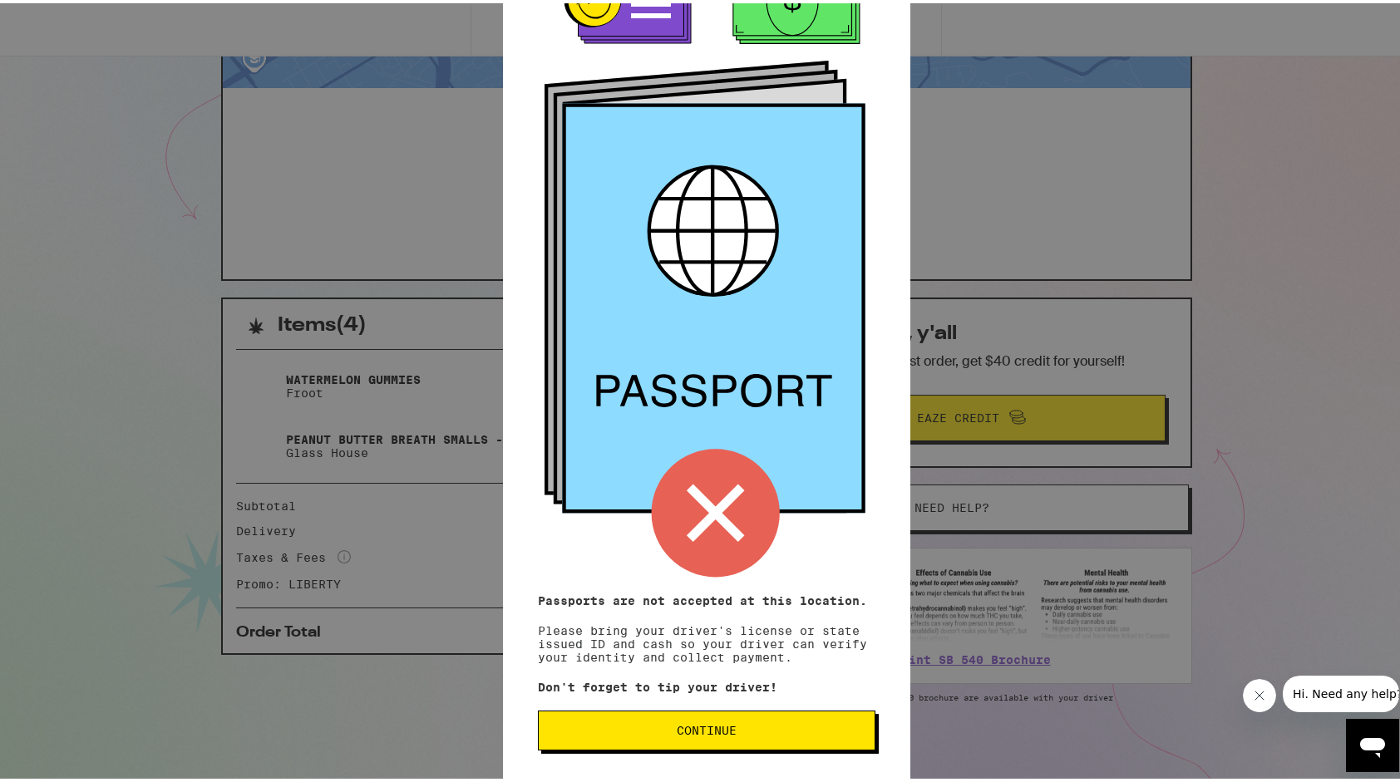
click at [823, 723] on span "Continue" at bounding box center [706, 728] width 309 height 12
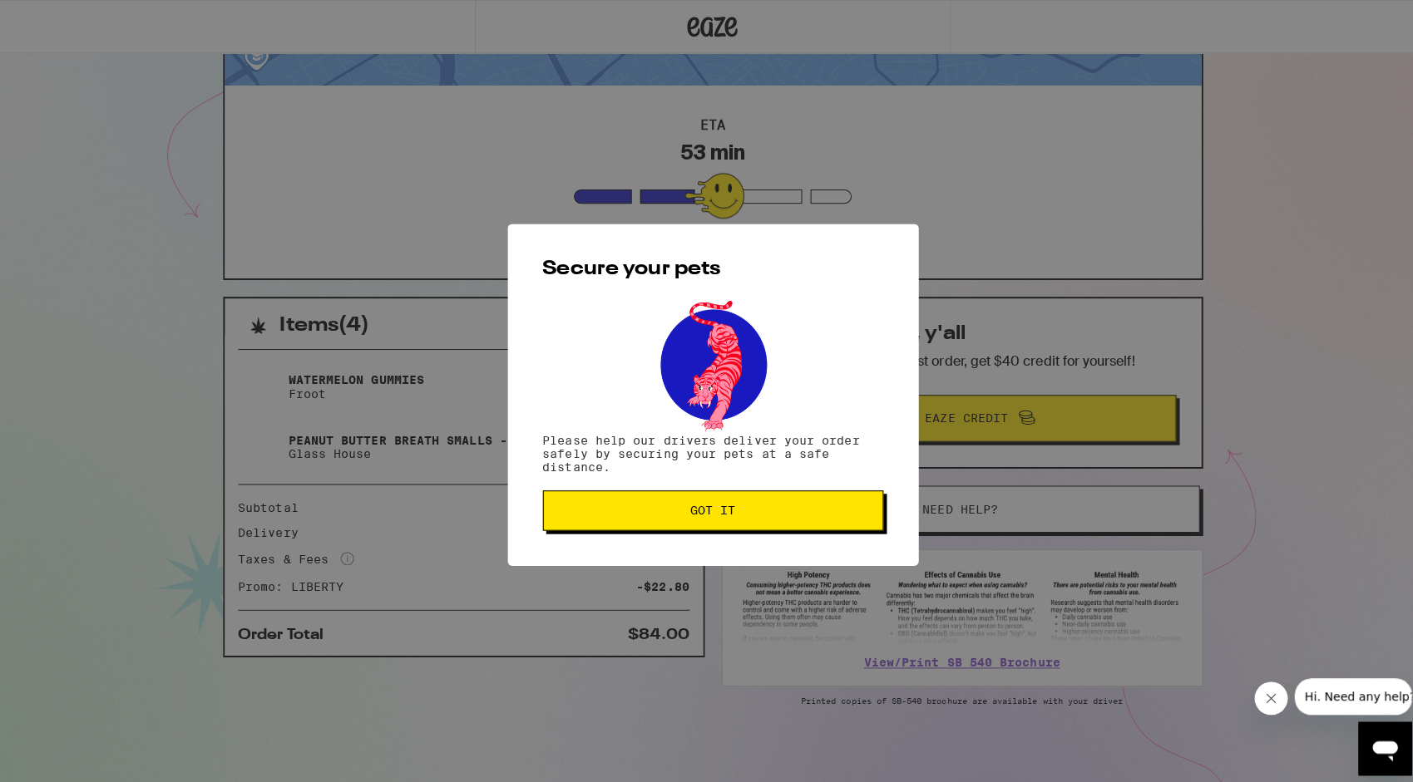
scroll to position [0, 0]
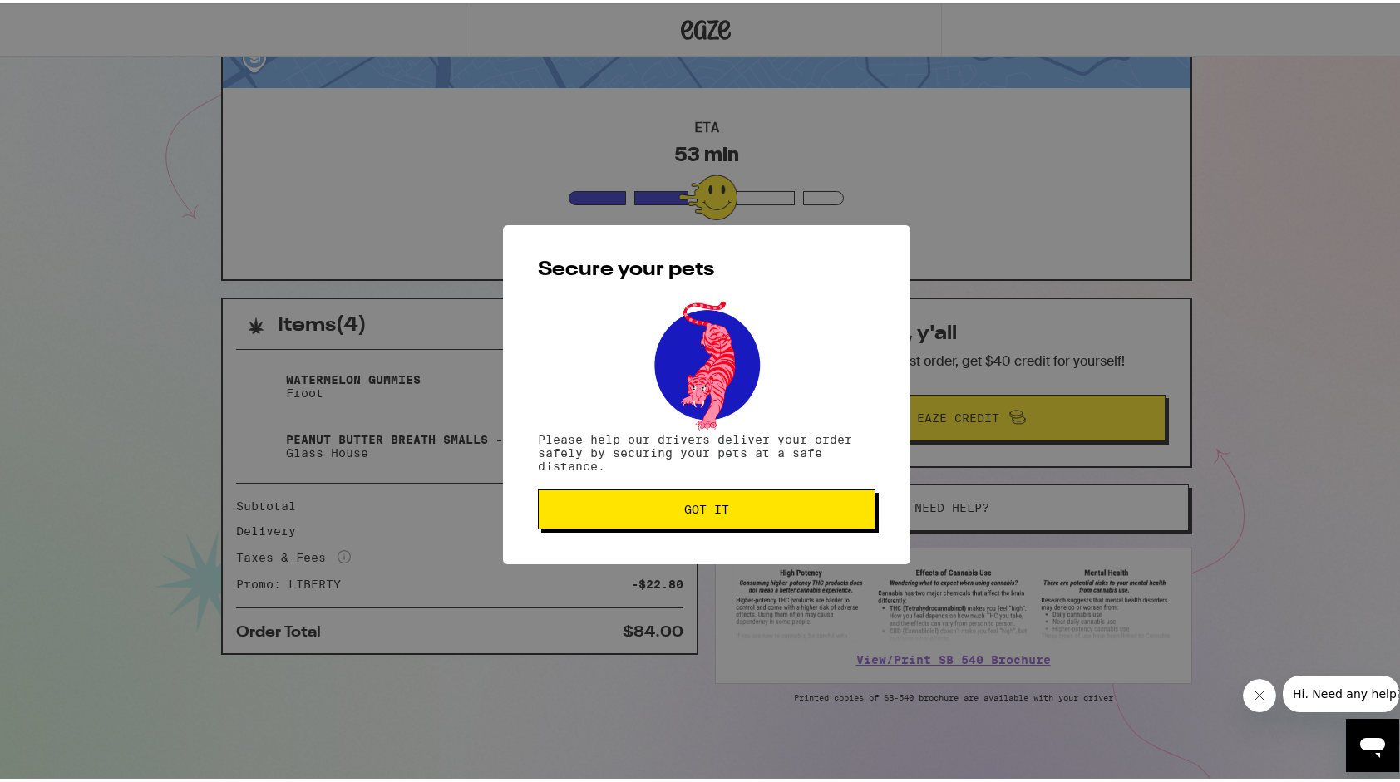
click at [720, 512] on span "Got it" at bounding box center [706, 507] width 45 height 12
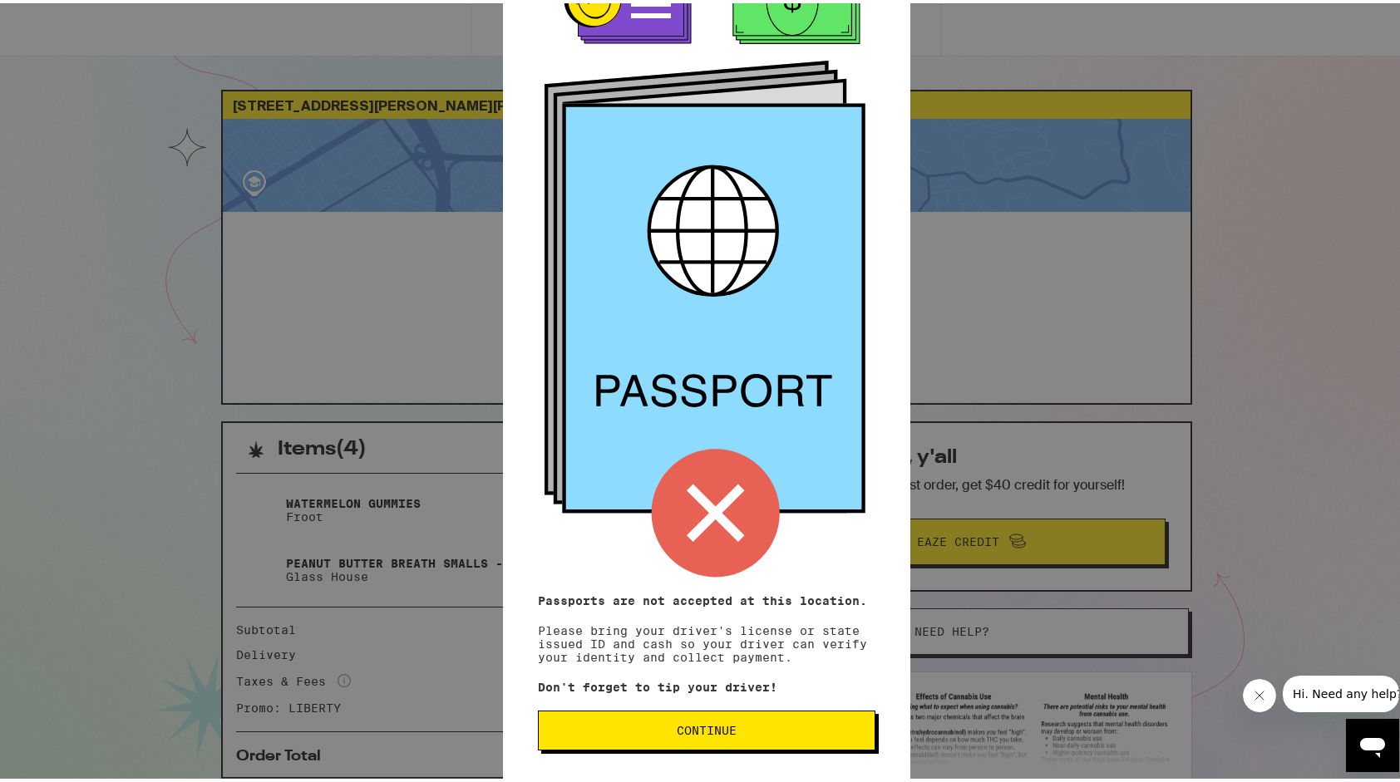
scroll to position [70, 0]
click at [712, 756] on div "Remember! Bring your ID and cash Passports are not accepted at this location. P…" at bounding box center [706, 325] width 407 height 913
click at [714, 730] on span "Continue" at bounding box center [707, 728] width 60 height 12
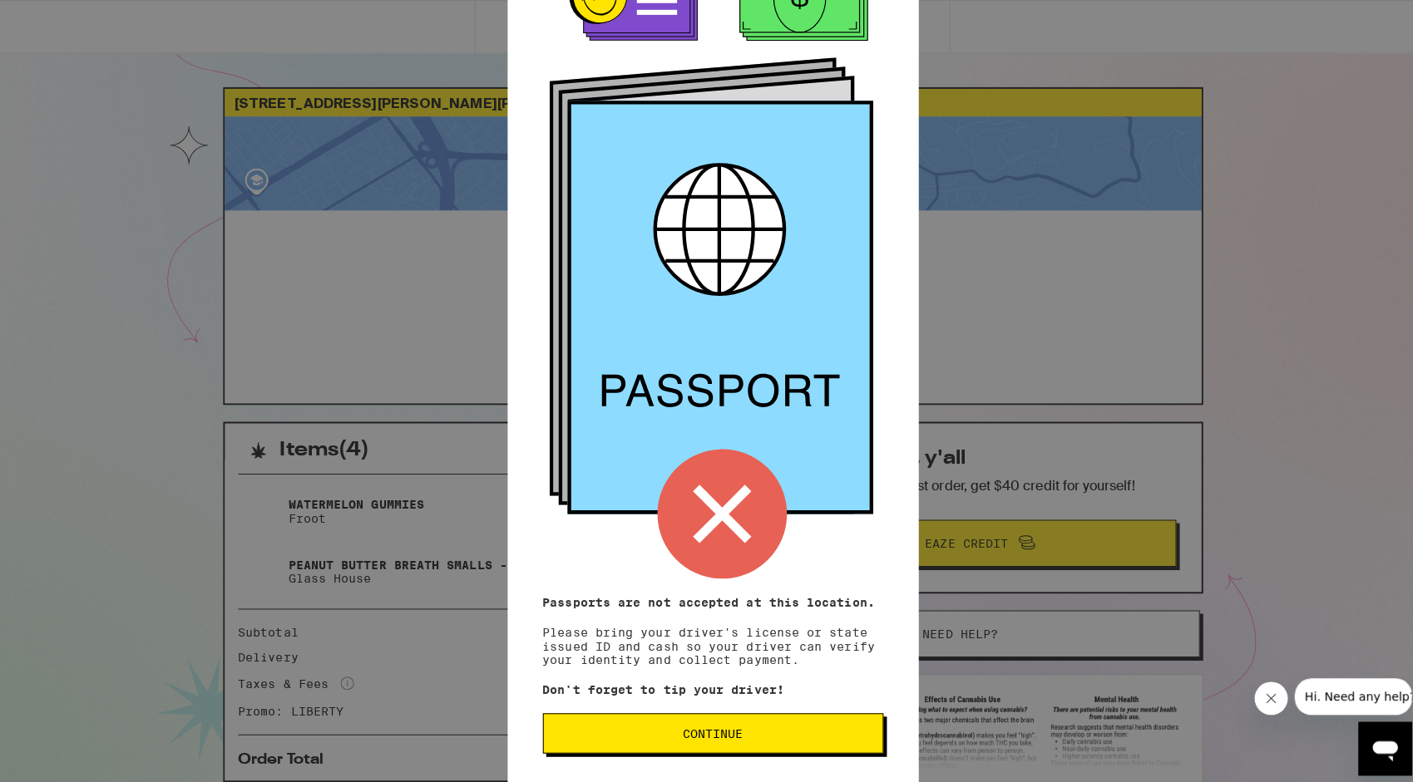
scroll to position [0, 0]
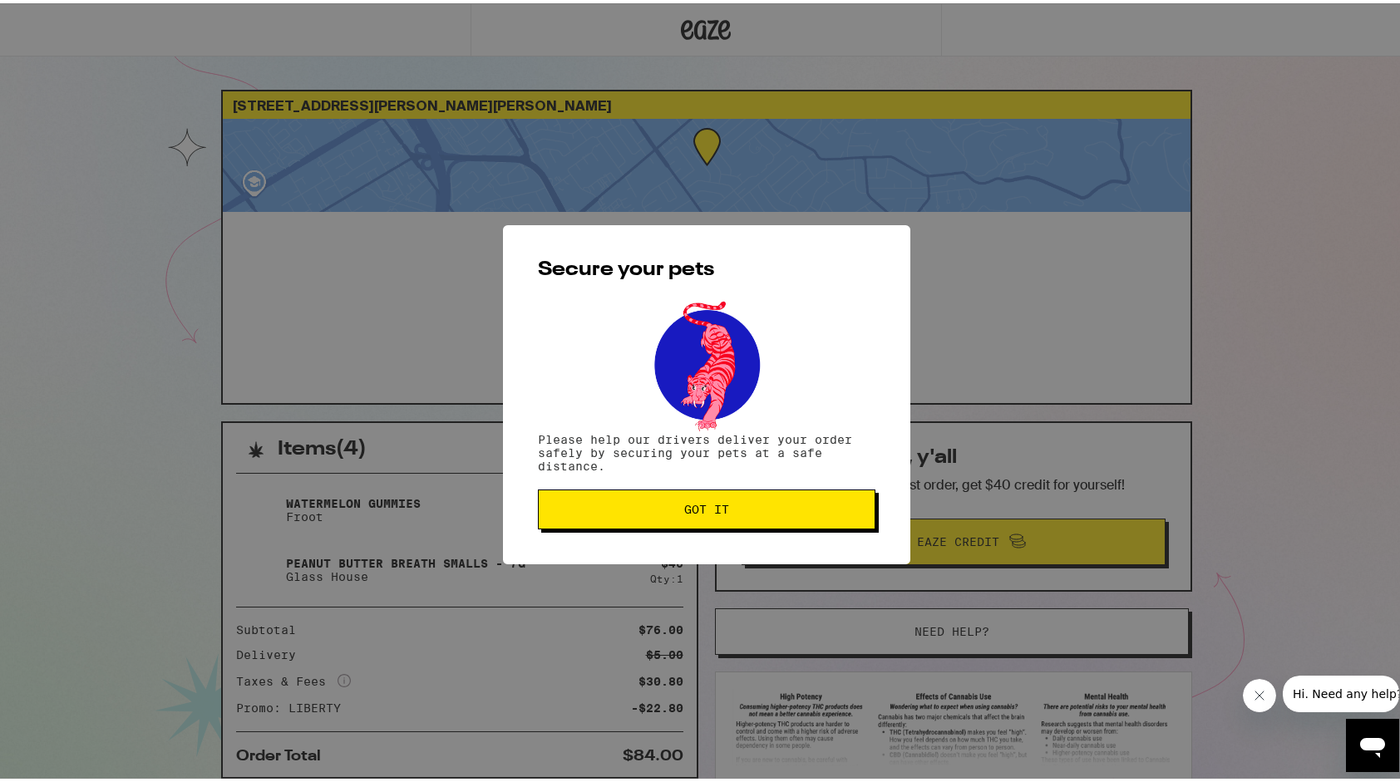
click at [728, 521] on button "Got it" at bounding box center [707, 506] width 338 height 40
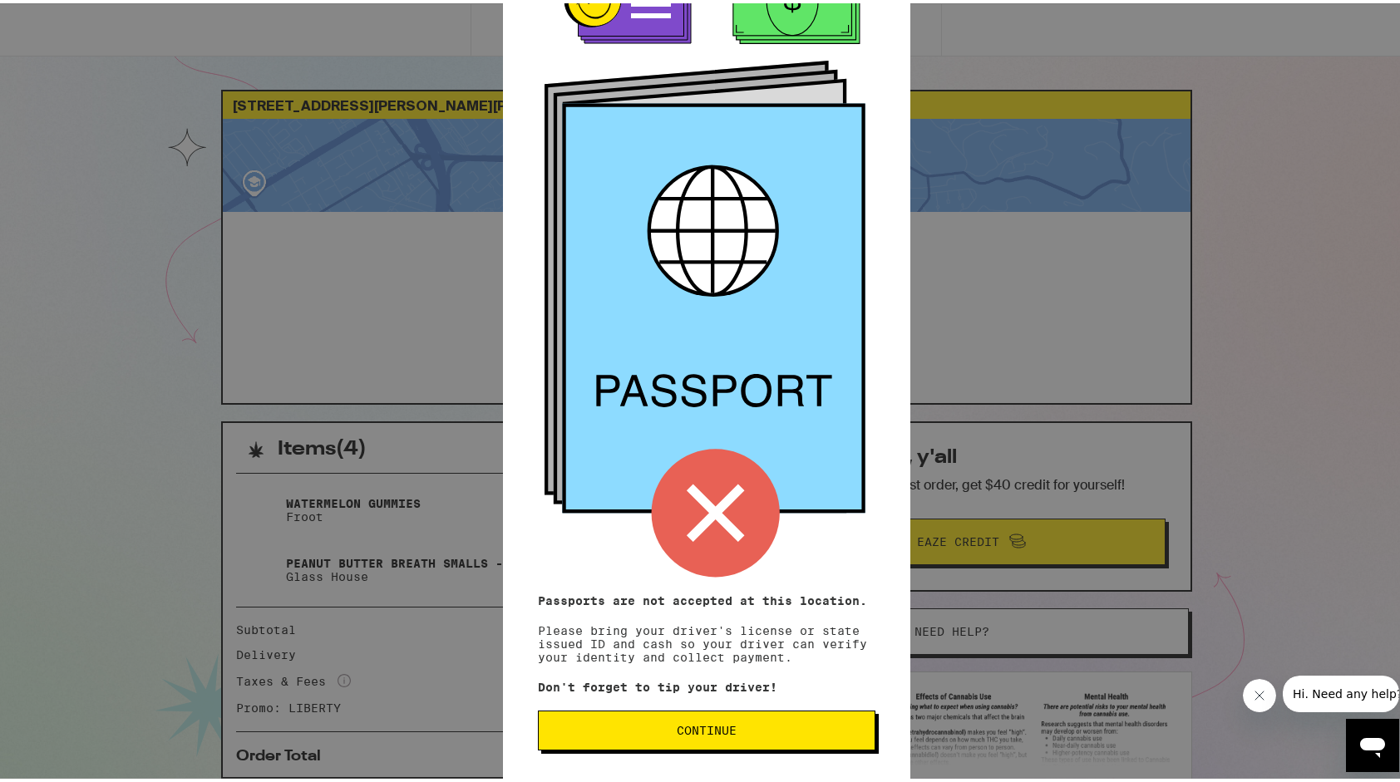
scroll to position [70, 0]
click at [732, 725] on span "Continue" at bounding box center [706, 728] width 309 height 12
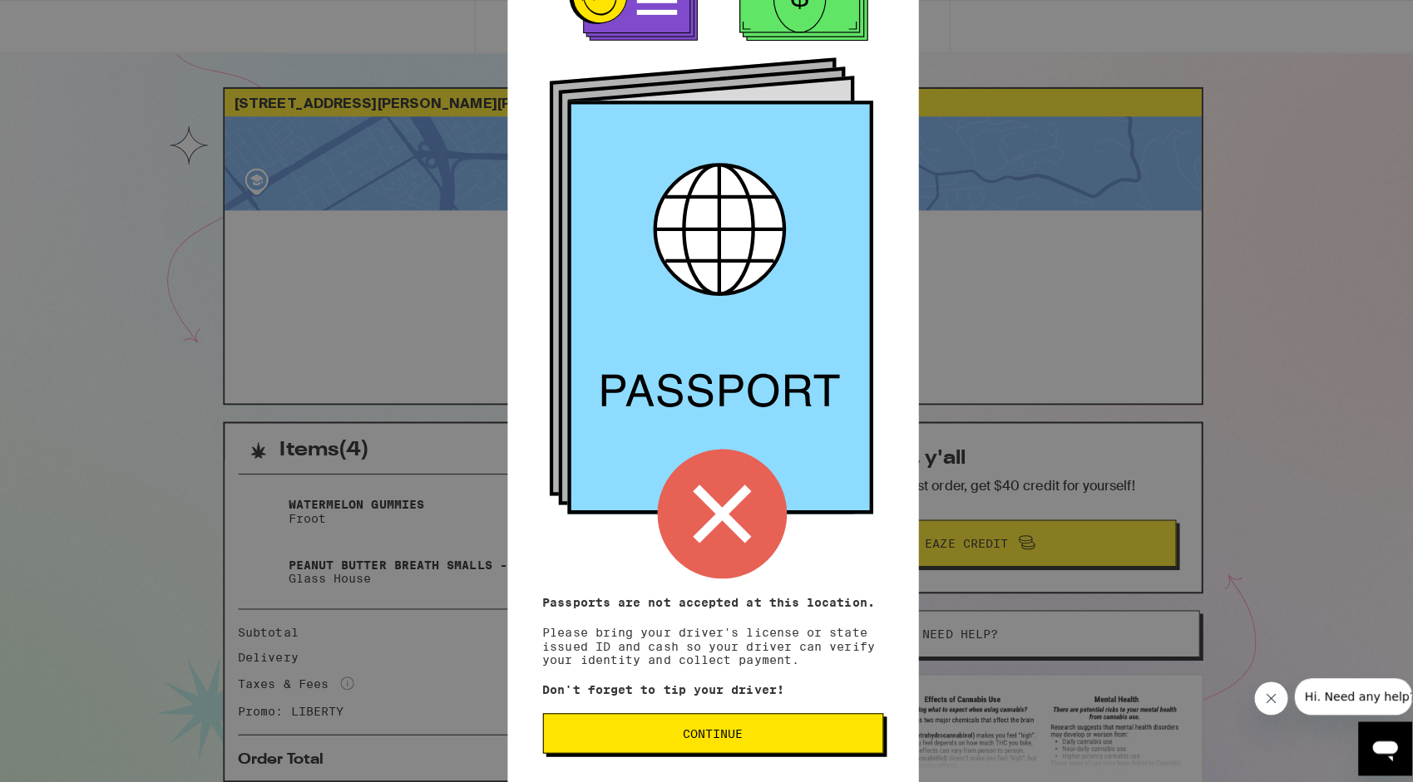
scroll to position [0, 0]
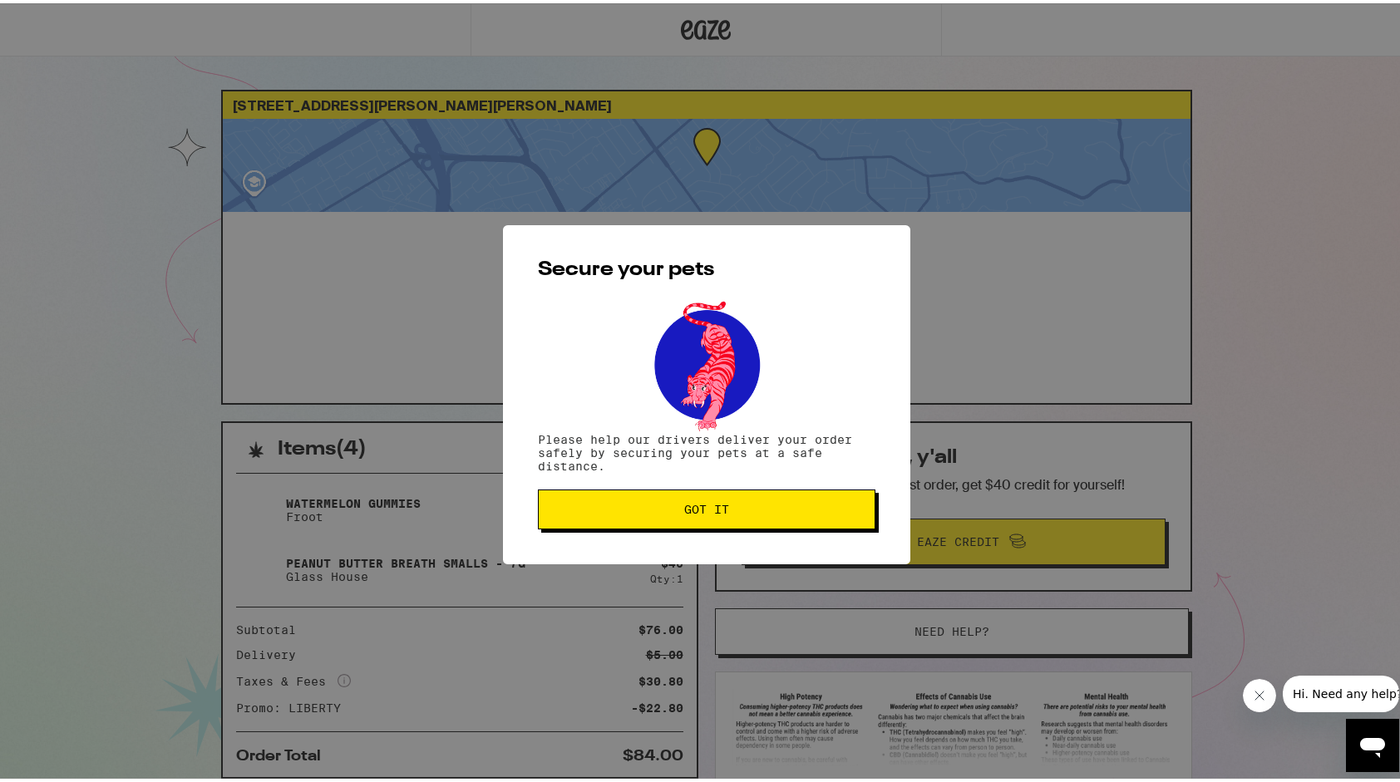
click at [684, 512] on span "Got it" at bounding box center [706, 507] width 45 height 12
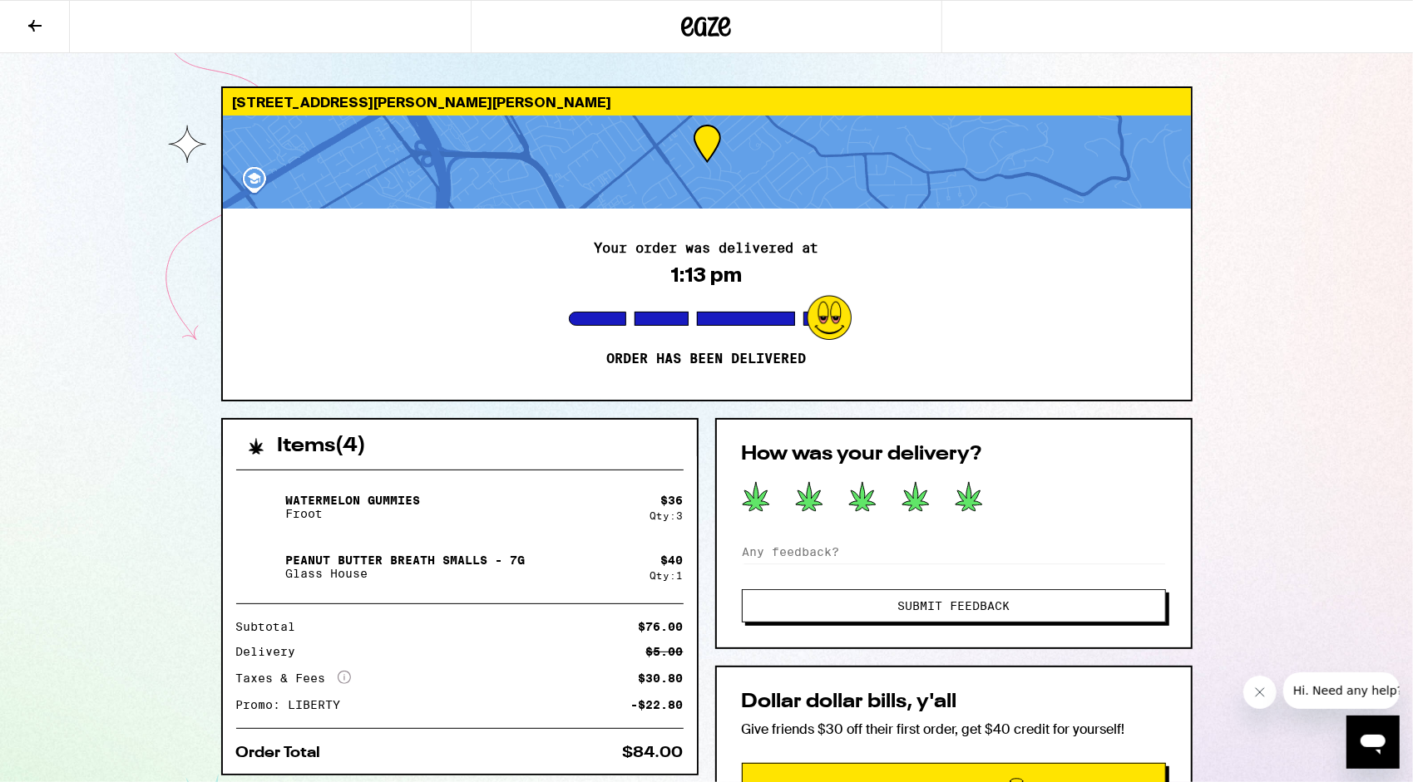
click at [965, 491] on icon at bounding box center [969, 496] width 28 height 31
click at [865, 553] on input at bounding box center [954, 552] width 424 height 25
